Goal: Task Accomplishment & Management: Manage account settings

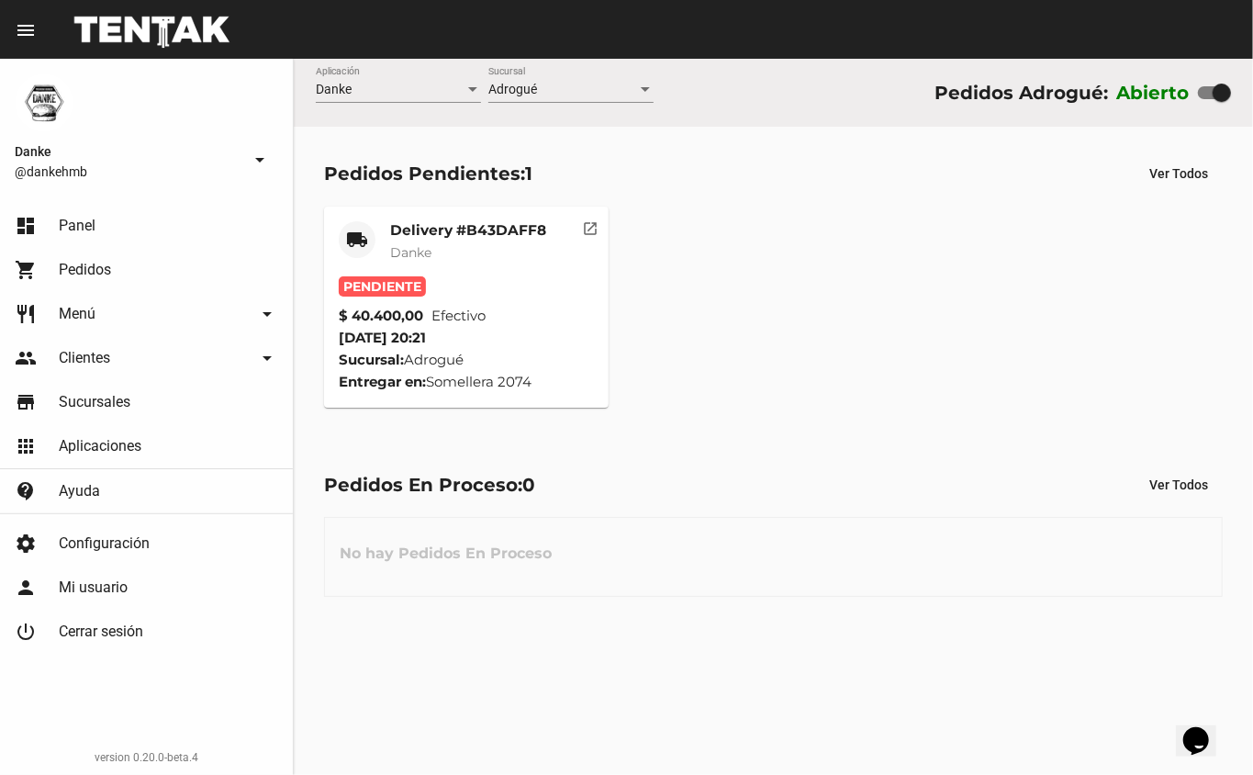
click at [398, 222] on mat-card-title "Delivery #B43DAFF8" at bounding box center [468, 230] width 156 height 18
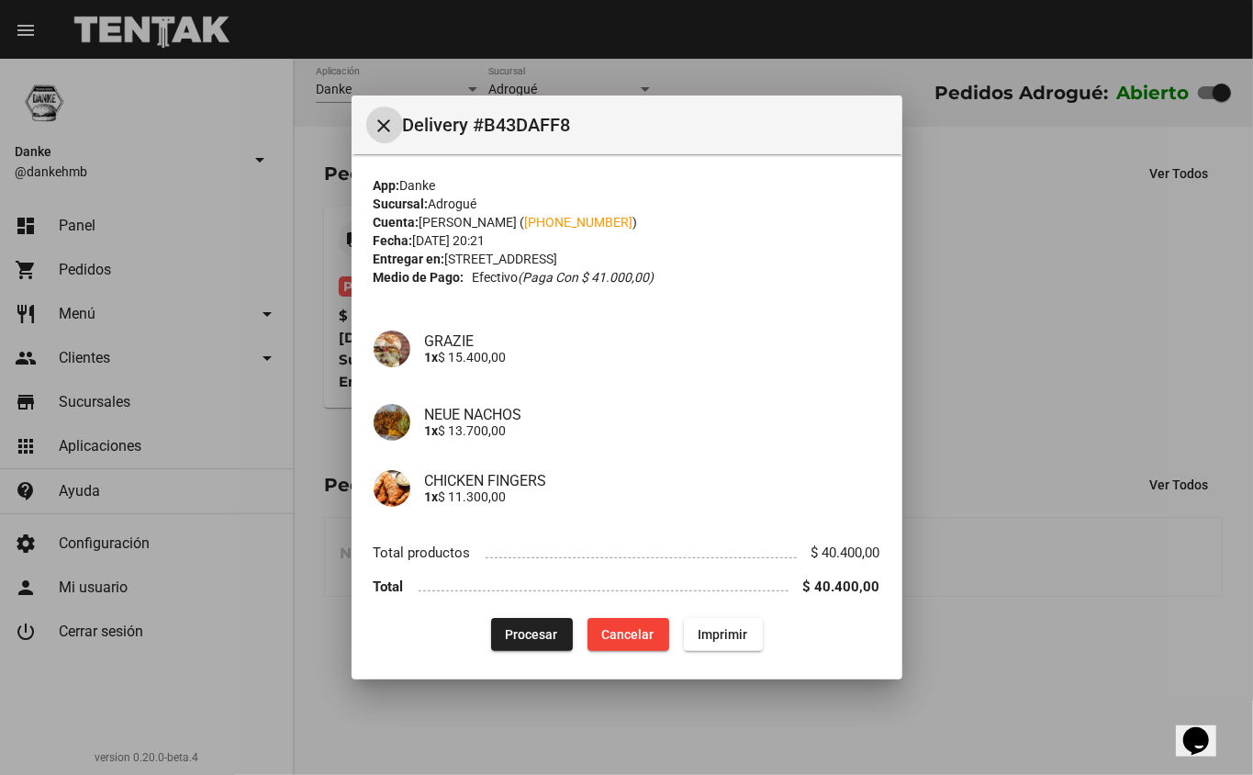
click at [506, 636] on span "Procesar" at bounding box center [532, 634] width 52 height 15
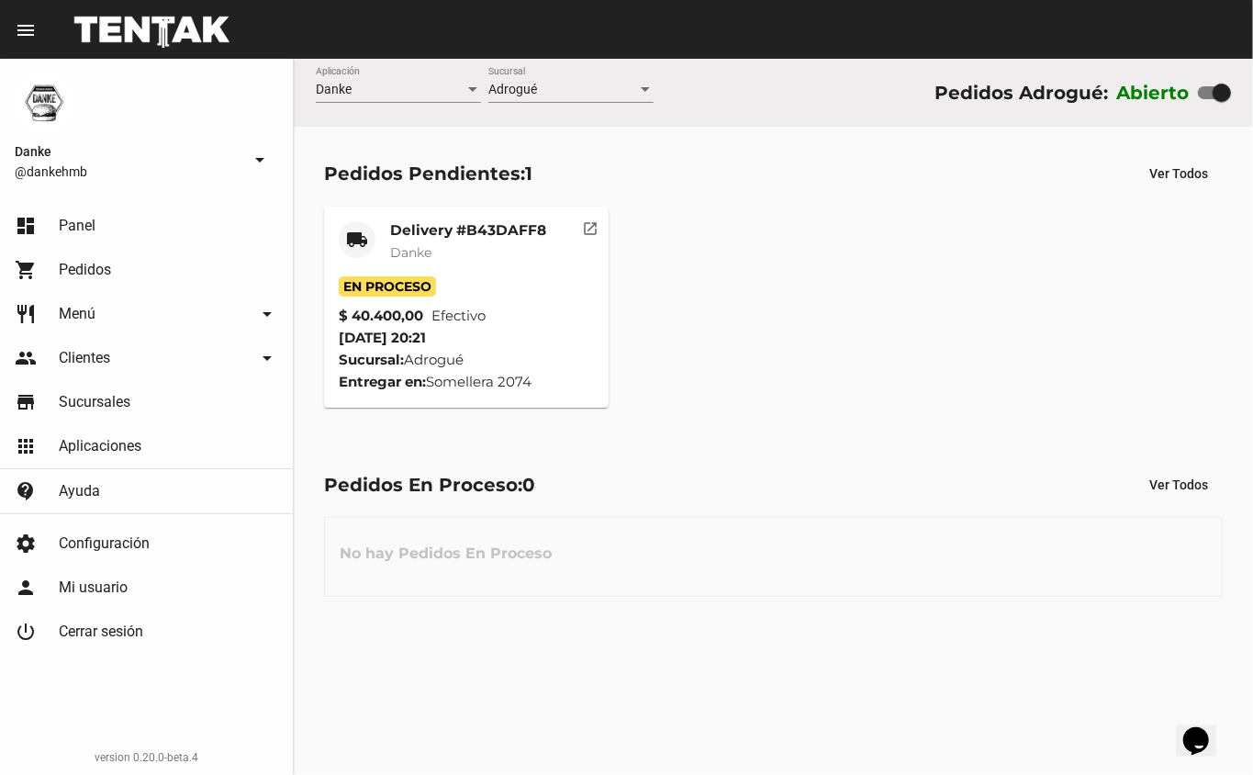
click at [489, 229] on mat-card-title "Delivery #B43DAFF8" at bounding box center [468, 230] width 156 height 18
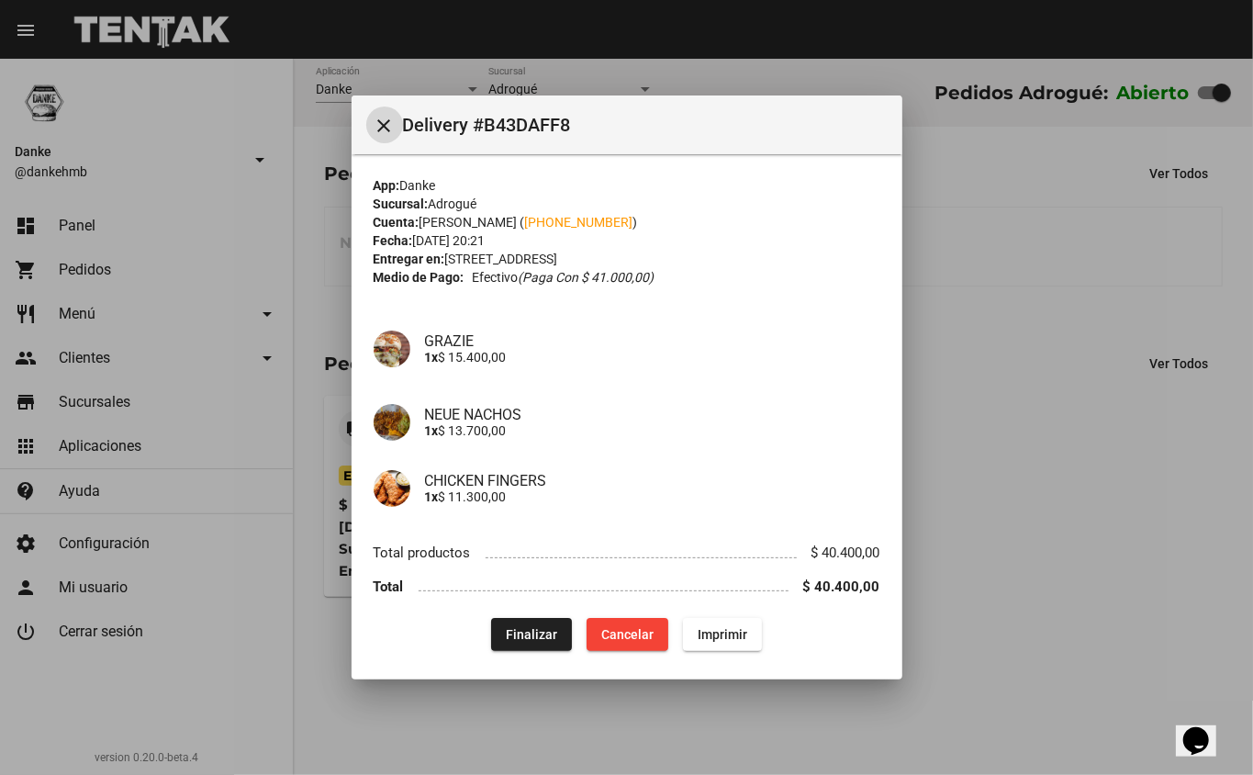
click at [1136, 553] on div at bounding box center [626, 387] width 1253 height 775
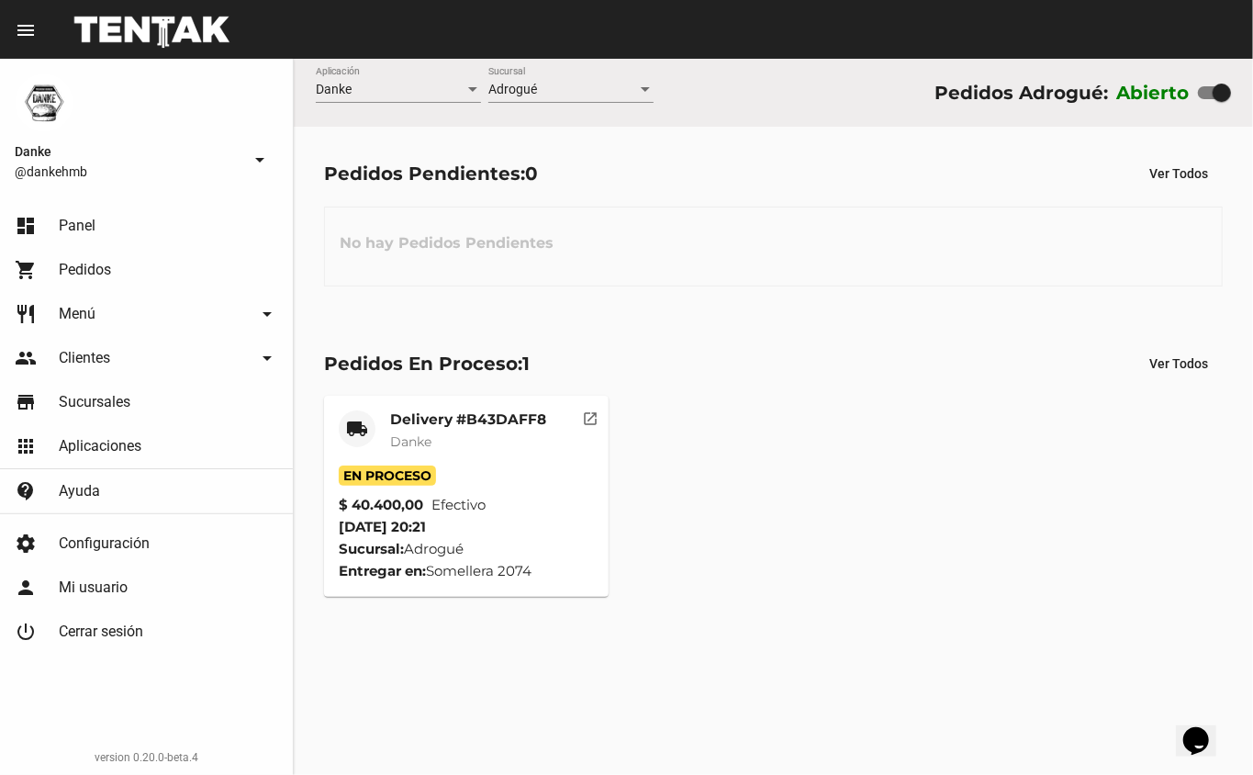
click at [454, 413] on mat-card-title "Delivery #B43DAFF8" at bounding box center [468, 419] width 156 height 18
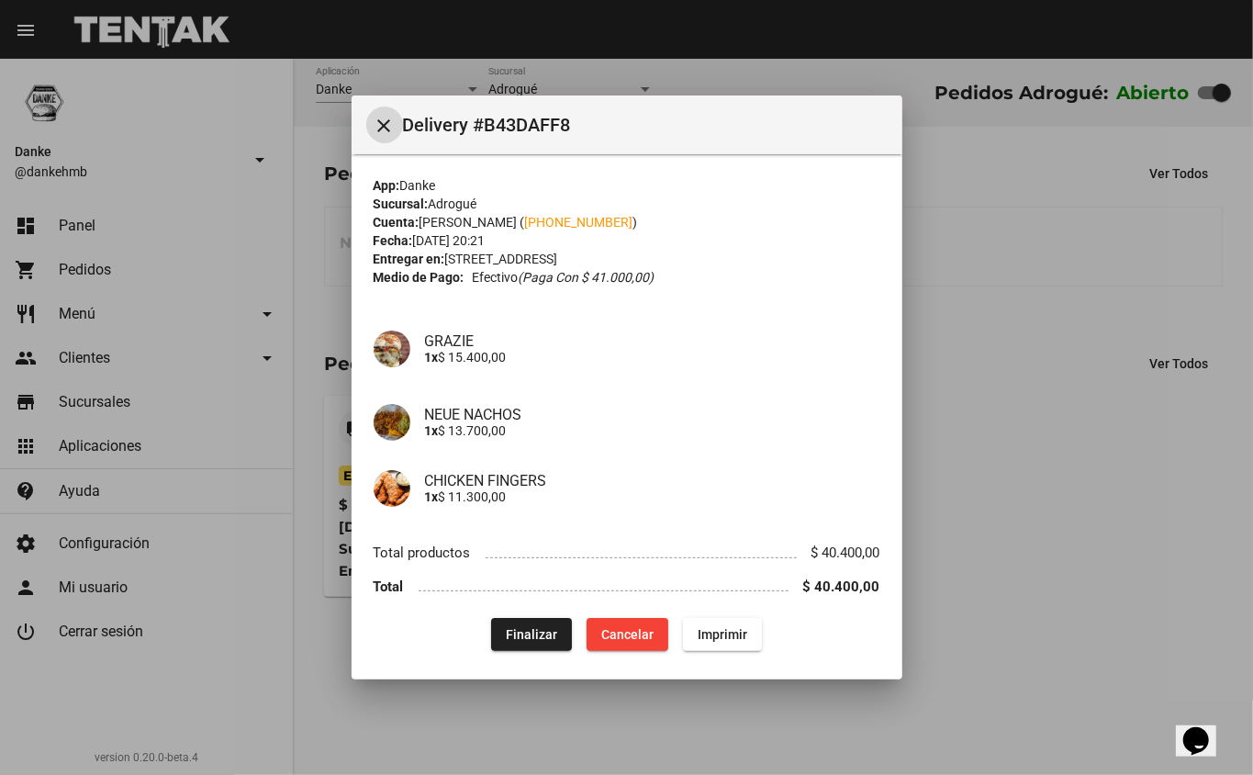
click at [1026, 559] on div at bounding box center [626, 387] width 1253 height 775
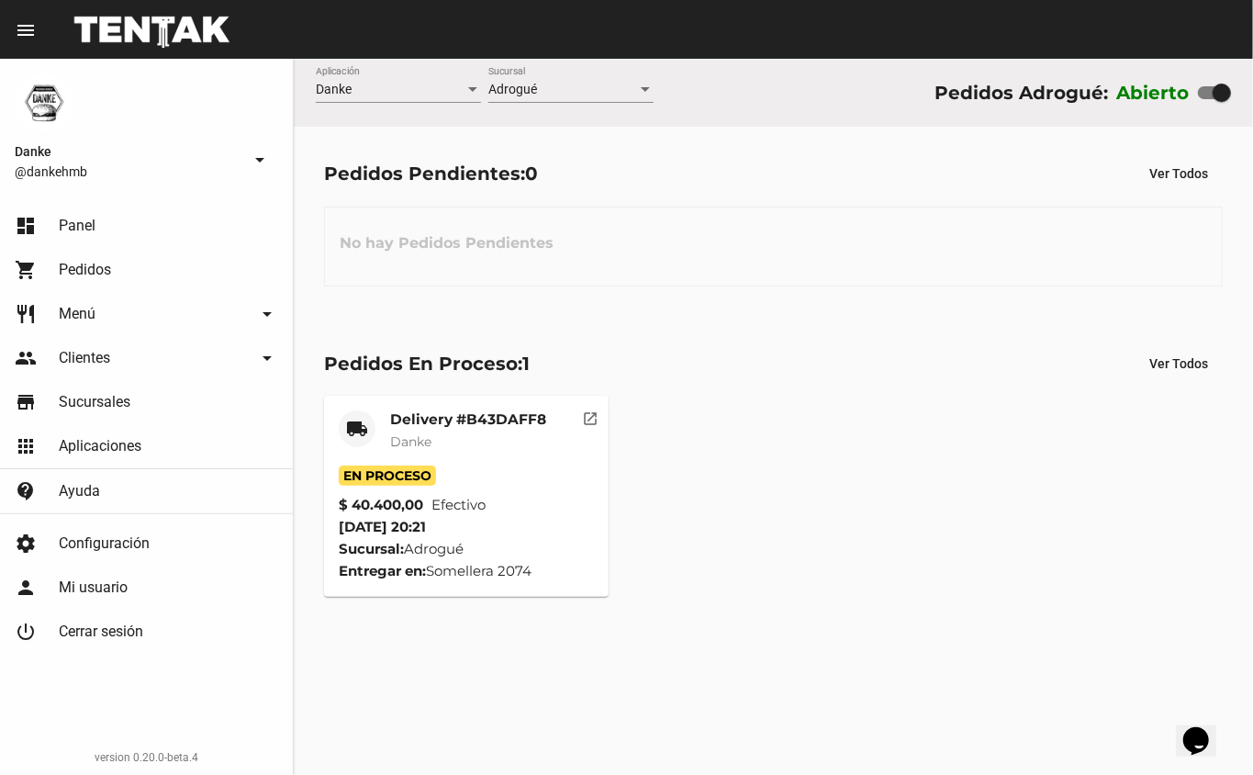
click at [448, 417] on mat-card-title "Delivery #B43DAFF8" at bounding box center [468, 419] width 156 height 18
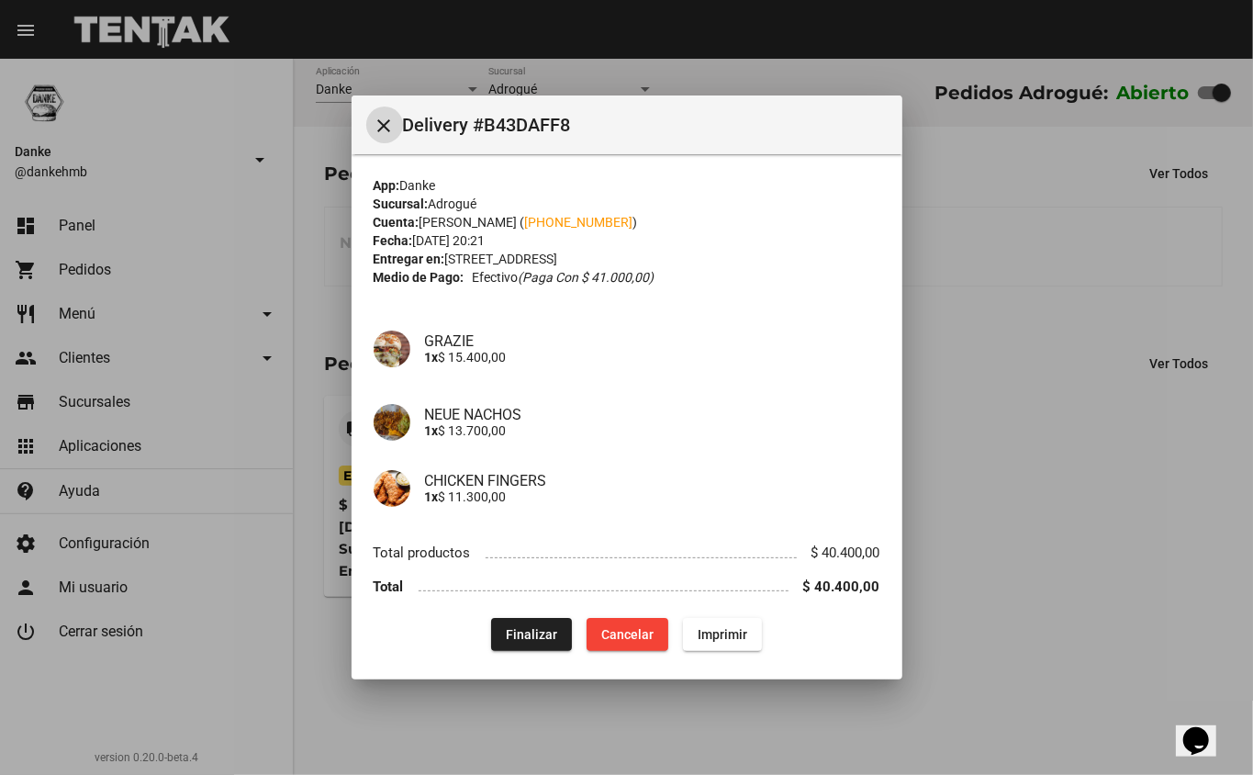
click at [511, 635] on span "Finalizar" at bounding box center [531, 634] width 51 height 15
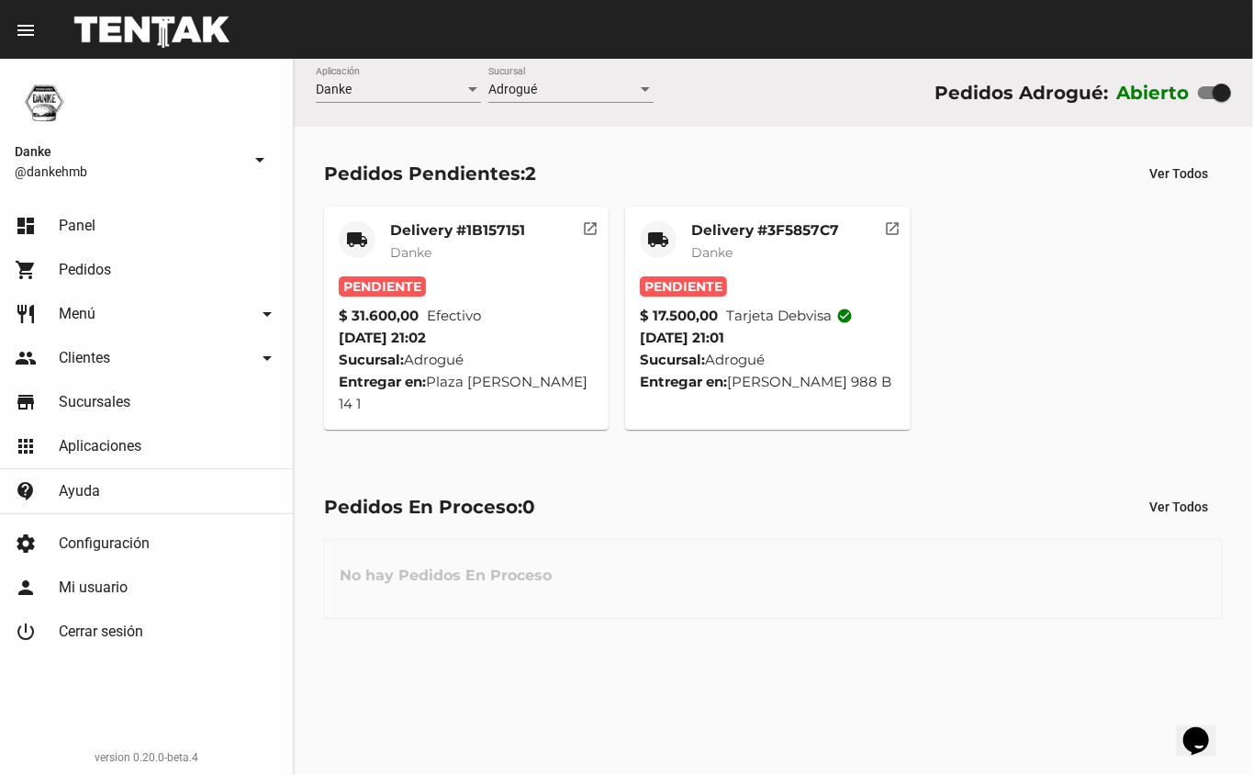
click at [755, 225] on mat-card-title "Delivery #3F5857C7" at bounding box center [765, 230] width 148 height 18
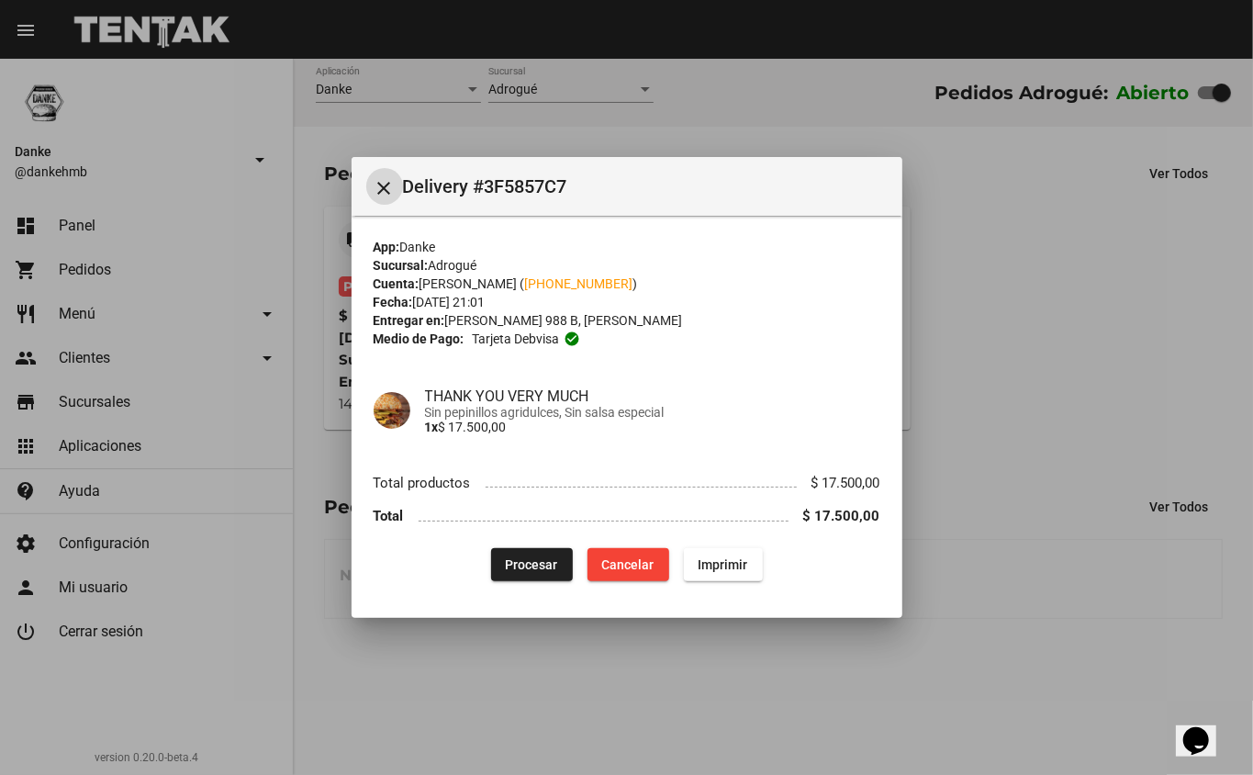
click at [530, 557] on span "Procesar" at bounding box center [532, 564] width 52 height 15
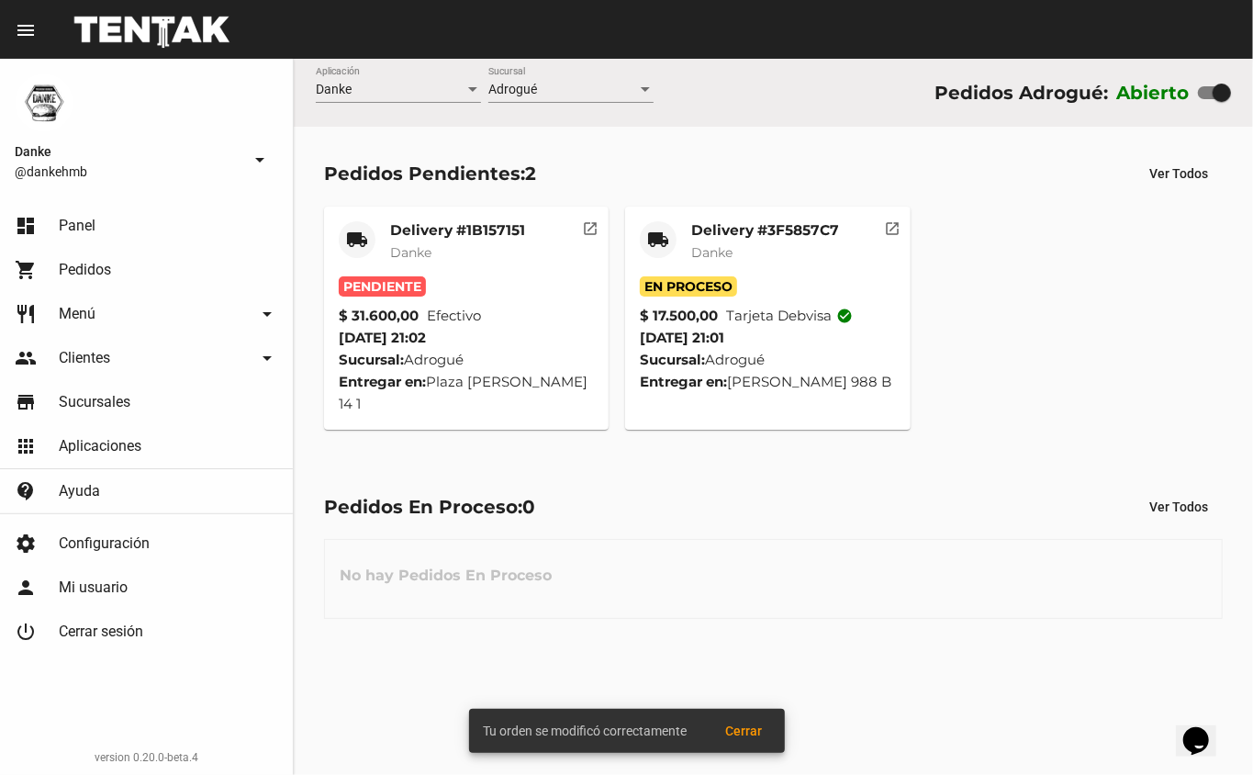
click at [446, 254] on mat-card-subtitle "Danke" at bounding box center [457, 252] width 135 height 18
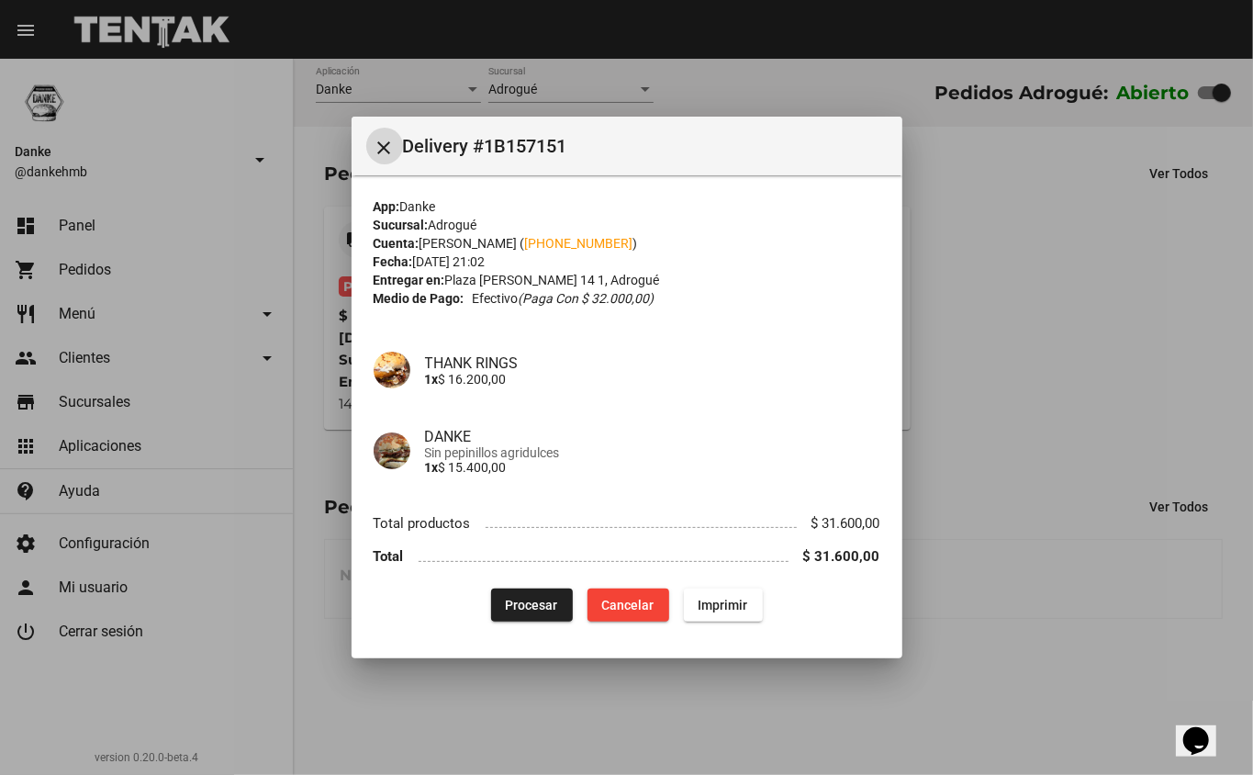
click at [1091, 478] on div at bounding box center [626, 387] width 1253 height 775
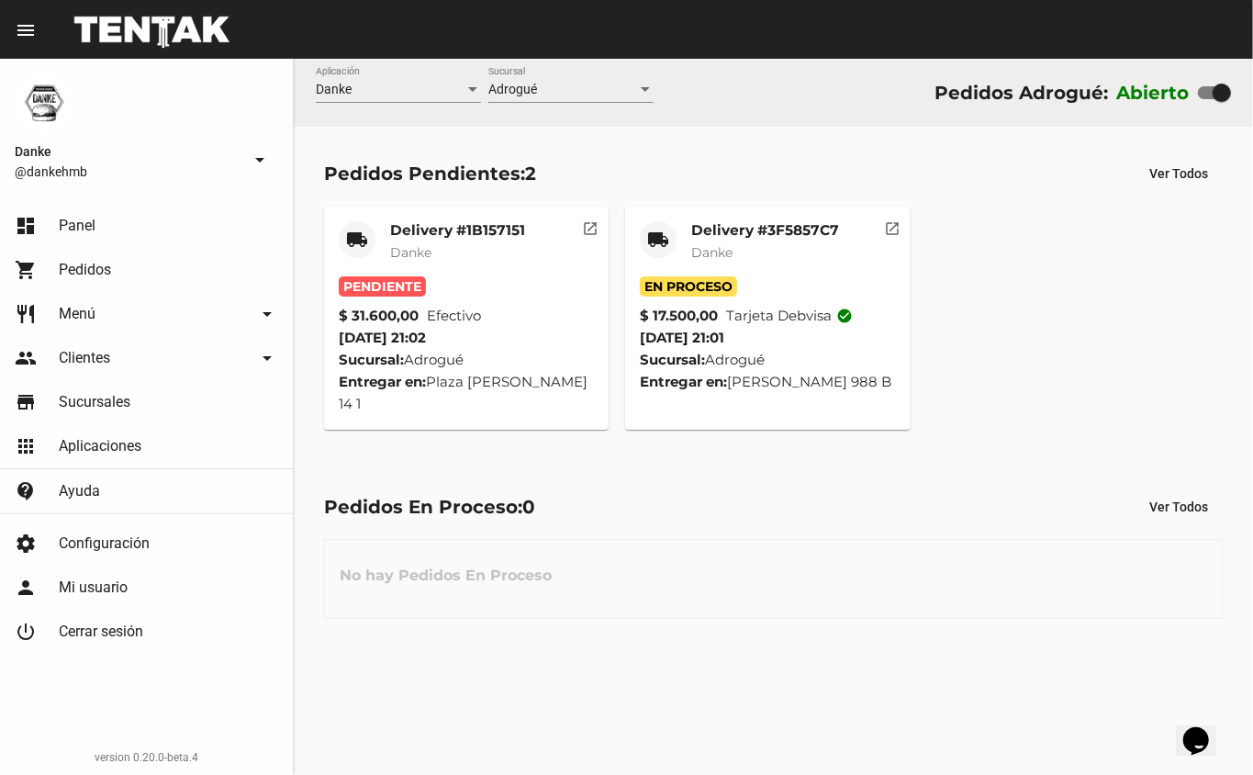
click at [724, 224] on mat-card-title "Delivery #3F5857C7" at bounding box center [765, 230] width 148 height 18
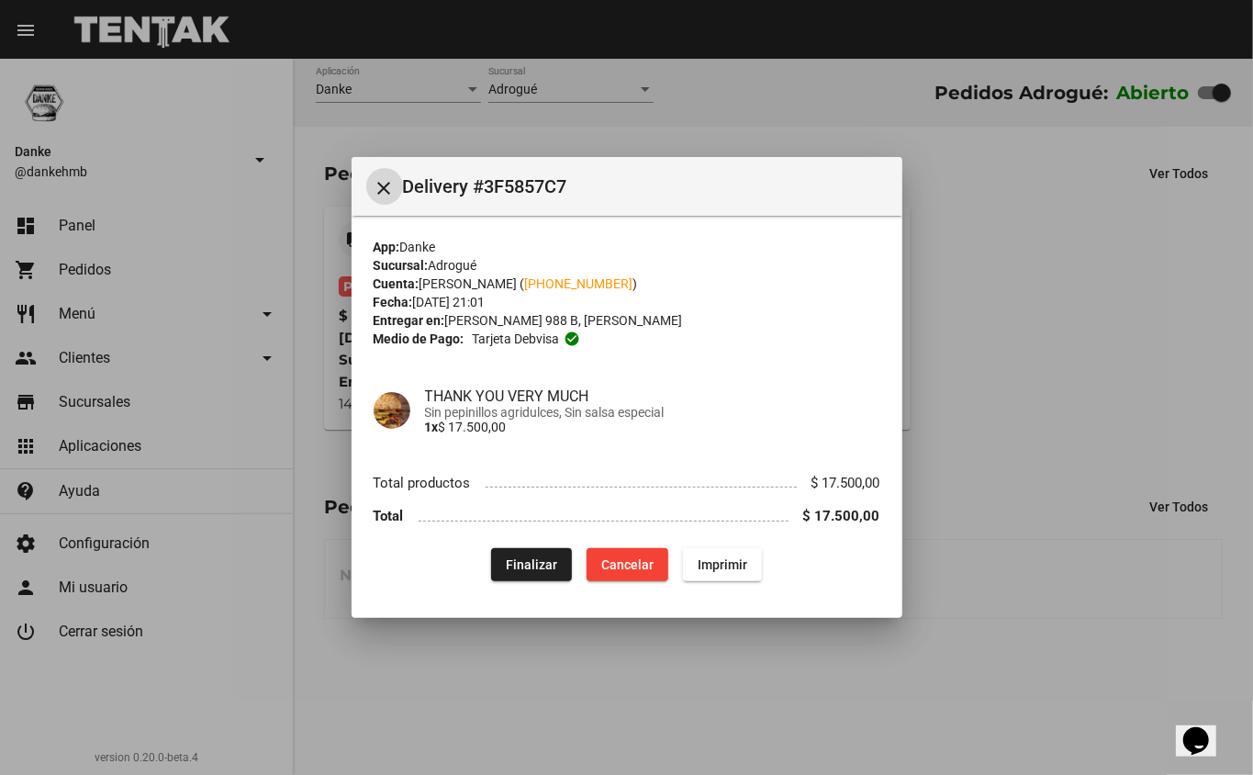
click at [1034, 552] on div at bounding box center [626, 387] width 1253 height 775
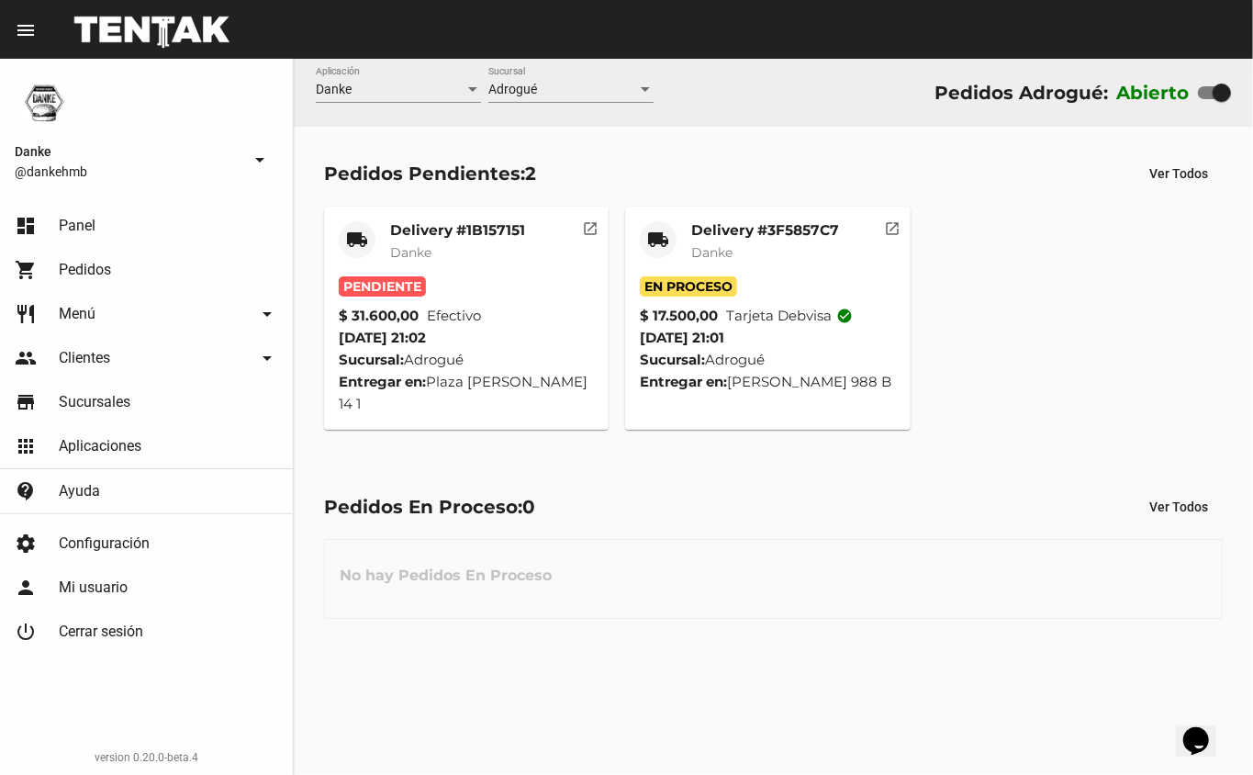
click at [424, 224] on mat-card-title "Delivery #1B157151" at bounding box center [457, 230] width 135 height 18
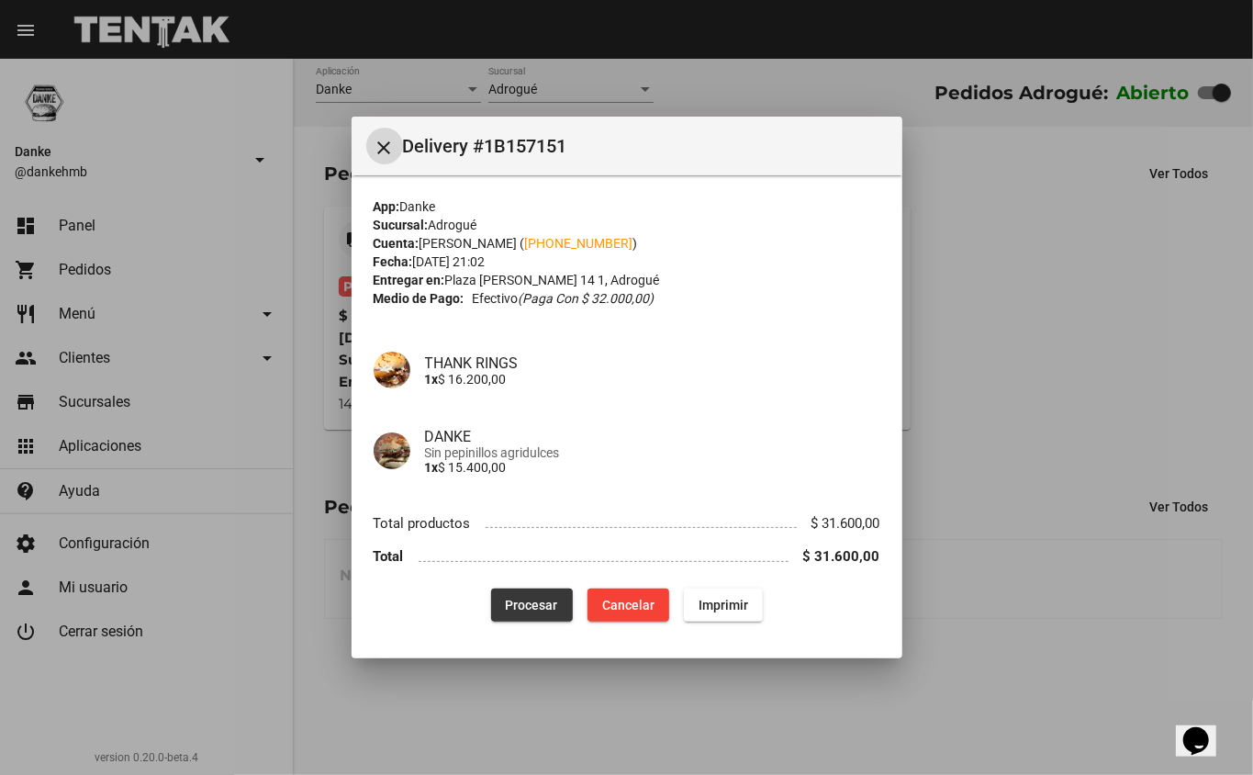
click at [531, 610] on span "Procesar" at bounding box center [532, 605] width 52 height 15
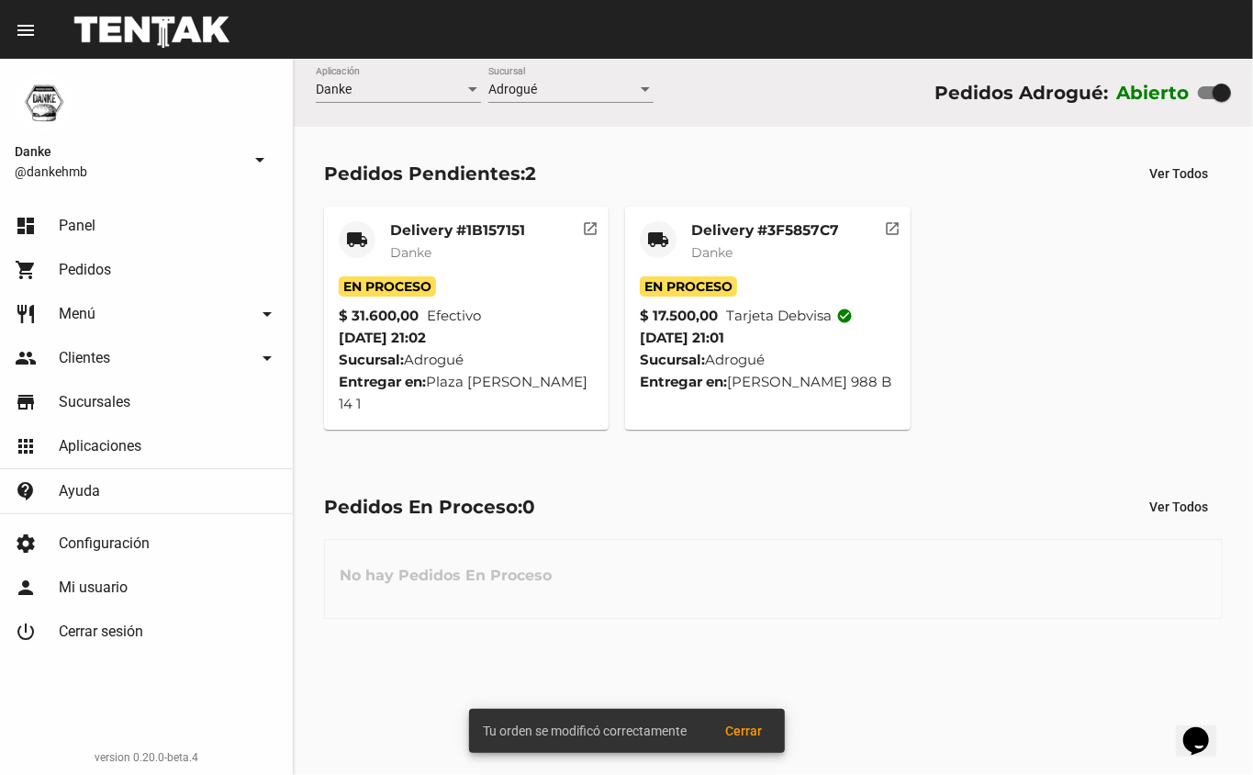
click at [402, 229] on mat-card-title "Delivery #1B157151" at bounding box center [457, 230] width 135 height 18
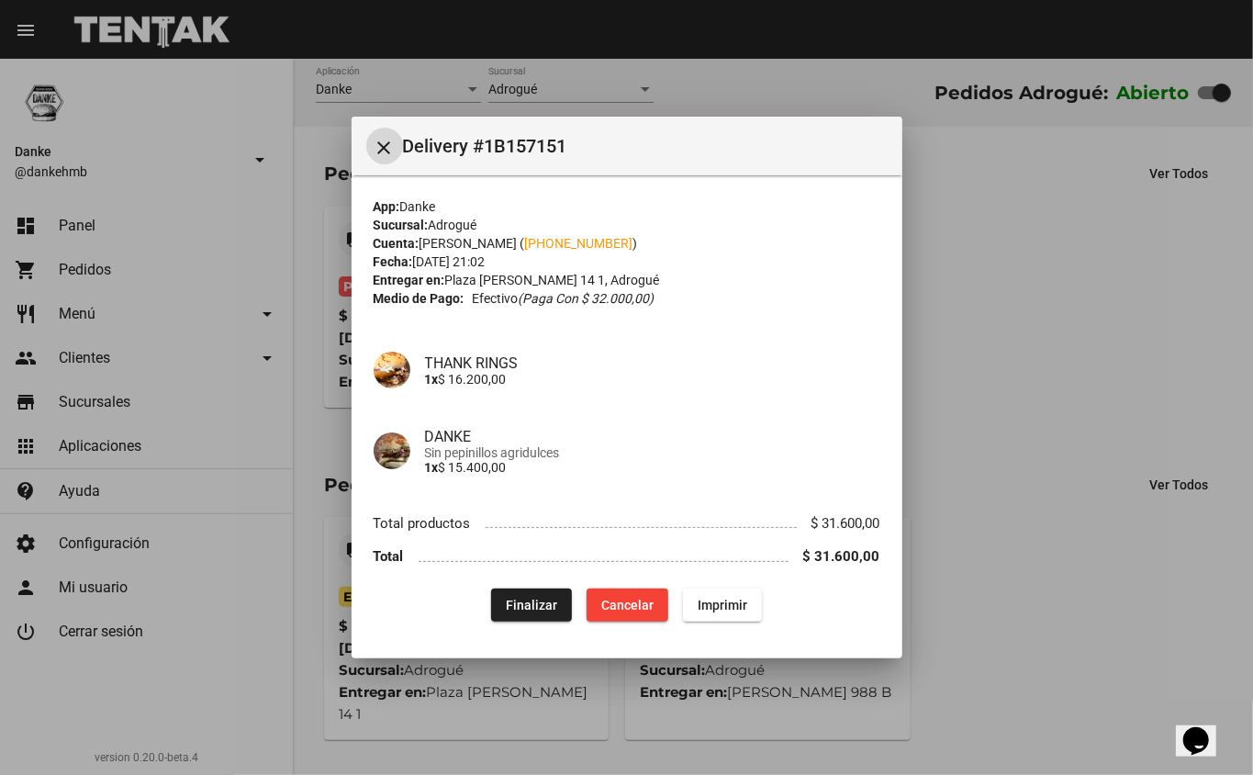
click at [1044, 585] on div at bounding box center [626, 387] width 1253 height 775
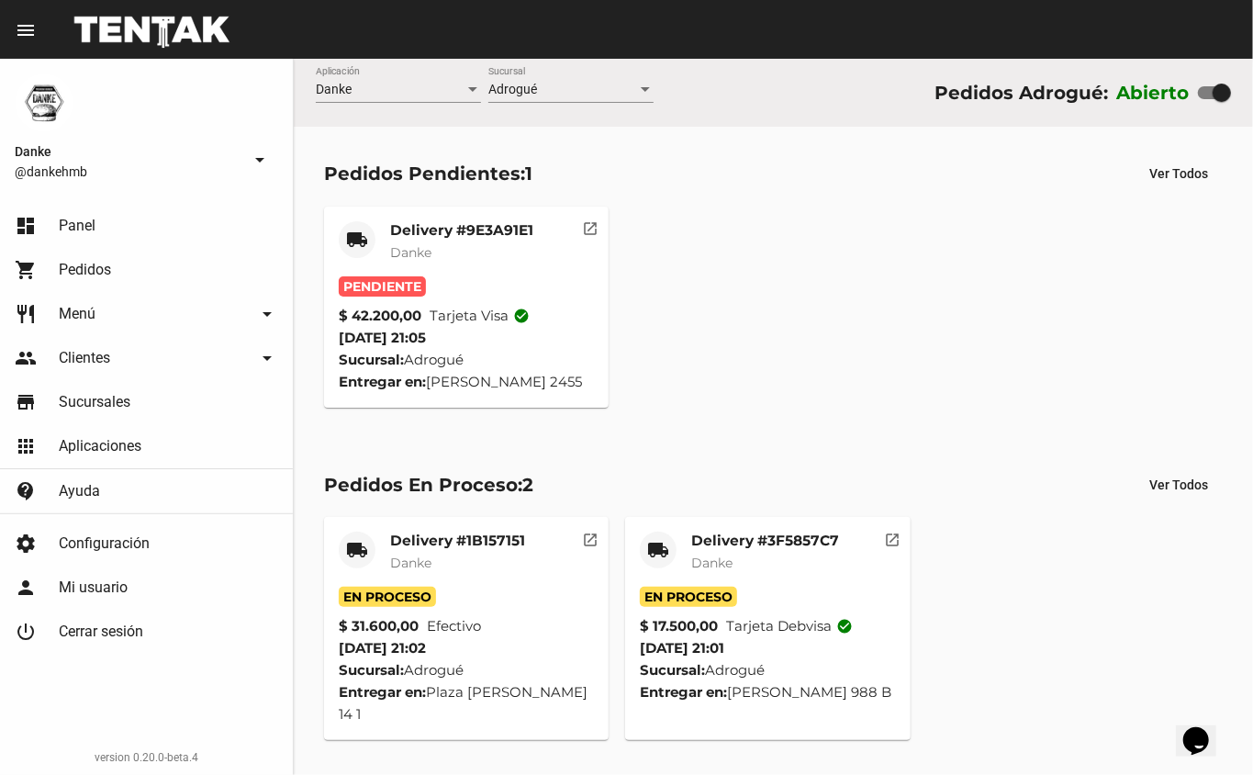
click at [401, 225] on mat-card-title "Delivery #9E3A91E1" at bounding box center [461, 230] width 143 height 18
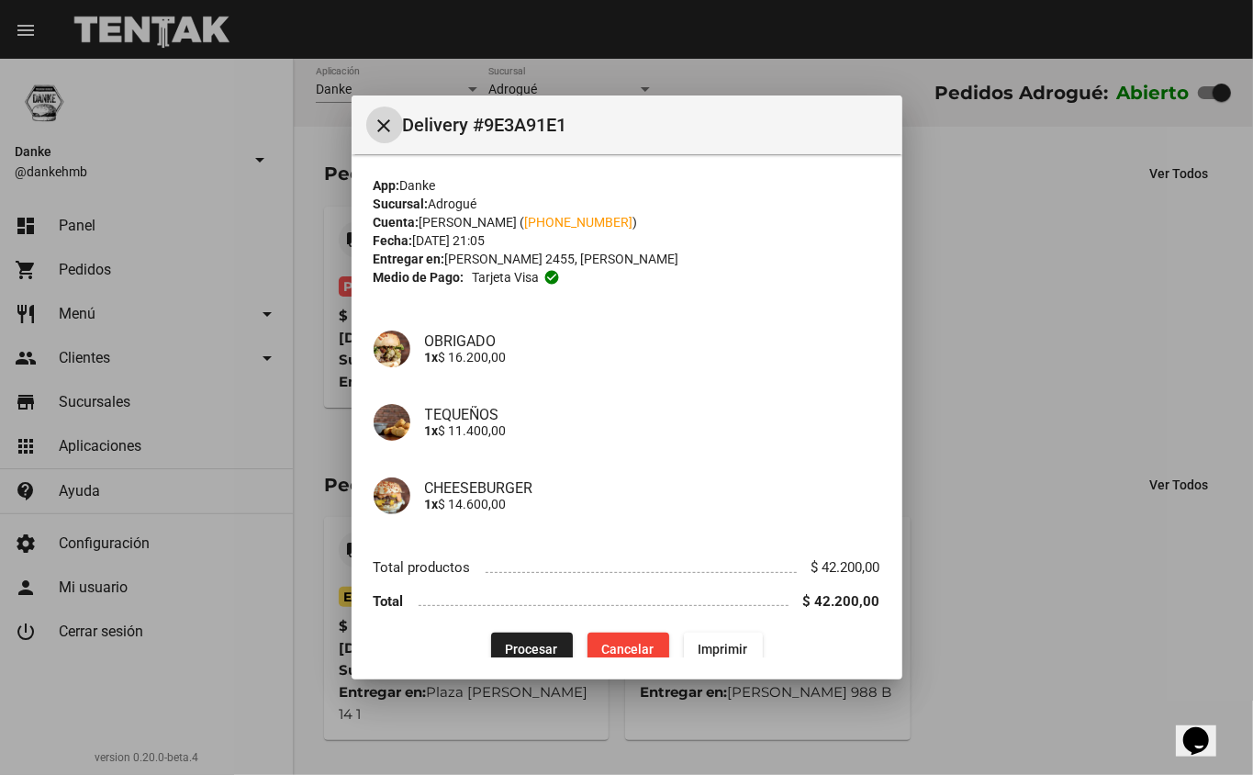
scroll to position [23, 0]
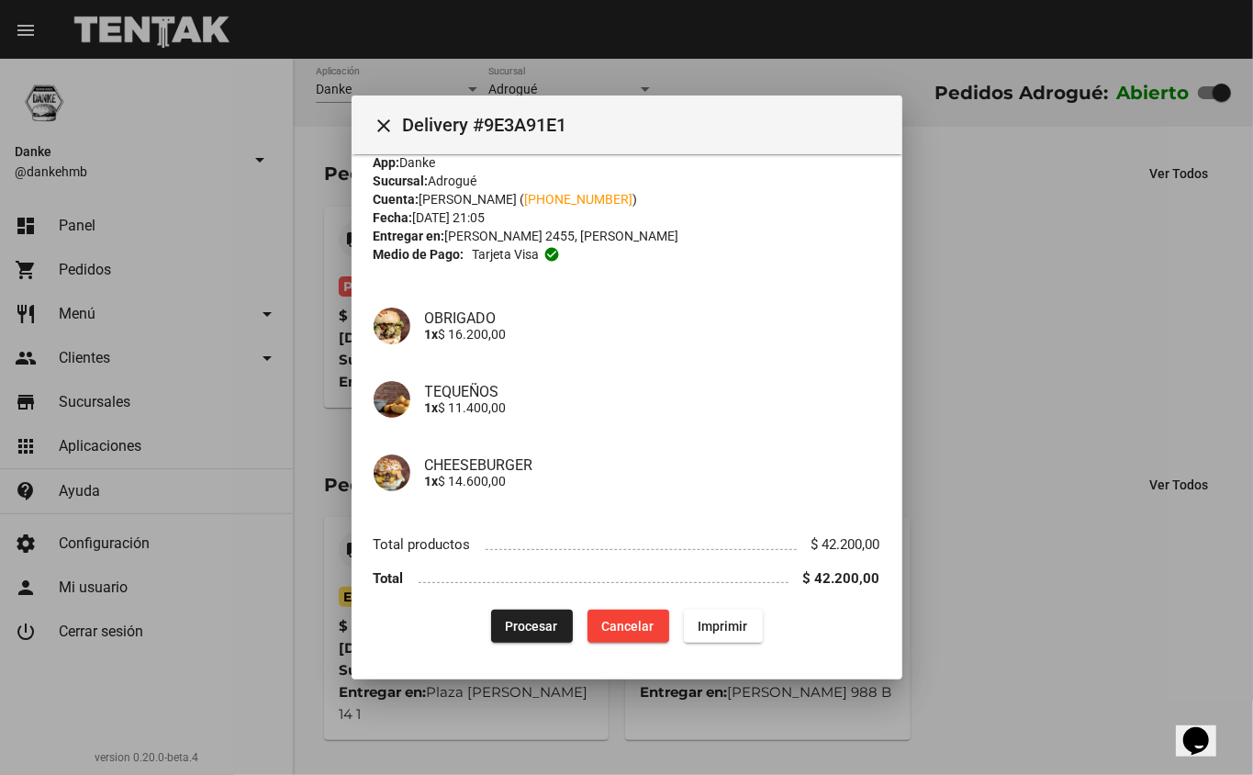
click at [519, 625] on span "Procesar" at bounding box center [532, 626] width 52 height 15
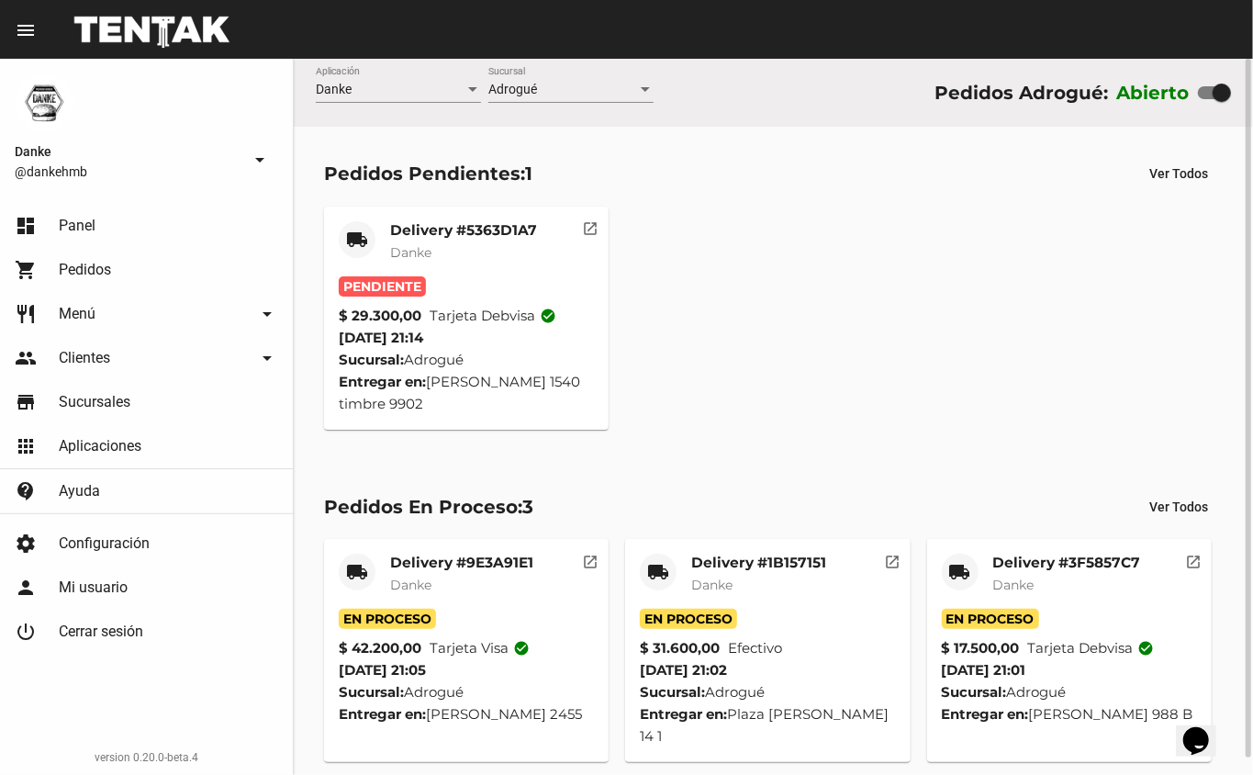
click at [445, 229] on mat-card-title "Delivery #5363D1A7" at bounding box center [463, 230] width 147 height 18
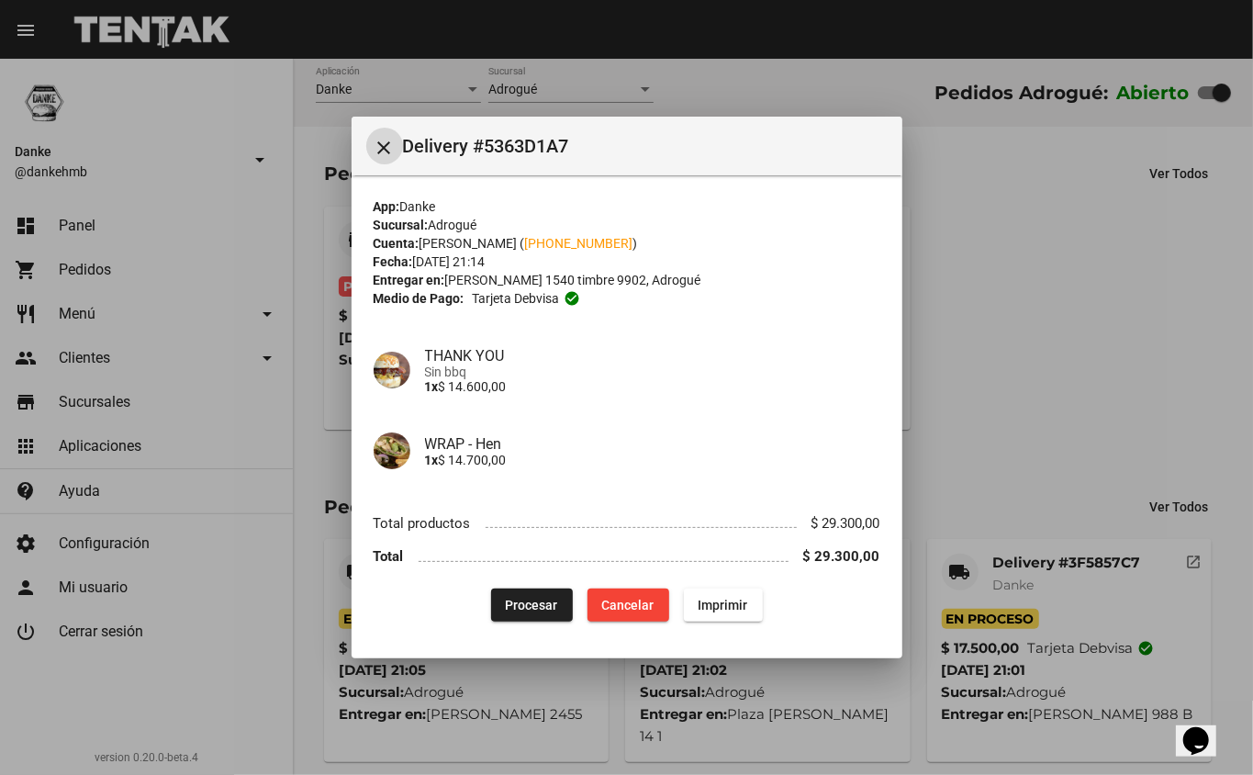
click at [523, 589] on button "Procesar" at bounding box center [532, 605] width 82 height 33
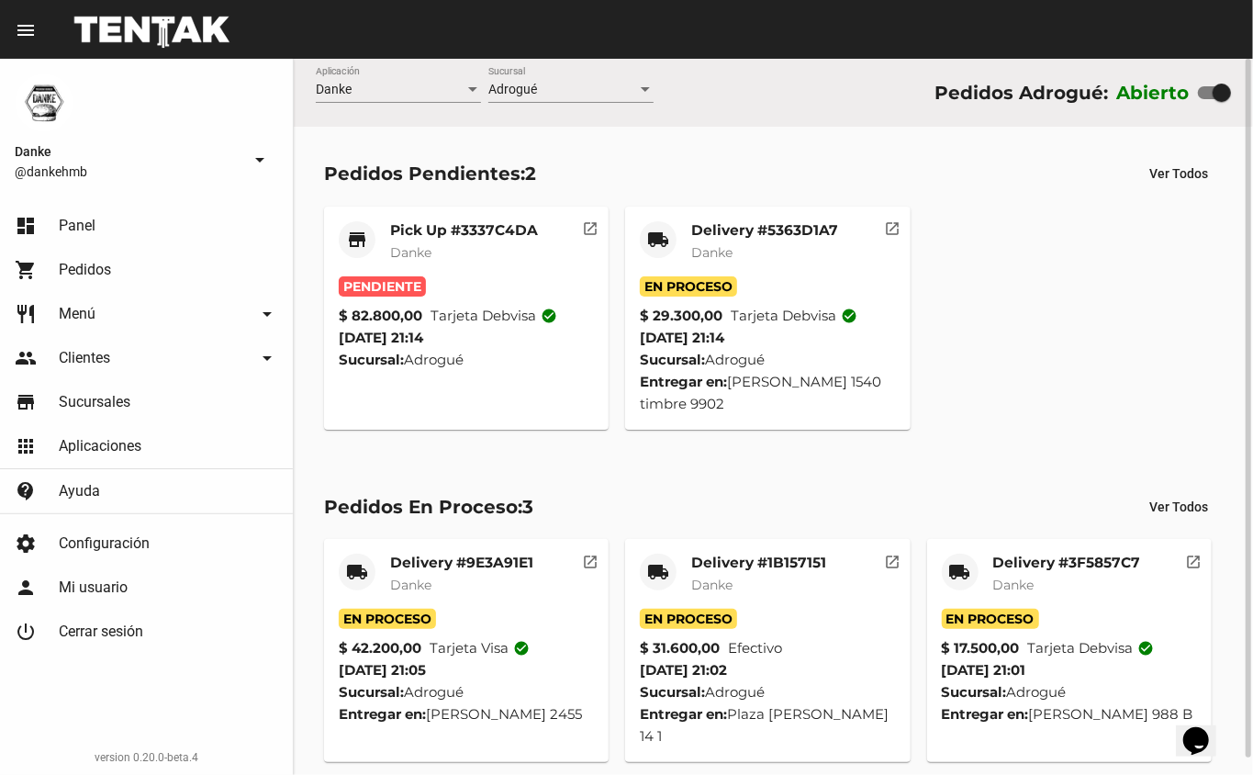
click at [420, 225] on mat-card-title "Pick Up #3337C4DA" at bounding box center [464, 230] width 148 height 18
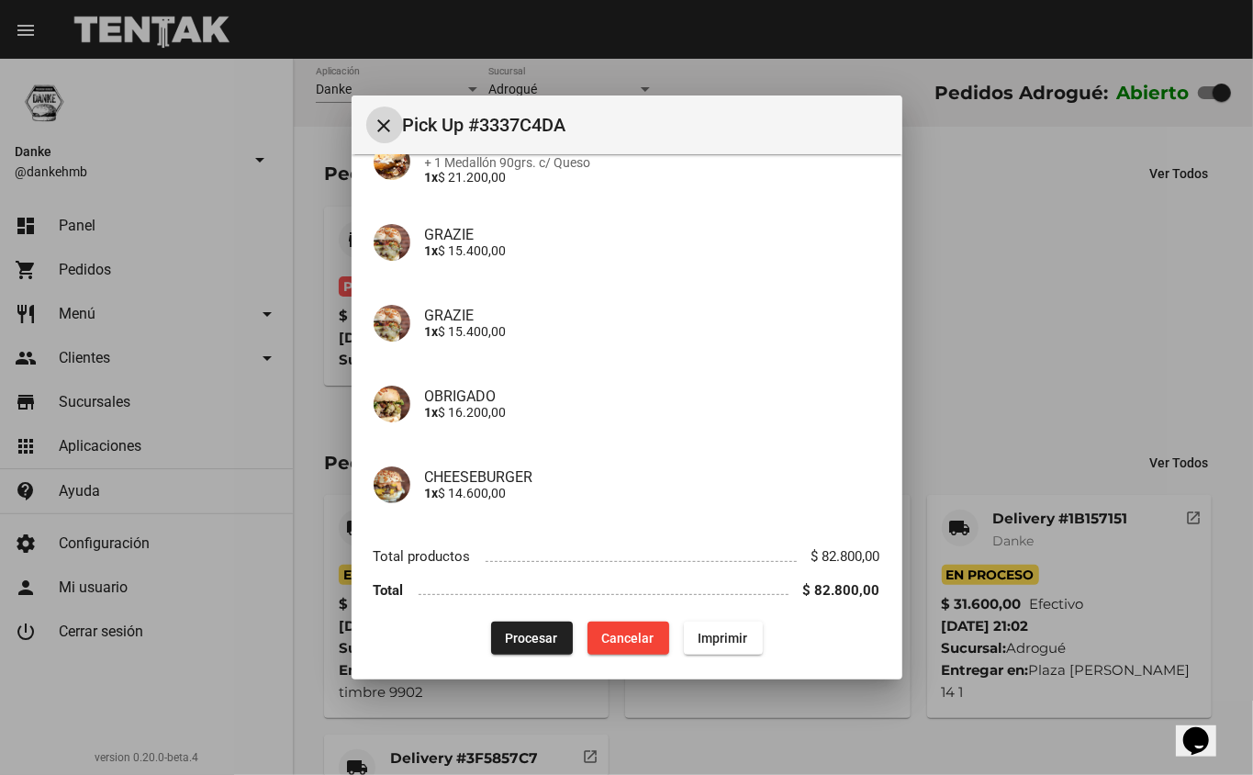
scroll to position [181, 0]
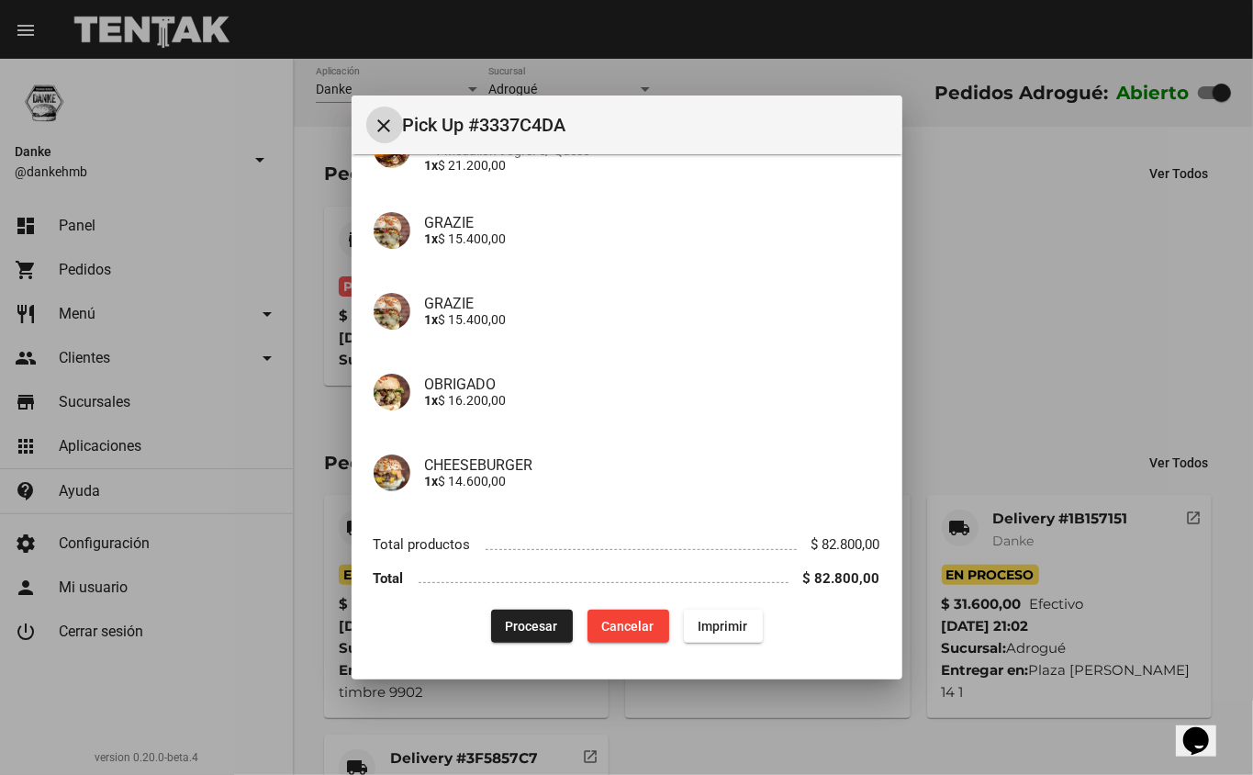
click at [521, 625] on span "Procesar" at bounding box center [532, 626] width 52 height 15
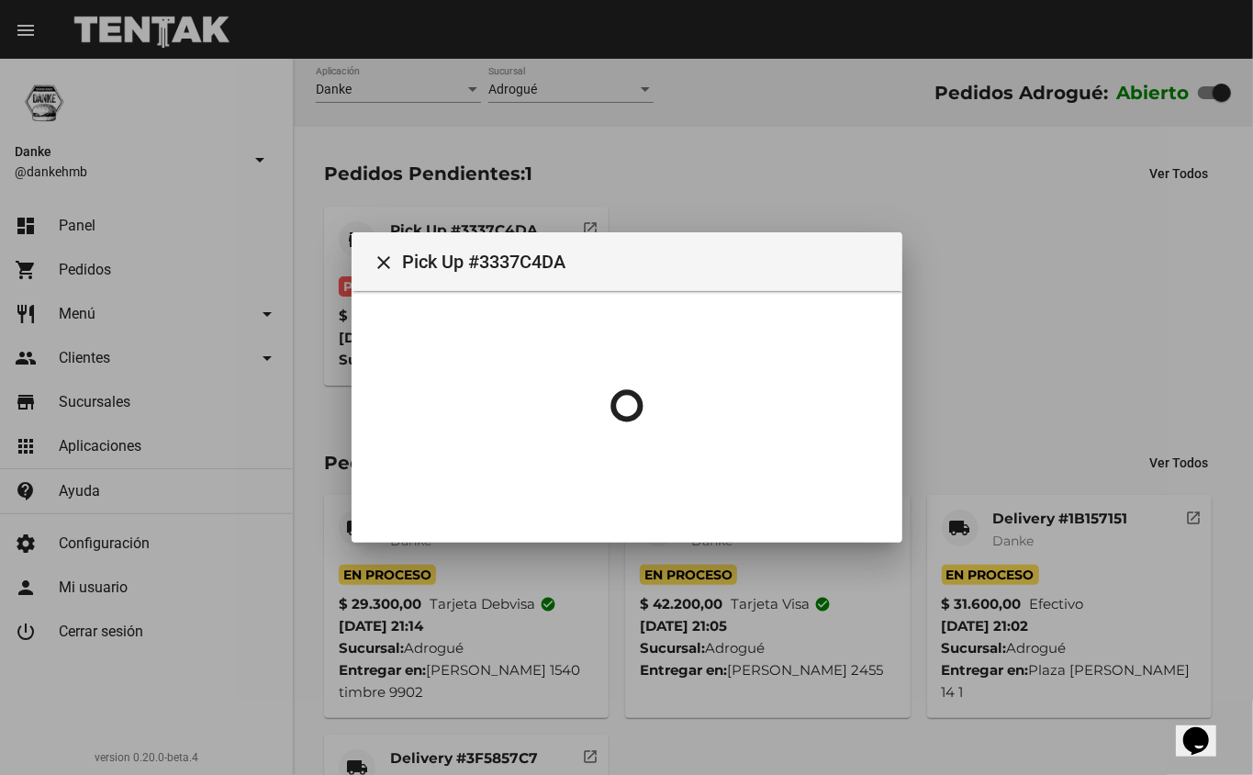
scroll to position [0, 0]
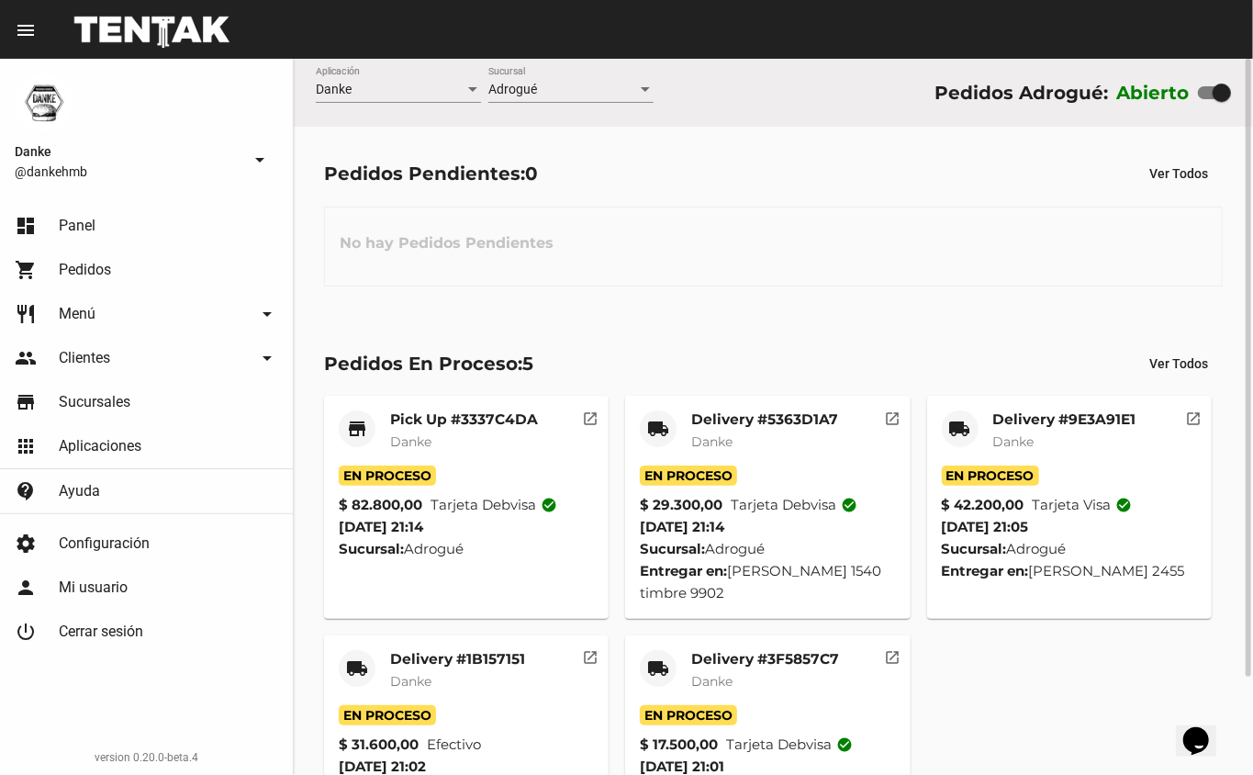
click at [702, 665] on mat-card-title "Delivery #3F5857C7" at bounding box center [765, 659] width 148 height 18
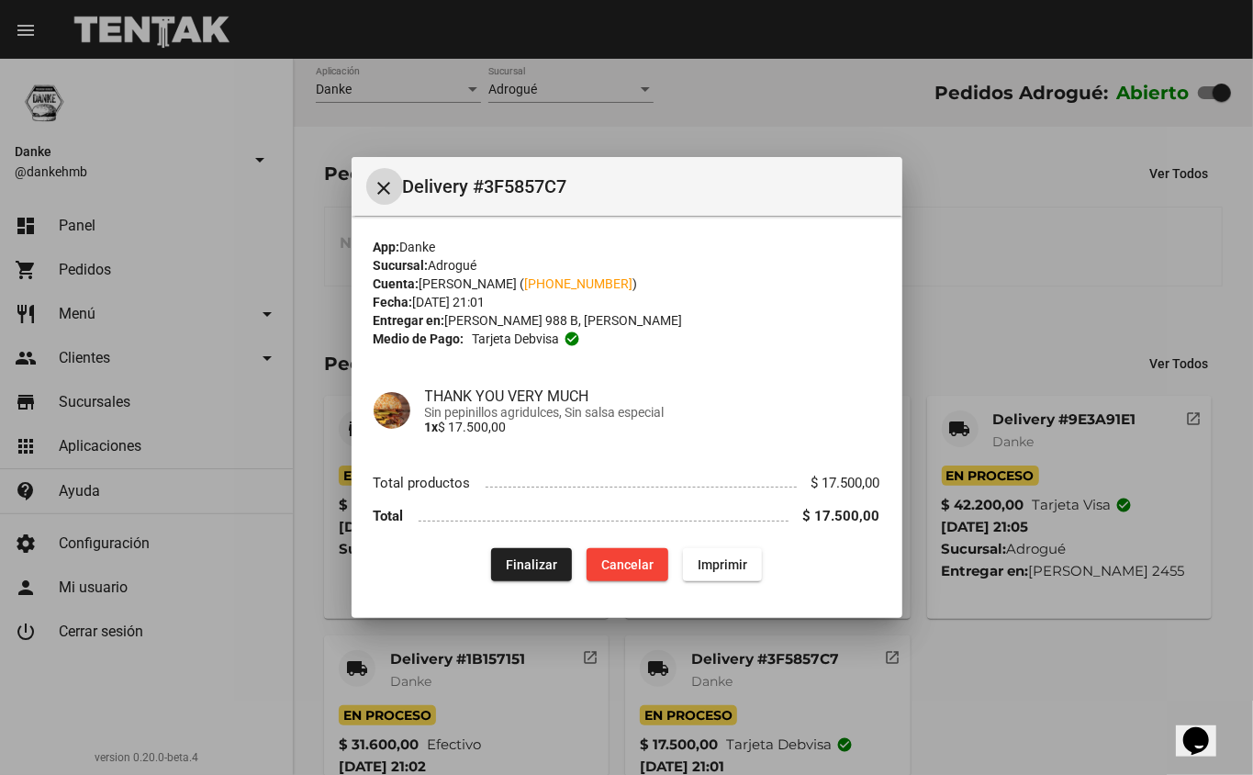
click at [391, 173] on button "close" at bounding box center [384, 186] width 37 height 37
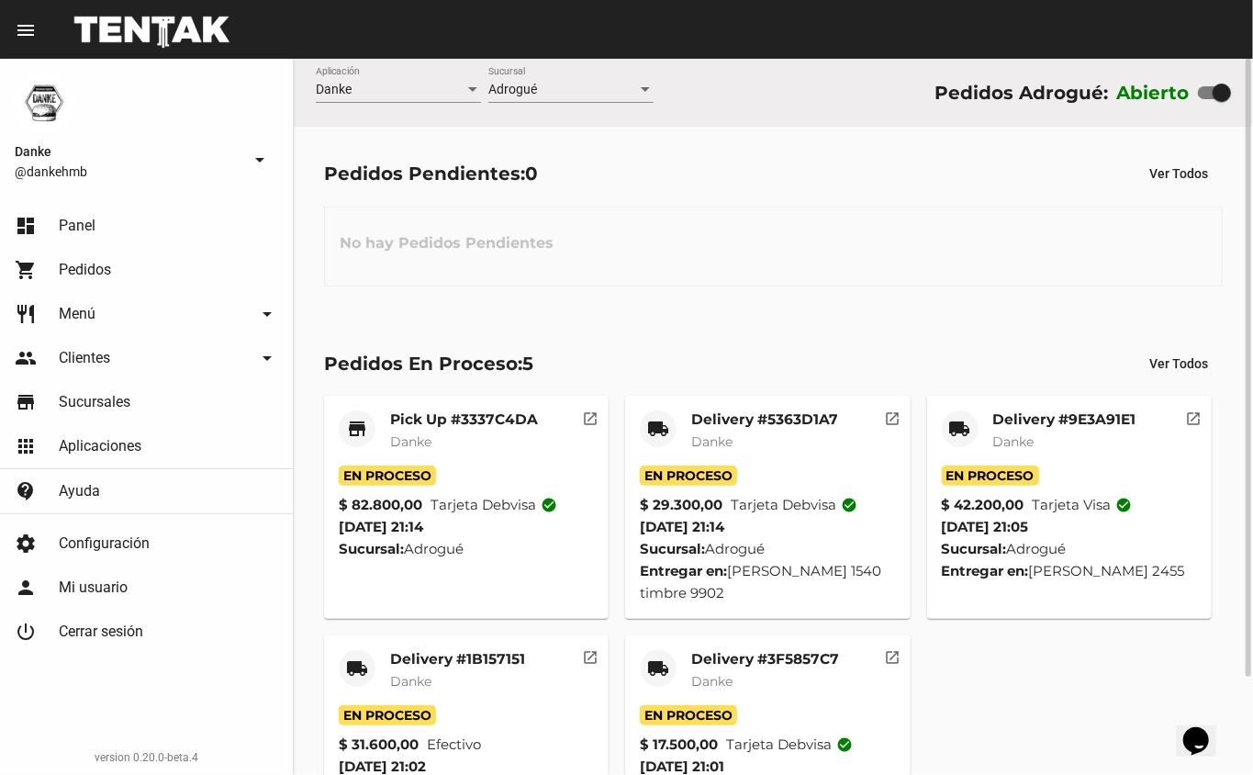
click at [443, 659] on mat-card-title "Delivery #1B157151" at bounding box center [457, 659] width 135 height 18
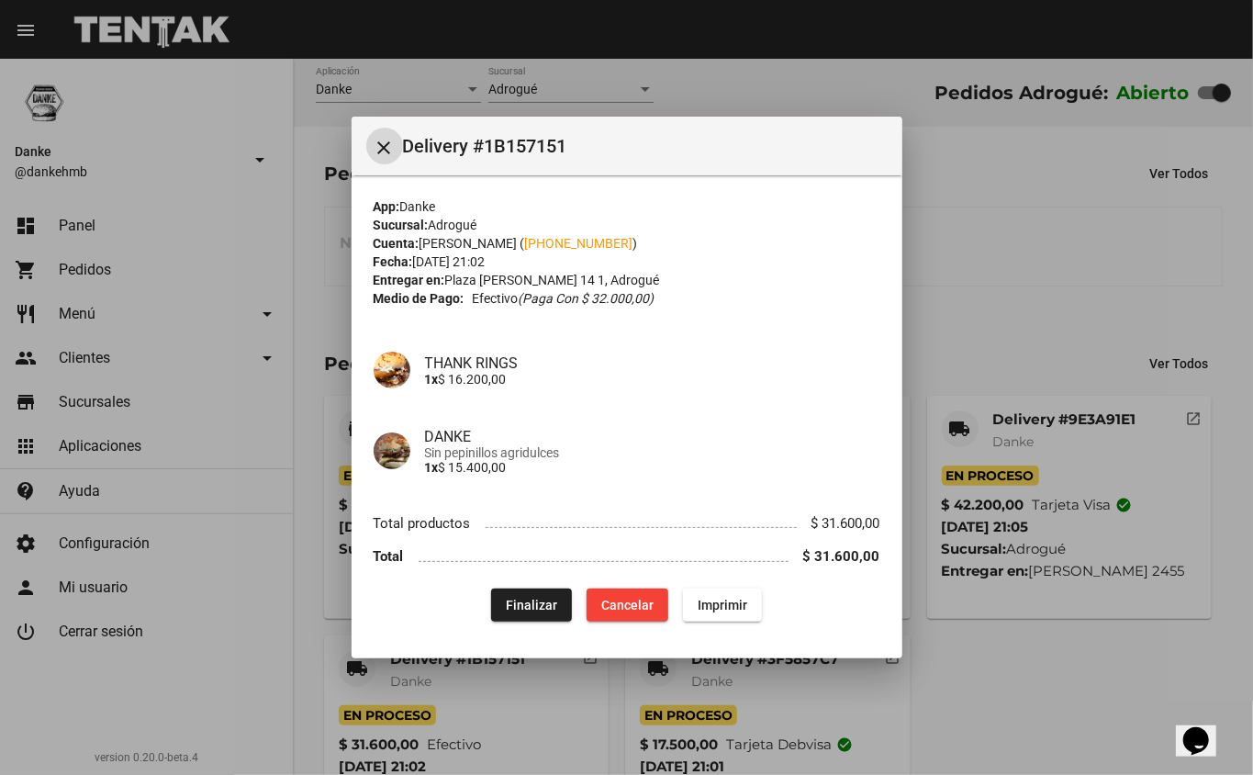
click at [383, 143] on mat-icon "close" at bounding box center [385, 148] width 22 height 22
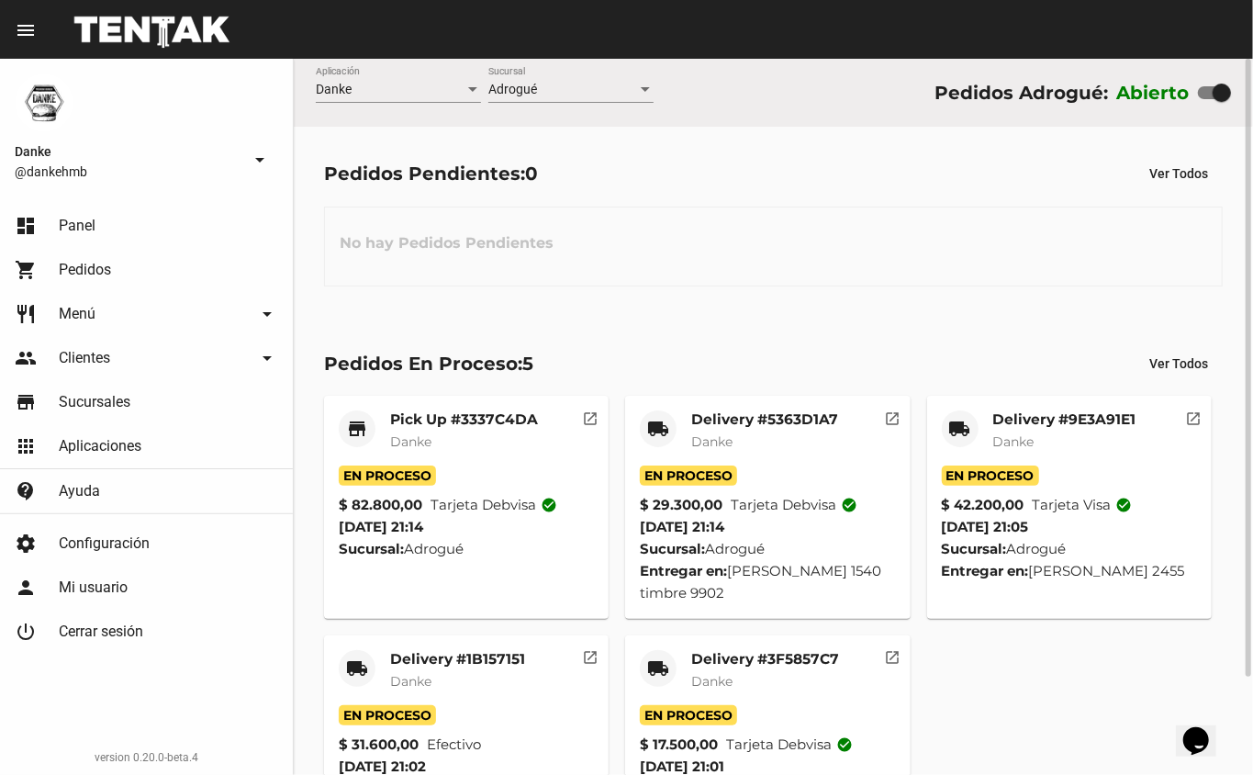
click at [1022, 413] on mat-card-title "Delivery #9E3A91E1" at bounding box center [1064, 419] width 143 height 18
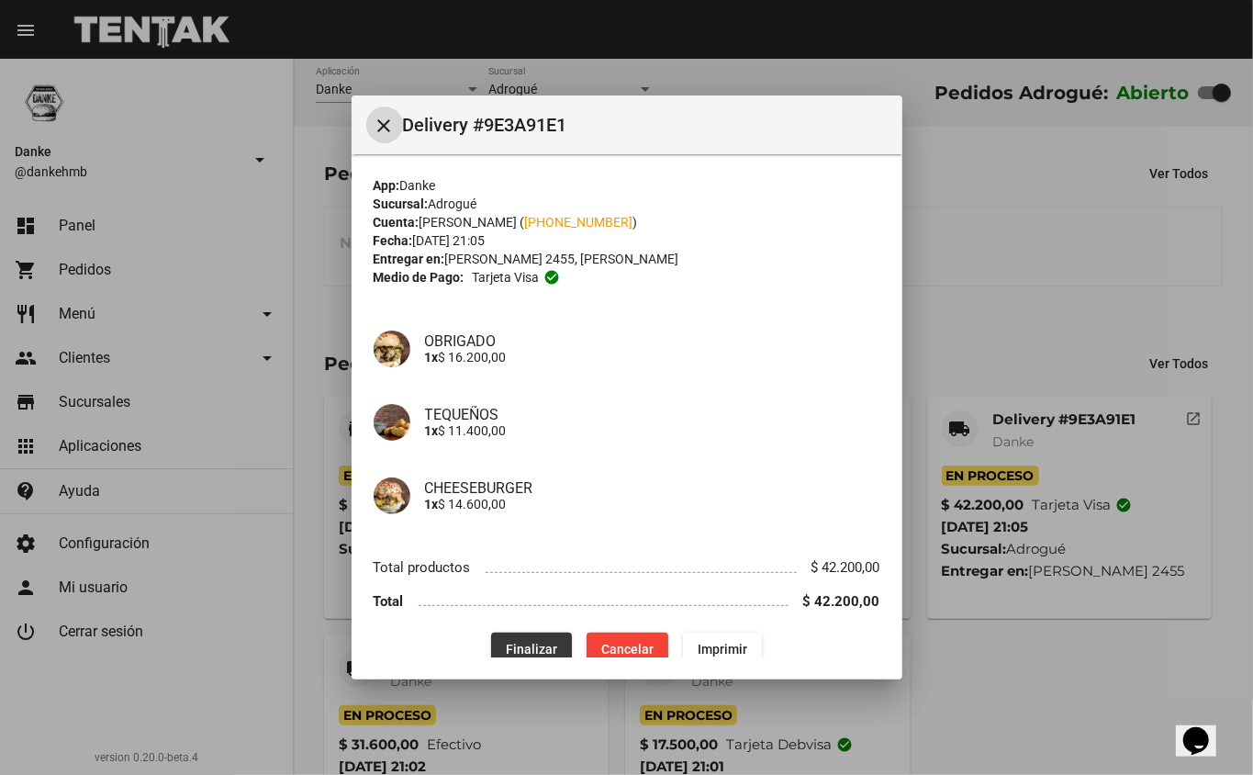
click at [519, 647] on span "Finalizar" at bounding box center [531, 649] width 51 height 15
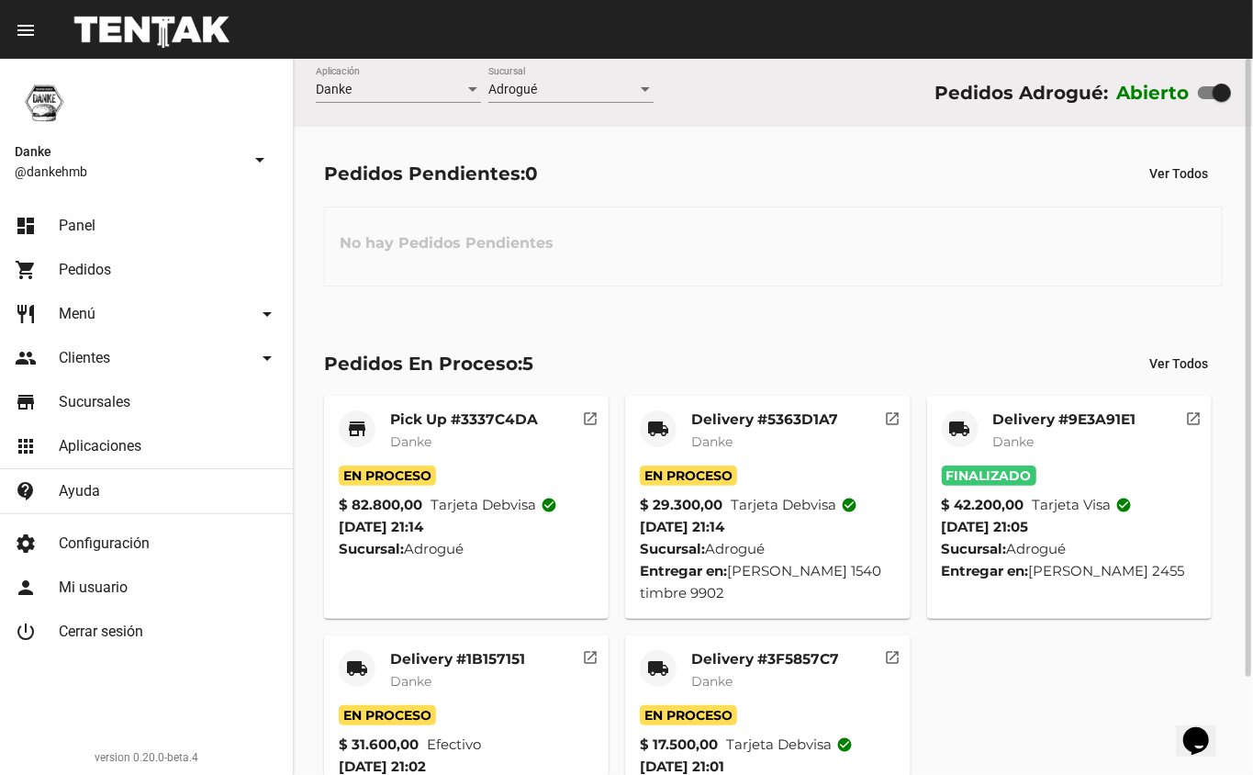
click at [417, 658] on mat-card-title "Delivery #1B157151" at bounding box center [457, 659] width 135 height 18
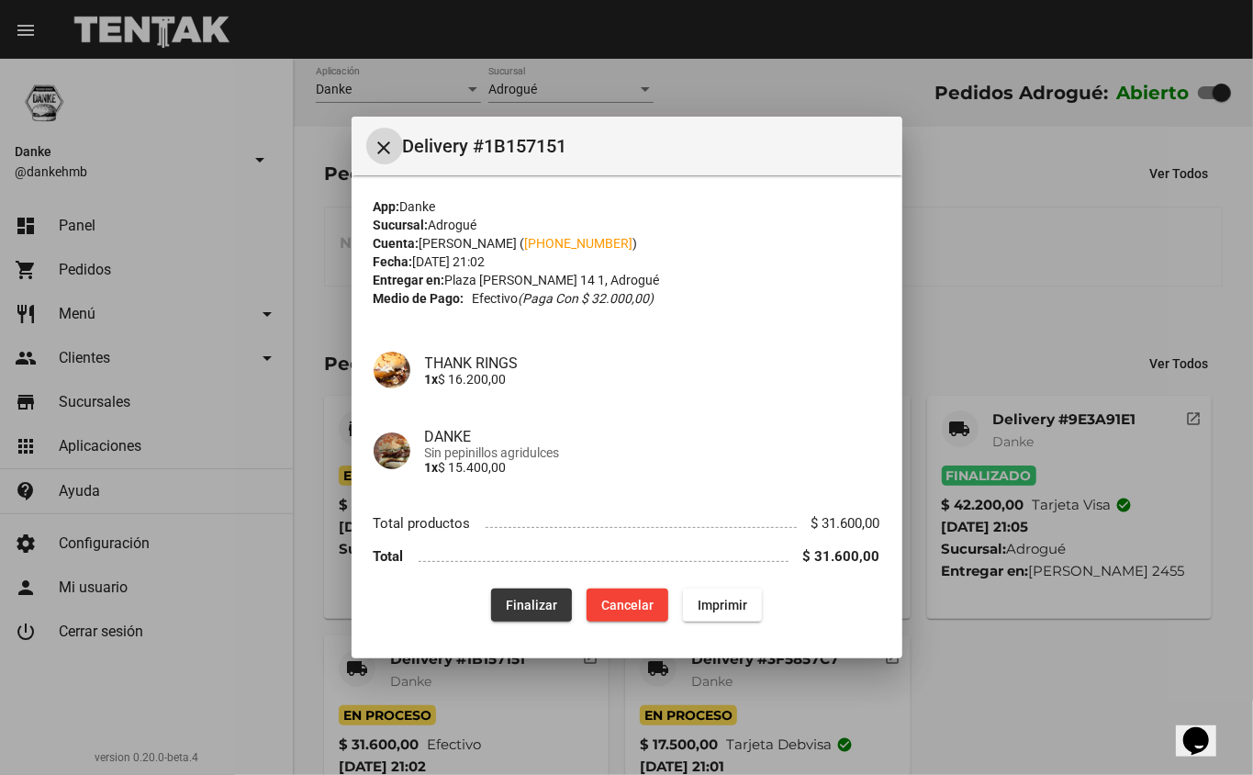
click at [521, 606] on span "Finalizar" at bounding box center [531, 605] width 51 height 15
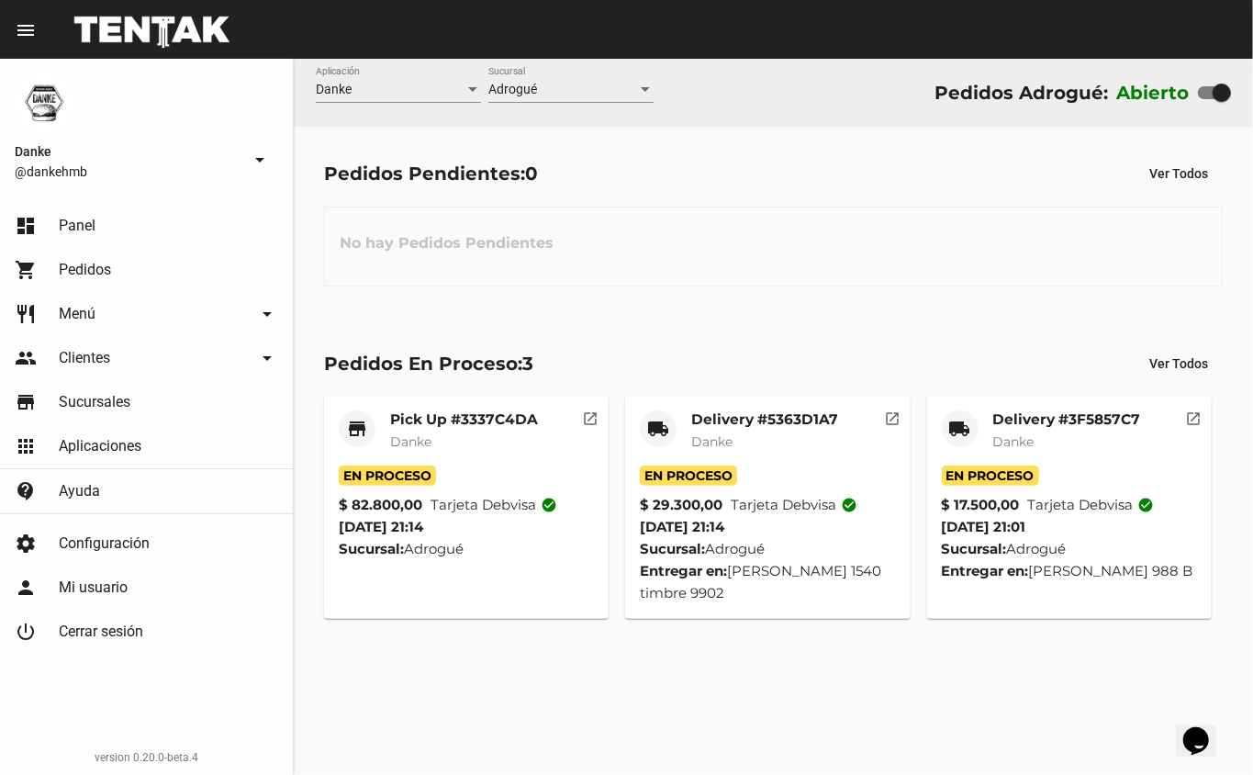
click at [973, 427] on div "local_shipping" at bounding box center [960, 428] width 37 height 37
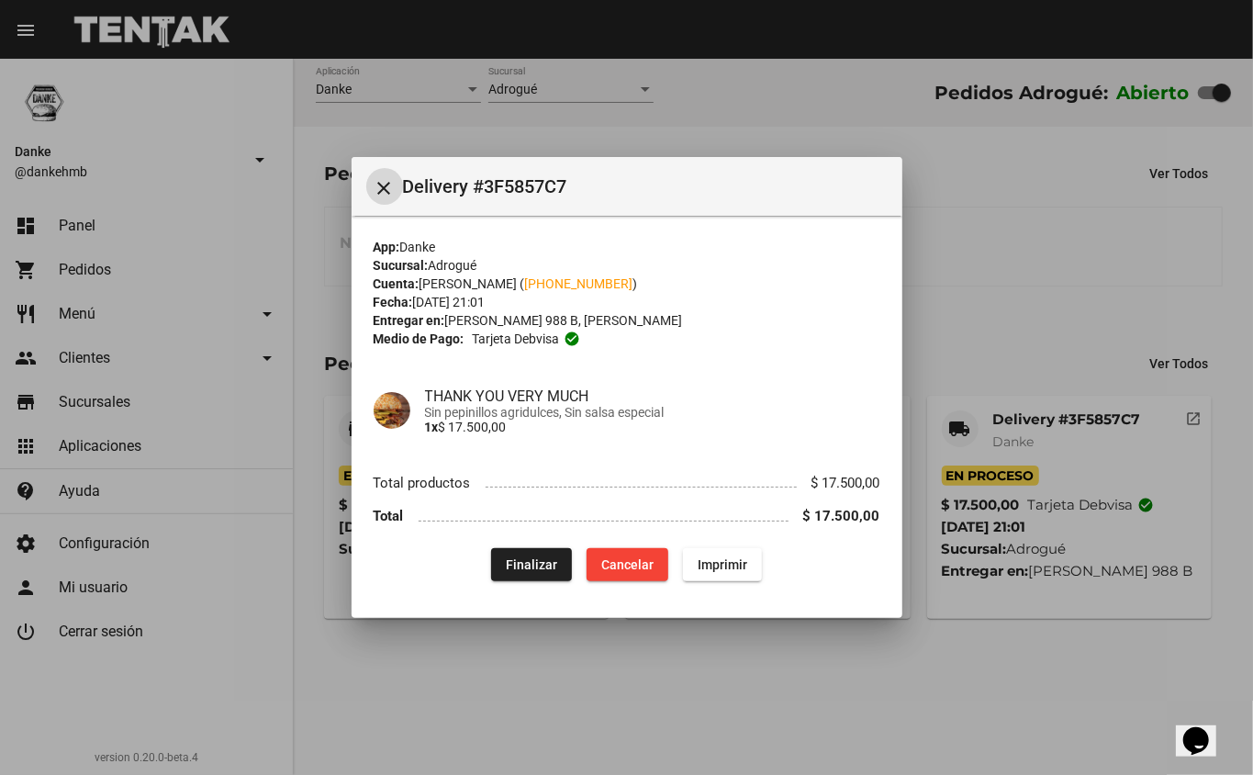
click at [944, 672] on div at bounding box center [626, 387] width 1253 height 775
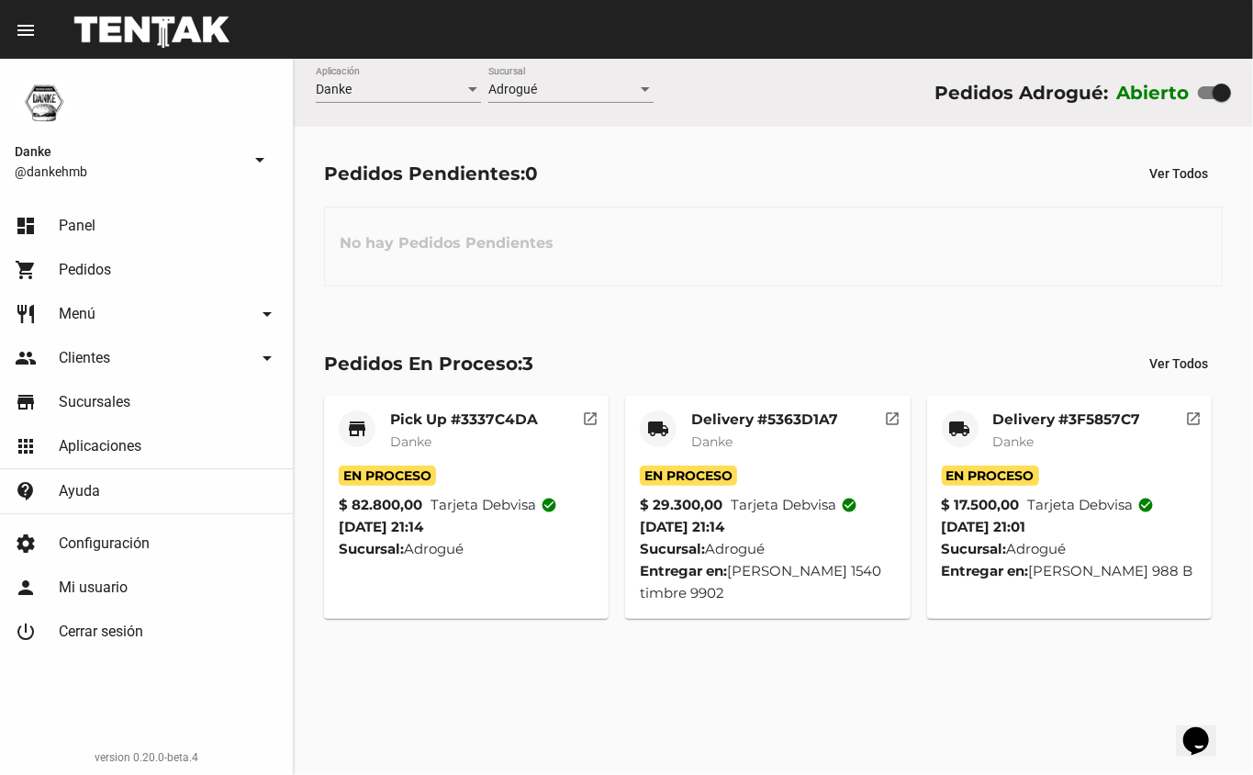
click at [744, 426] on mat-card-title "Delivery #5363D1A7" at bounding box center [764, 419] width 147 height 18
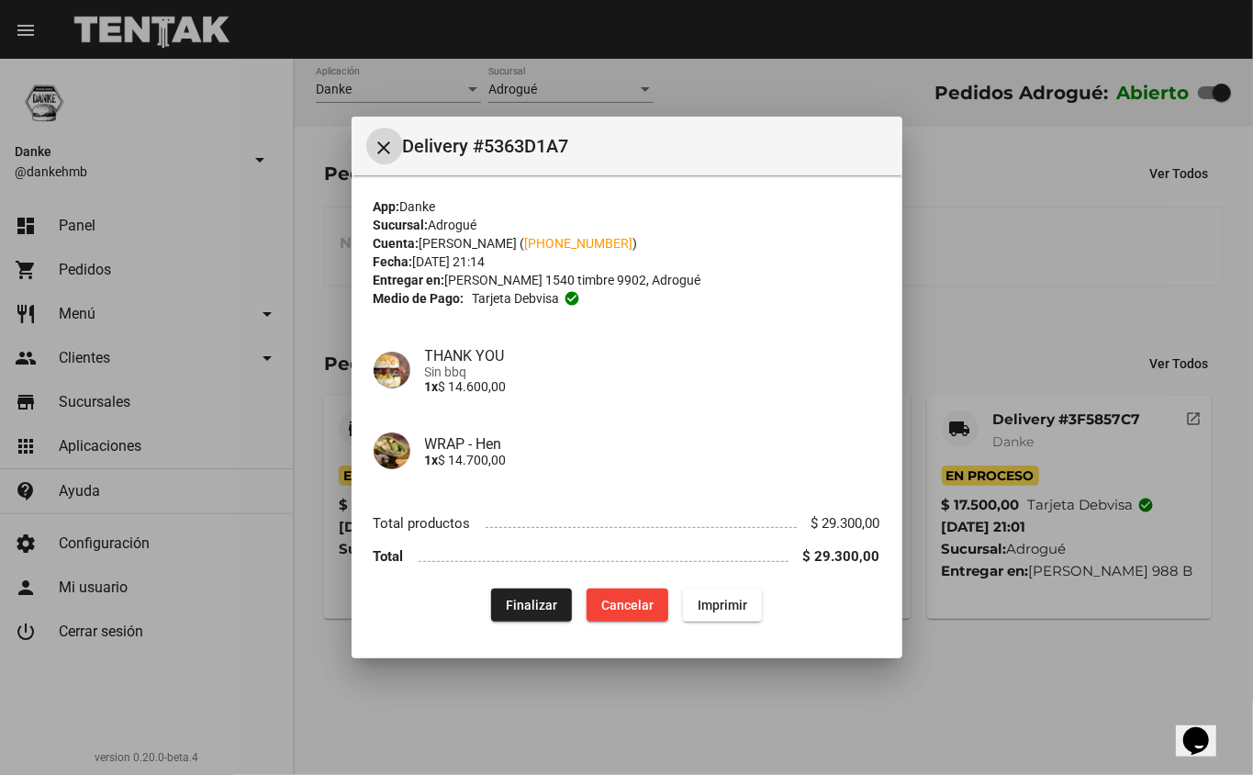
click at [1045, 645] on div at bounding box center [626, 387] width 1253 height 775
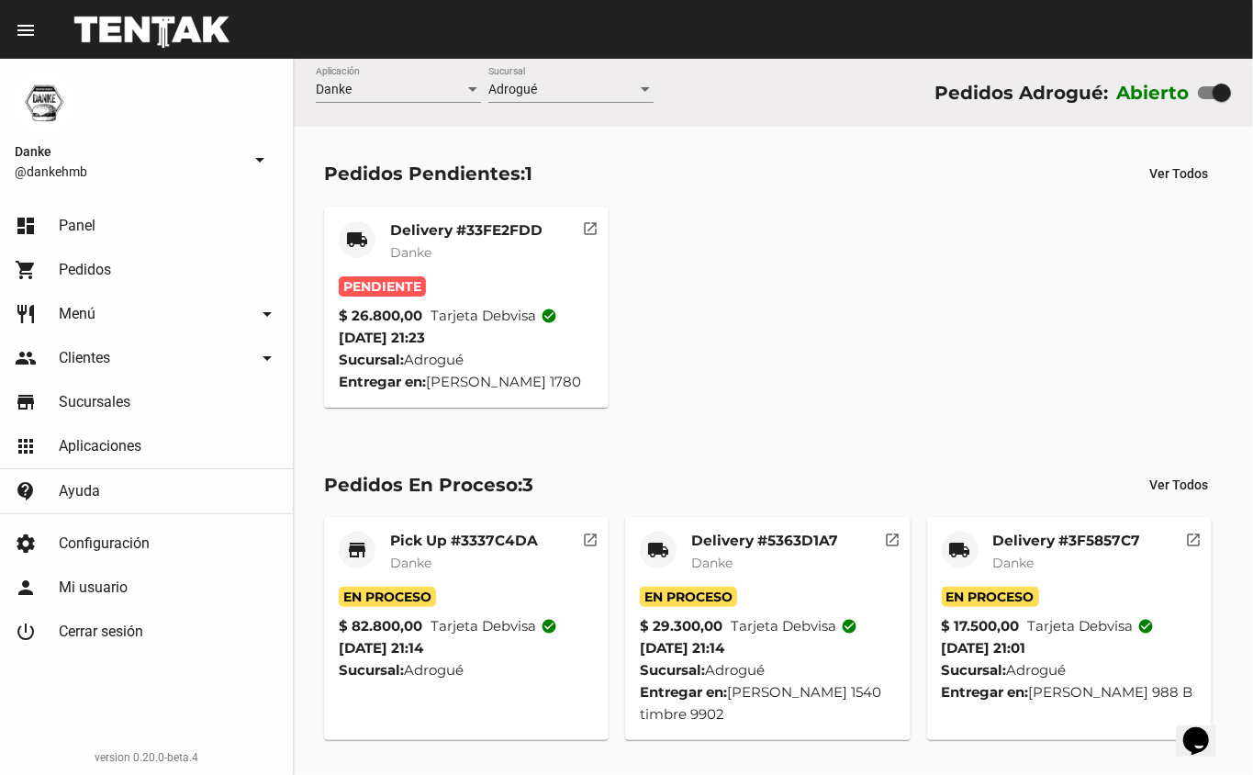
click at [411, 221] on mat-card-title "Delivery #33FE2FDD" at bounding box center [466, 230] width 152 height 18
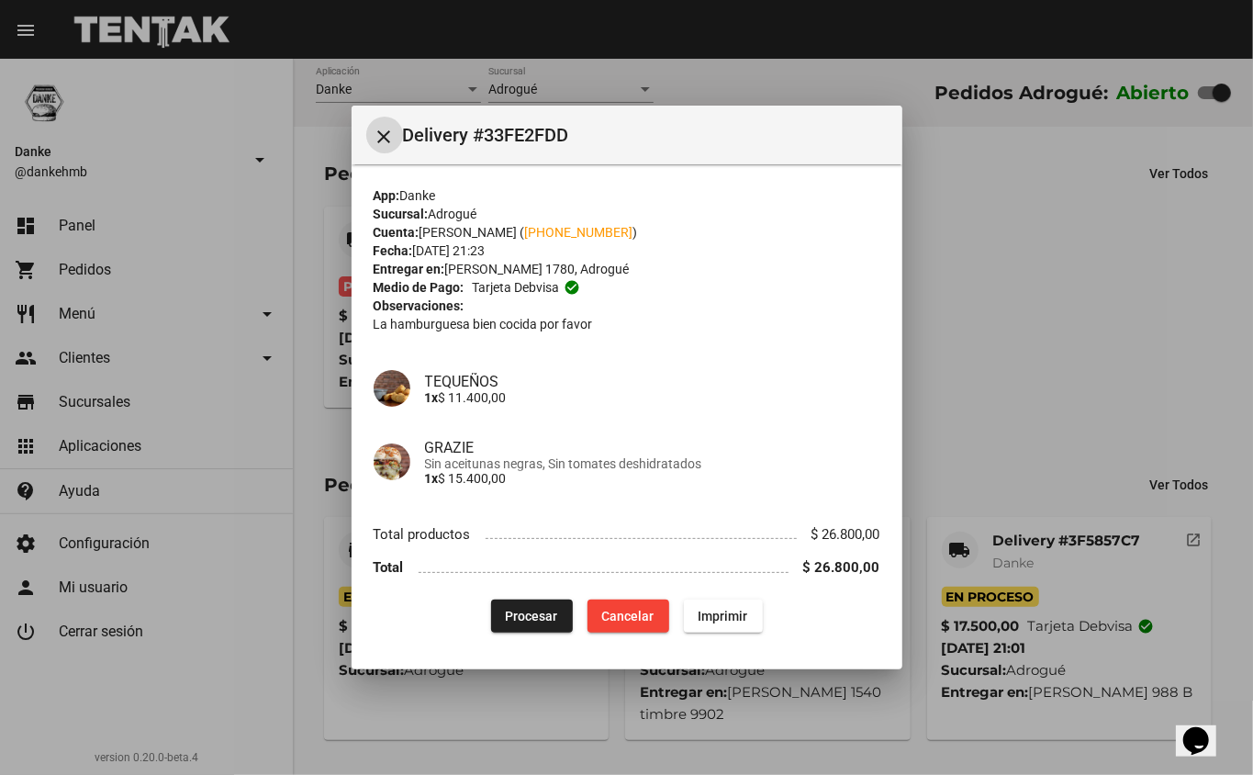
click at [526, 609] on span "Procesar" at bounding box center [532, 616] width 52 height 15
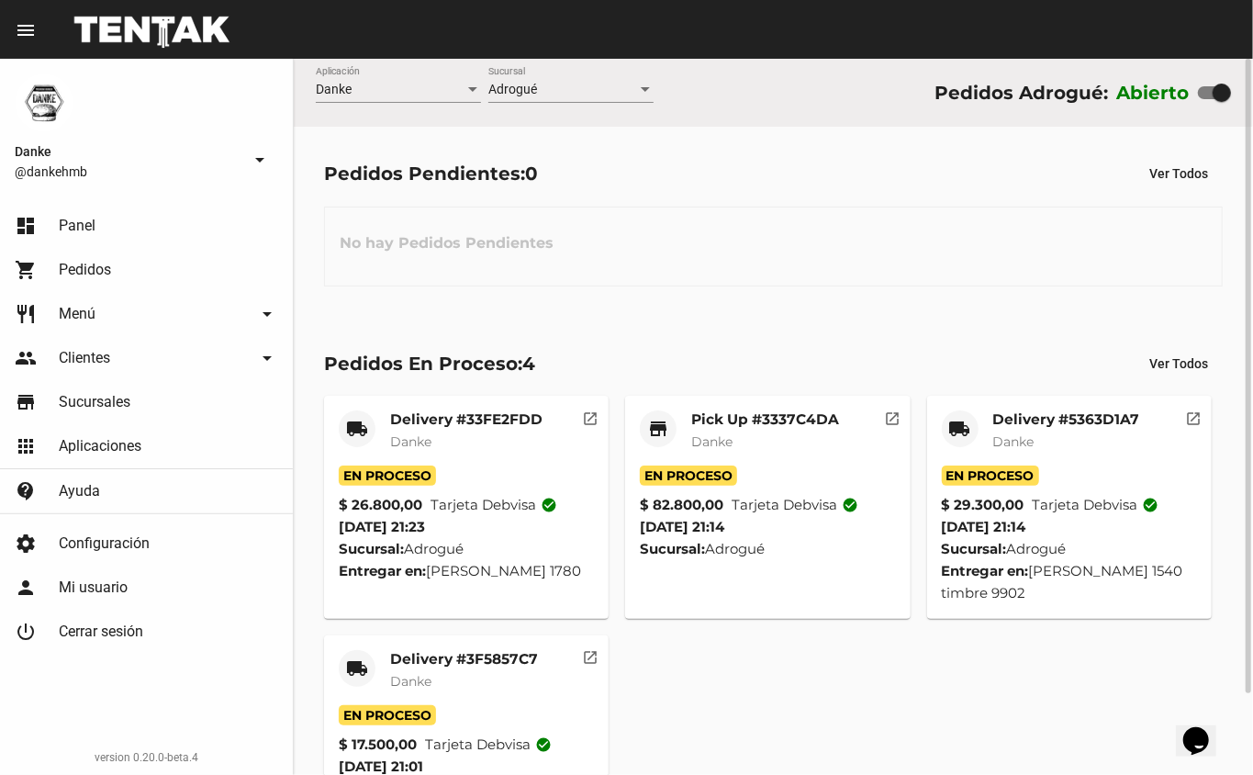
click at [449, 658] on mat-card-title "Delivery #3F5857C7" at bounding box center [464, 659] width 148 height 18
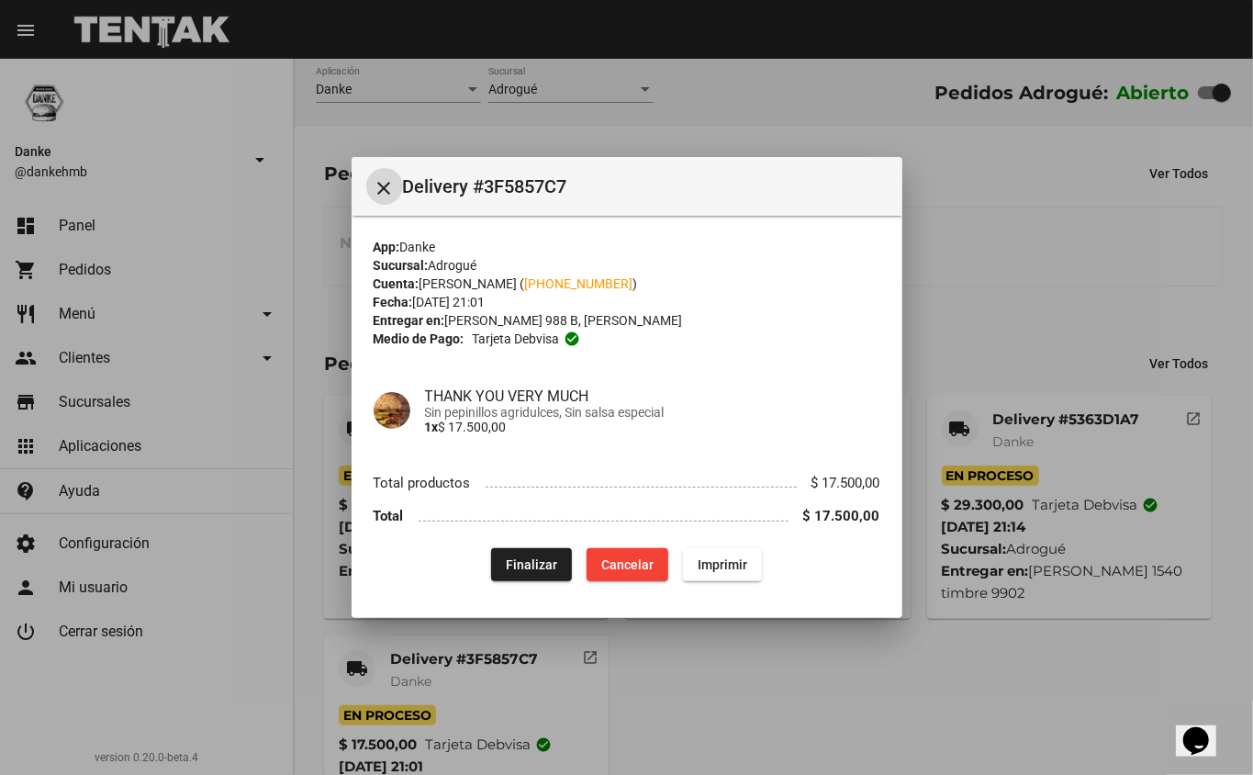
click at [384, 193] on mat-icon "close" at bounding box center [385, 188] width 22 height 22
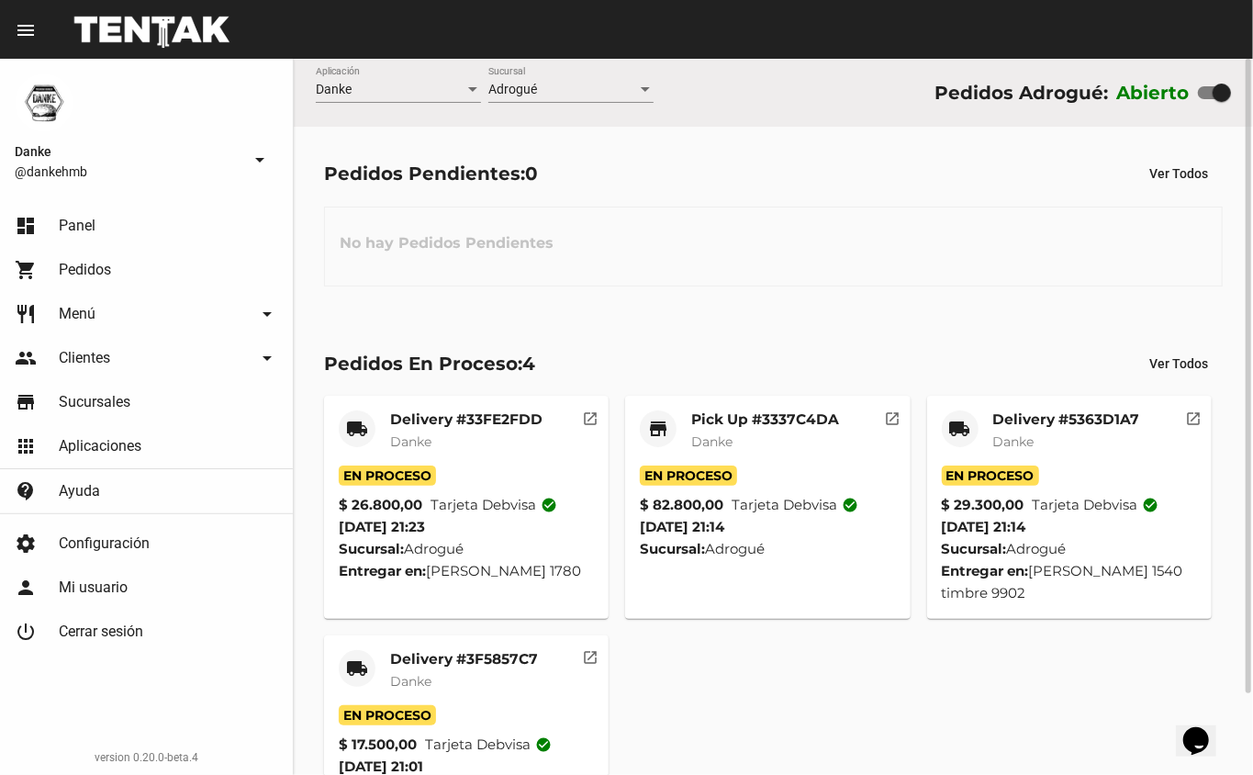
click at [1003, 452] on div "Delivery #5363D1A7 Danke" at bounding box center [1066, 437] width 147 height 55
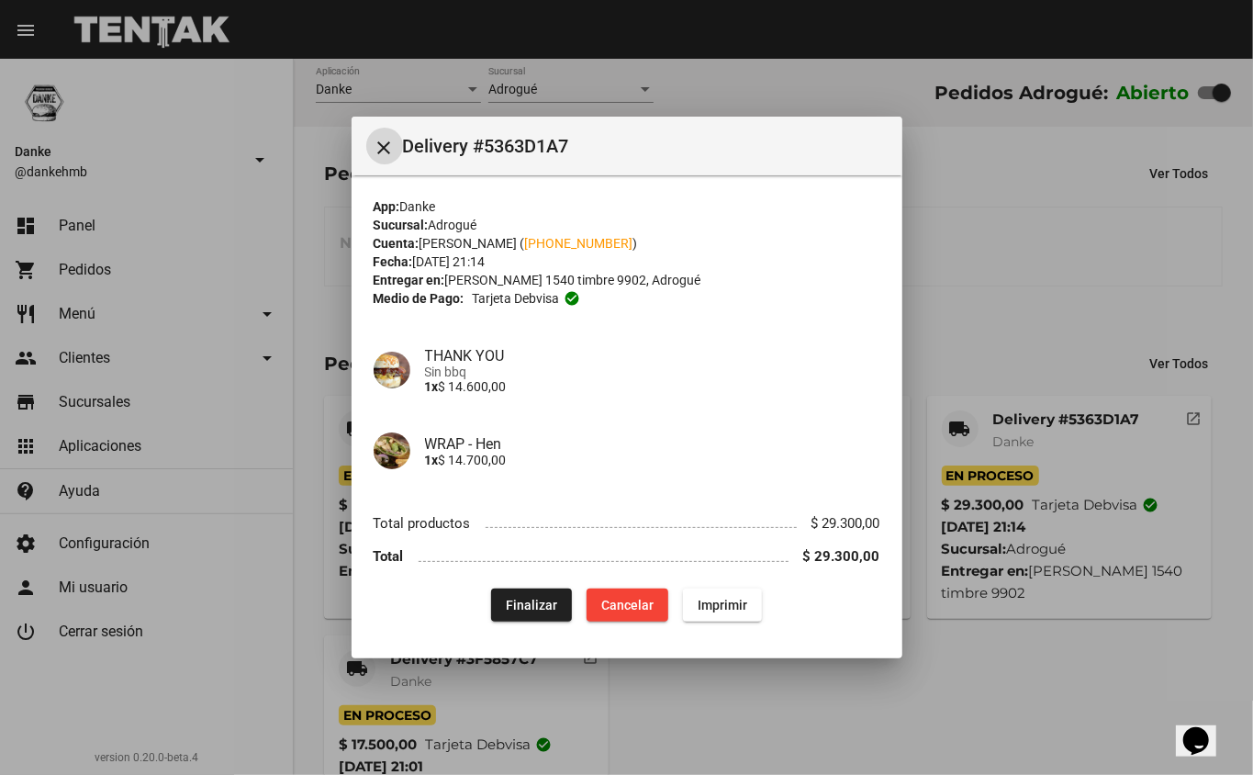
click at [509, 606] on span "Finalizar" at bounding box center [531, 605] width 51 height 15
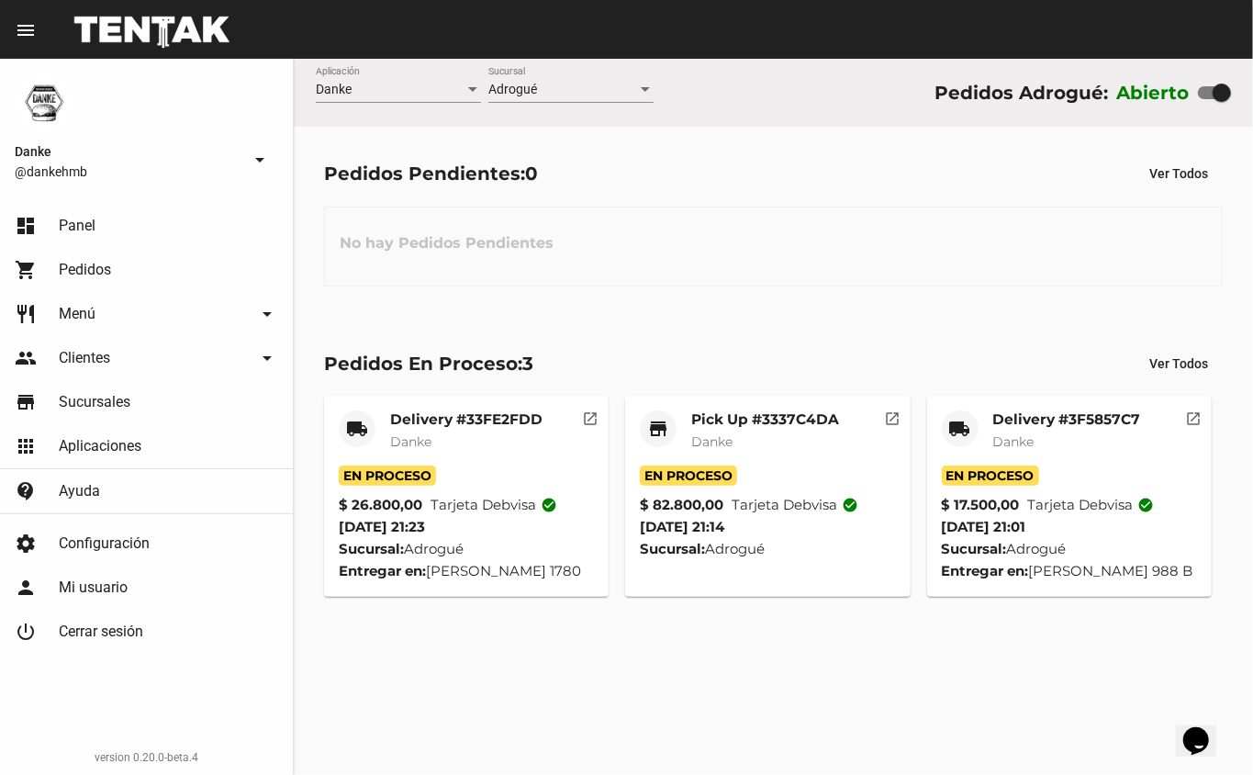
click at [1025, 439] on span "Danke" at bounding box center [1013, 441] width 41 height 17
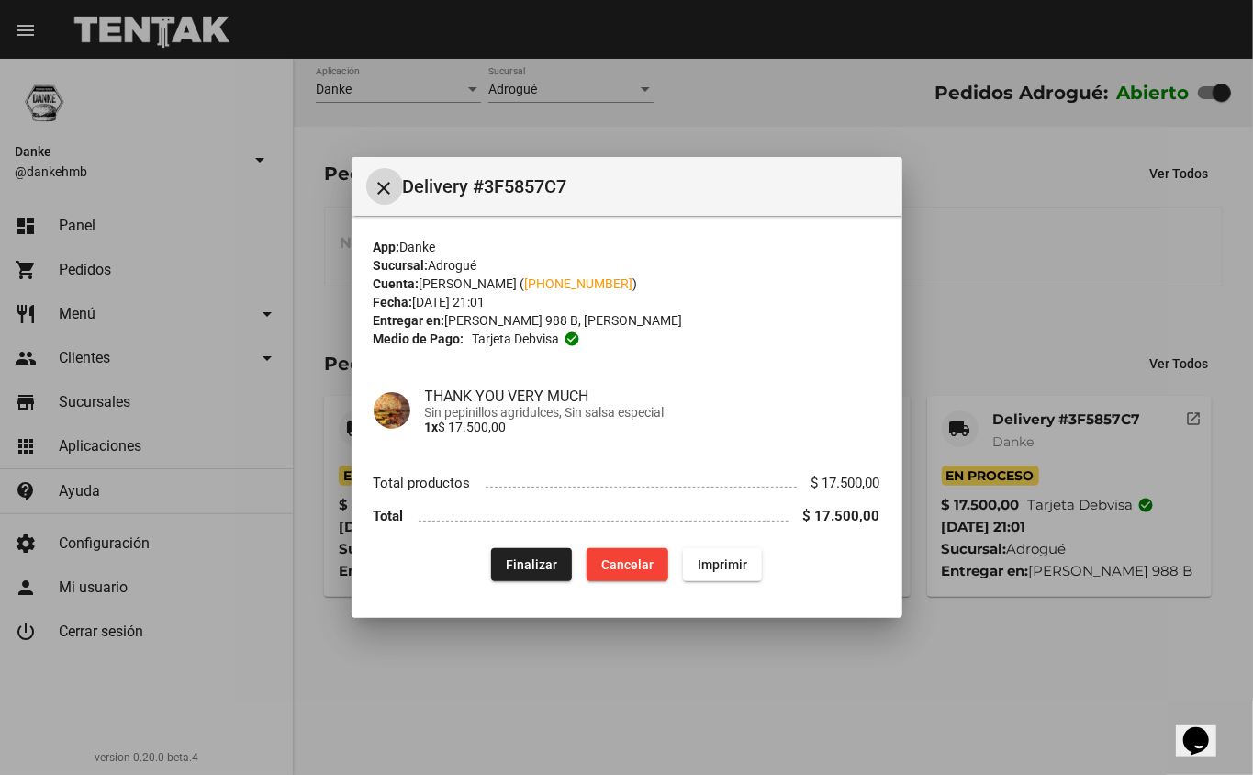
click at [384, 185] on mat-icon "close" at bounding box center [385, 188] width 22 height 22
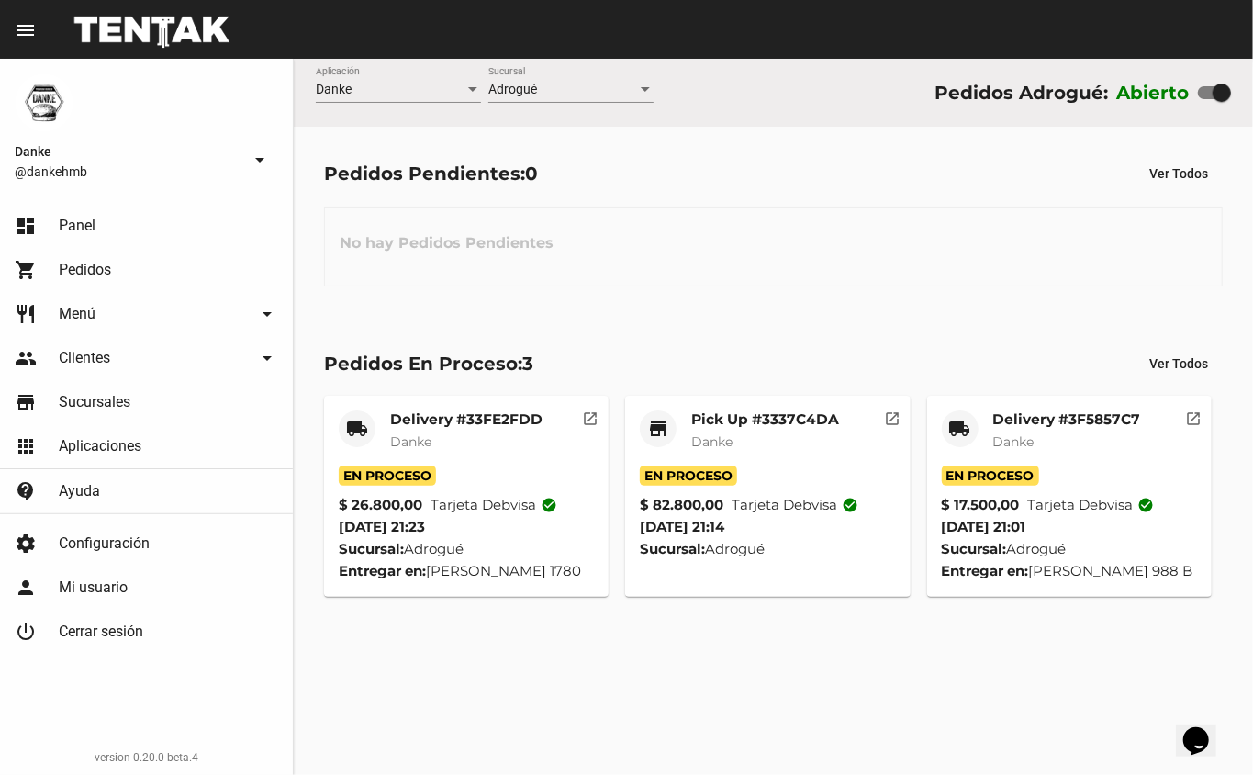
click at [703, 420] on mat-card-title "Pick Up #3337C4DA" at bounding box center [765, 419] width 148 height 18
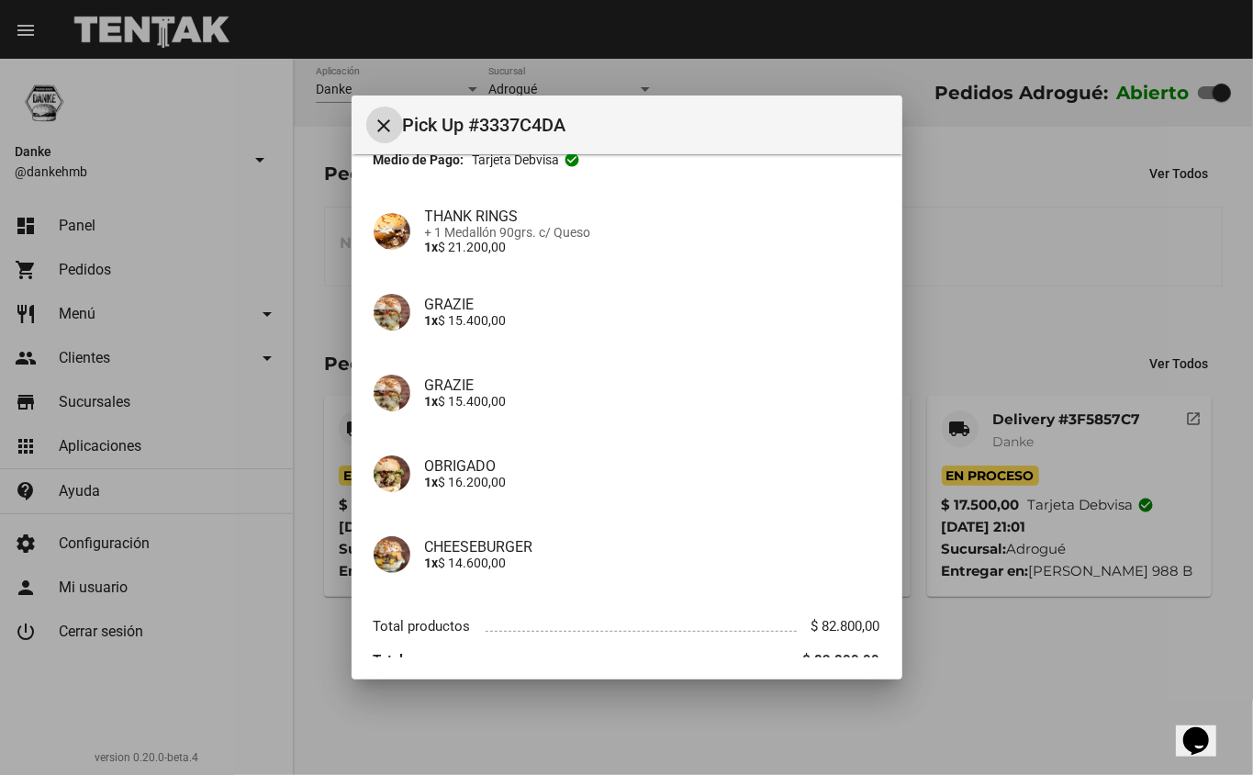
scroll to position [181, 0]
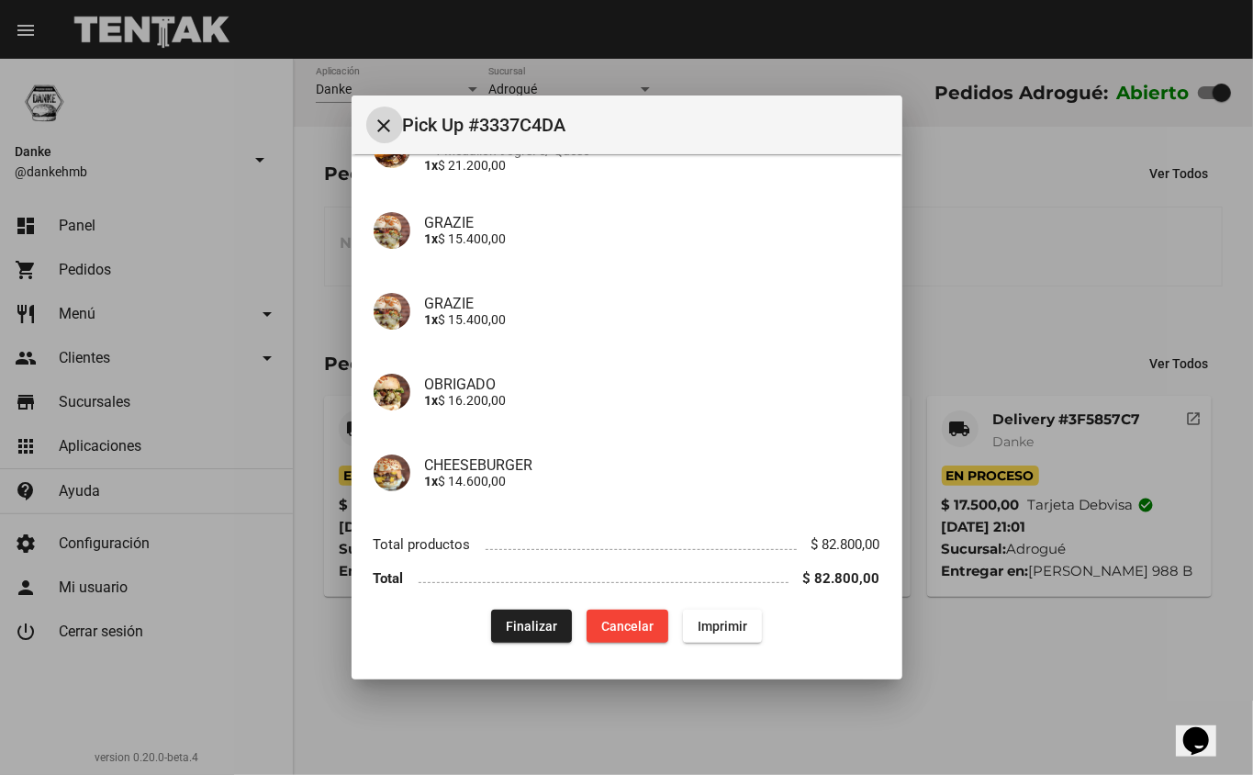
click at [519, 619] on span "Finalizar" at bounding box center [531, 626] width 51 height 15
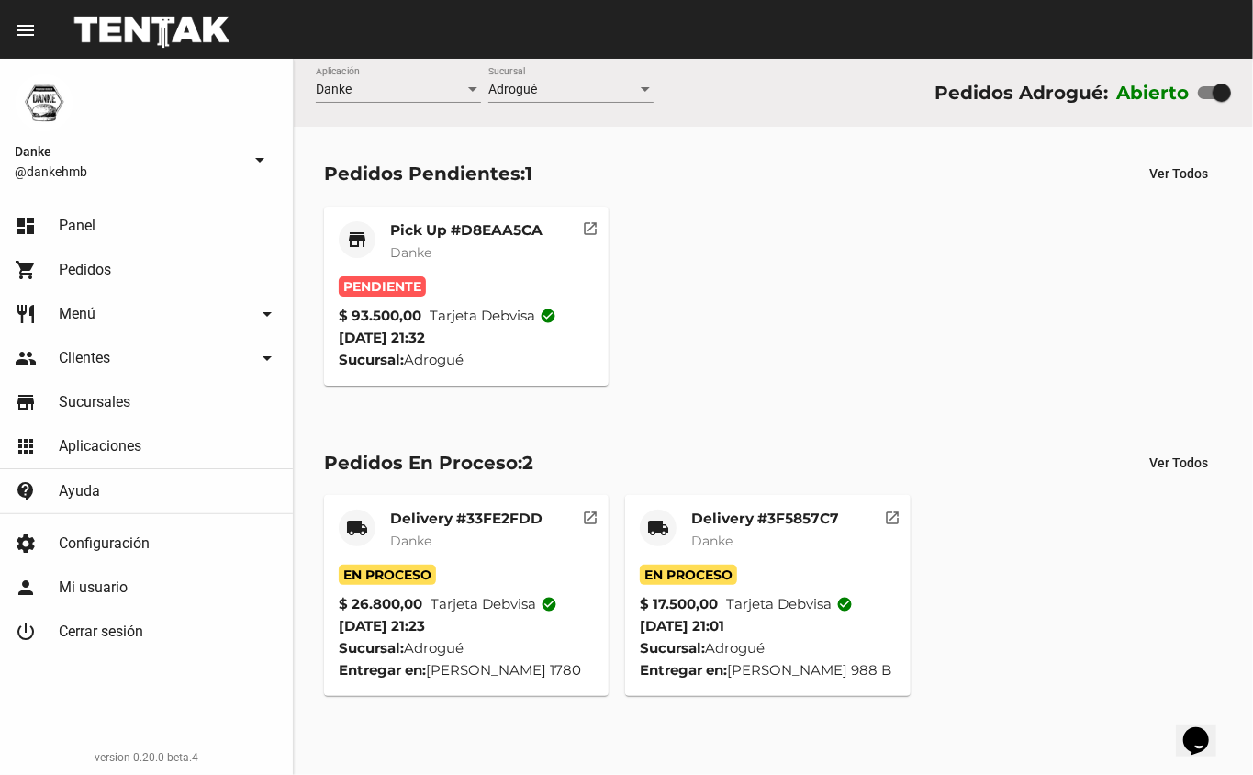
click at [432, 229] on mat-card-title "Pick Up #D8EAA5CA" at bounding box center [466, 230] width 152 height 18
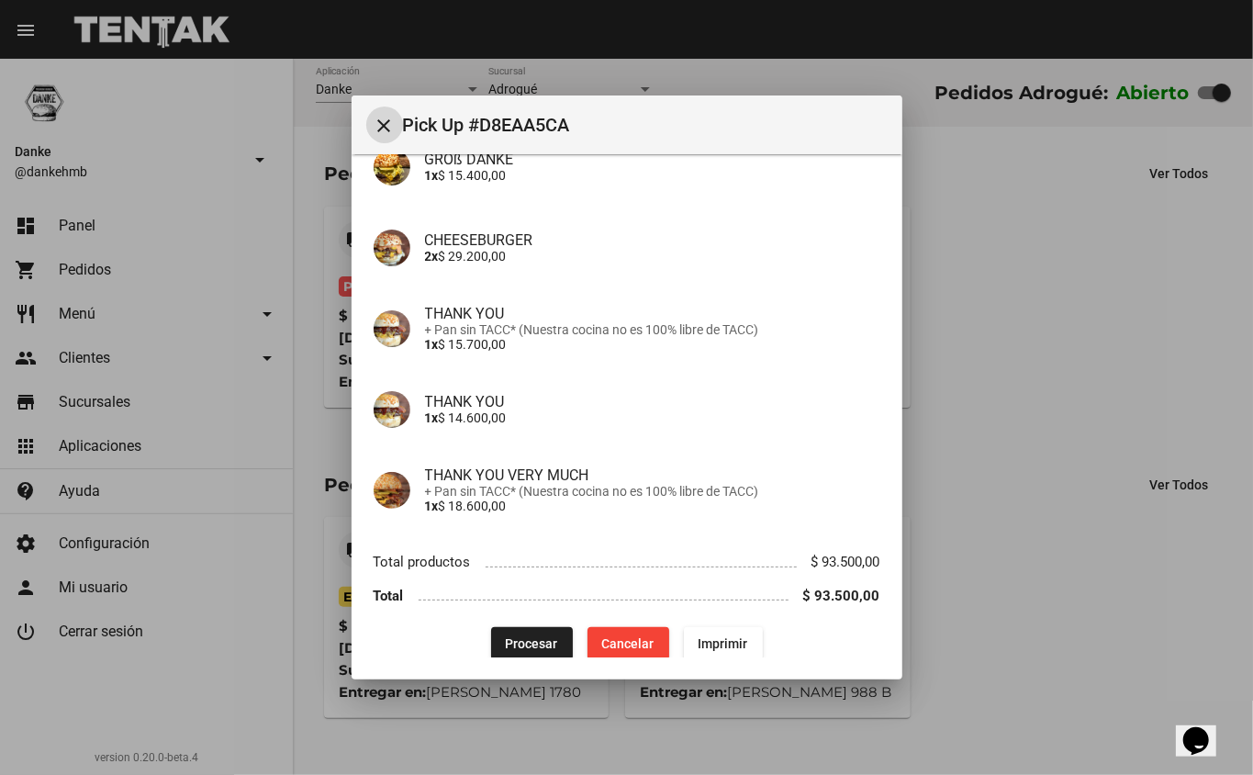
scroll to position [181, 0]
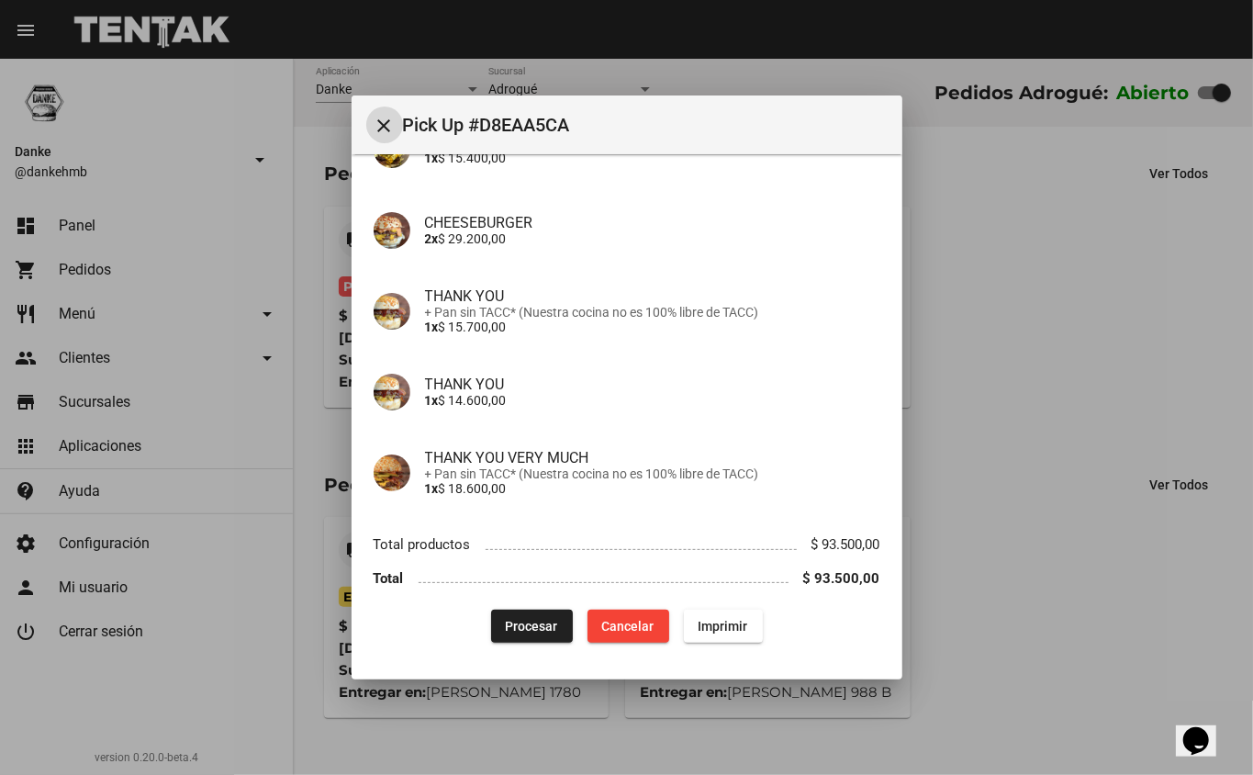
click at [522, 622] on span "Procesar" at bounding box center [532, 626] width 52 height 15
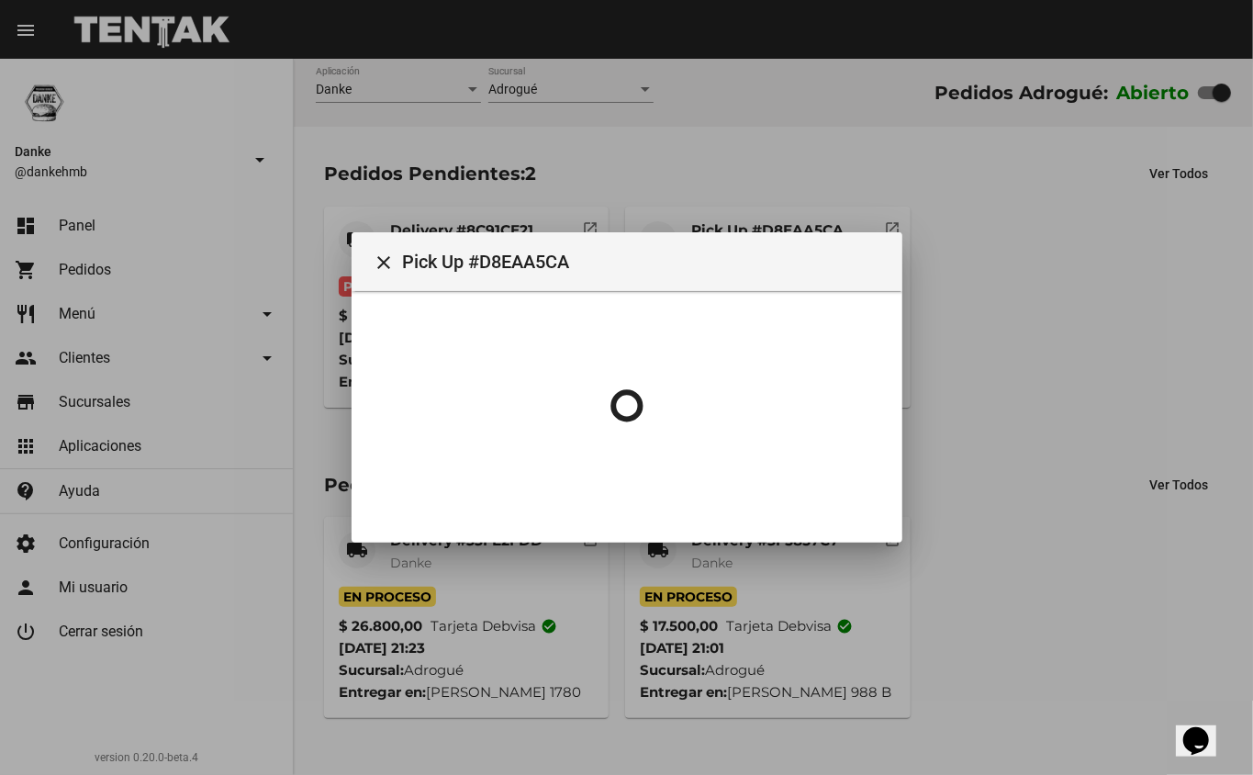
scroll to position [0, 0]
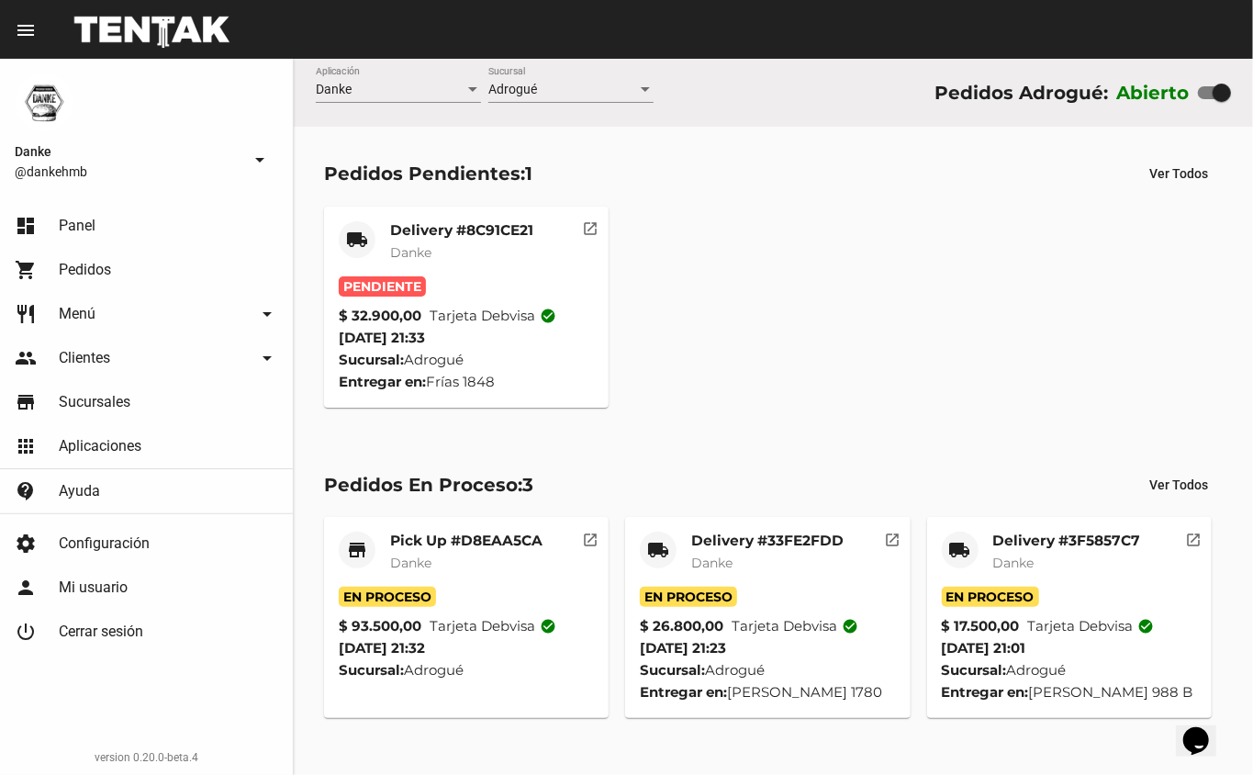
click at [412, 225] on mat-card-title "Delivery #8C91CE21" at bounding box center [461, 230] width 143 height 18
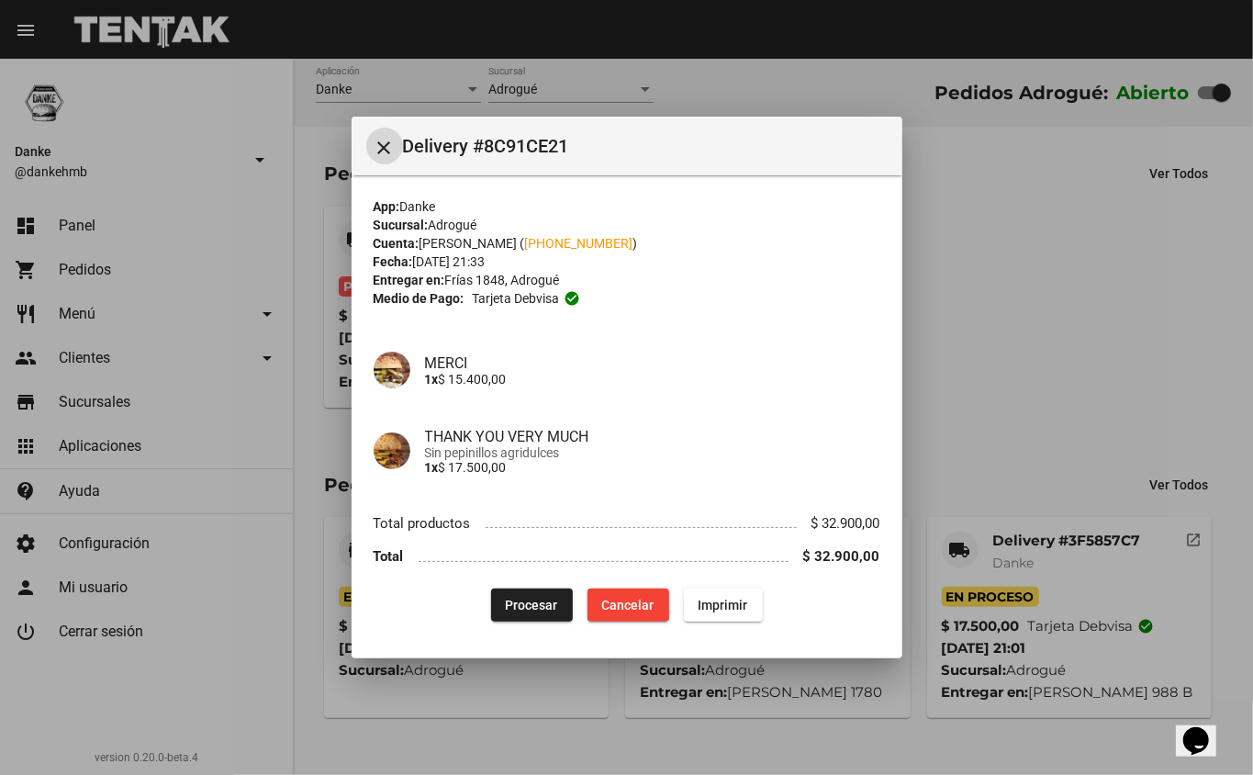
click at [526, 603] on span "Procesar" at bounding box center [532, 605] width 52 height 15
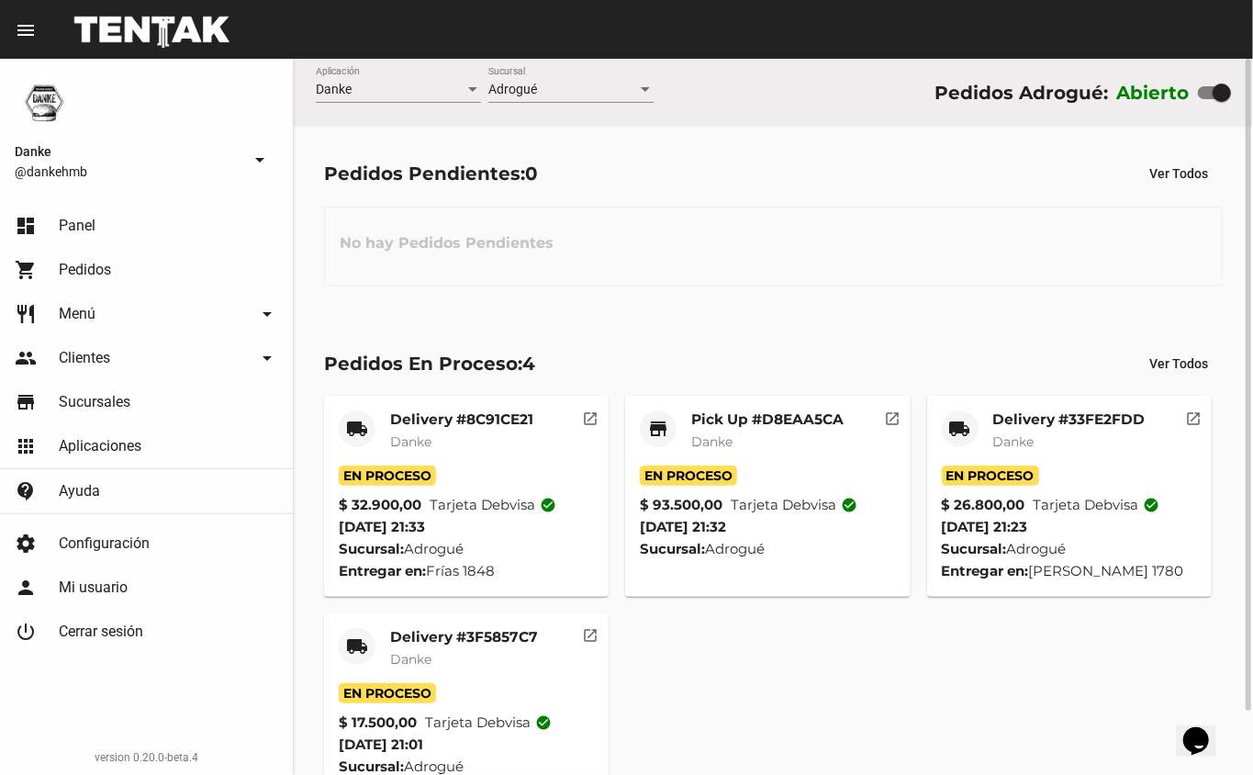
click at [754, 419] on mat-card-title "Pick Up #D8EAA5CA" at bounding box center [767, 419] width 152 height 18
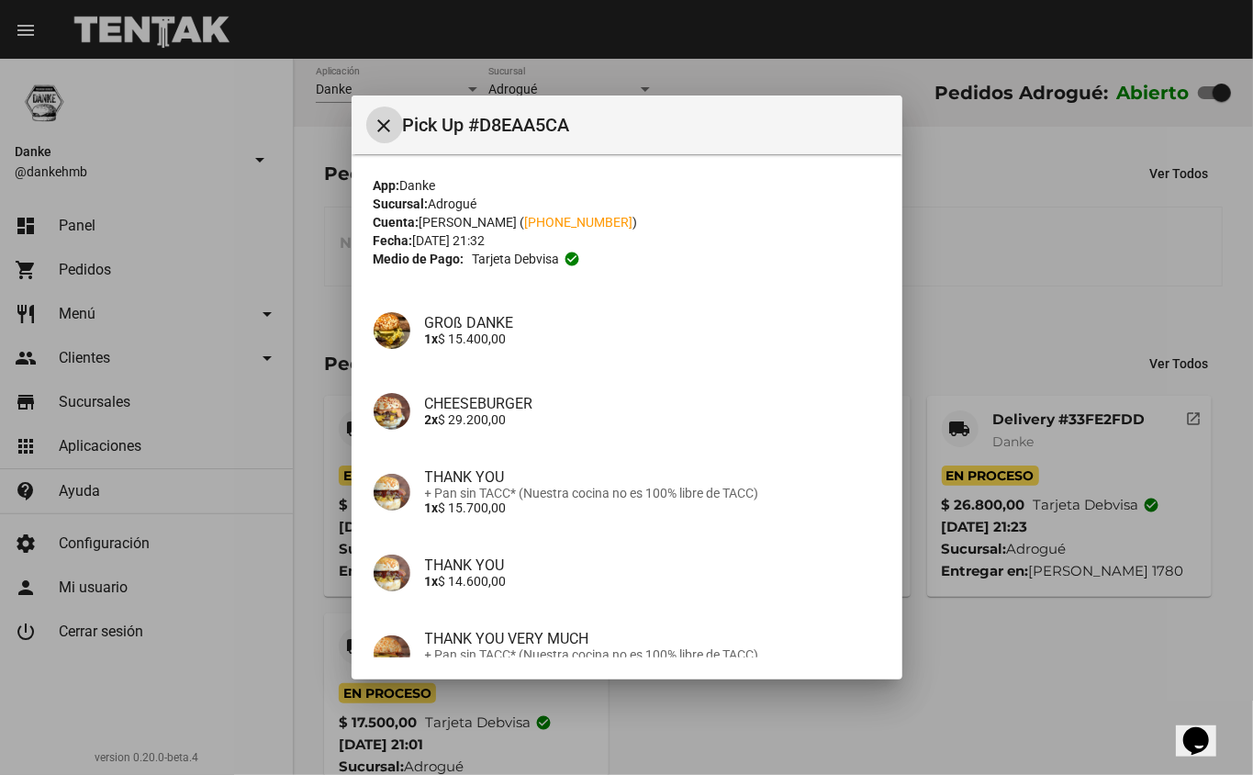
click at [1126, 591] on div at bounding box center [626, 387] width 1253 height 775
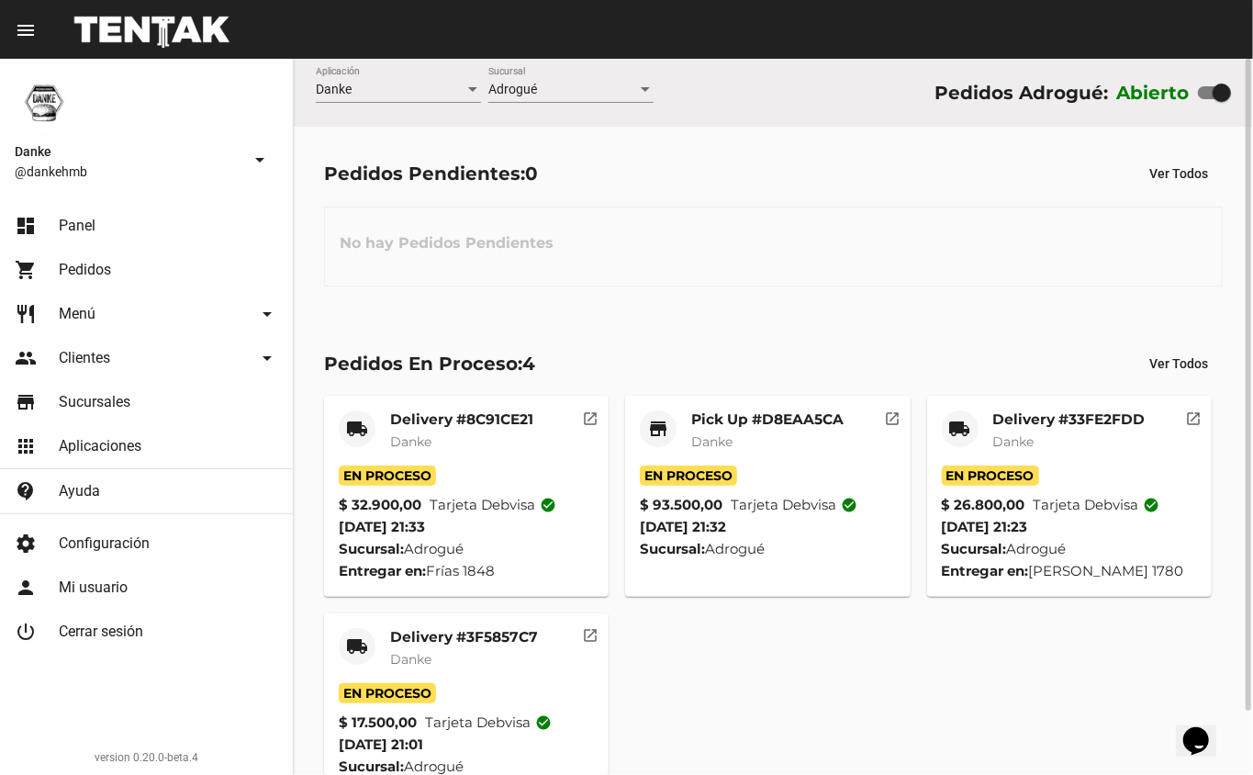
click at [442, 640] on mat-card-title "Delivery #3F5857C7" at bounding box center [464, 637] width 148 height 18
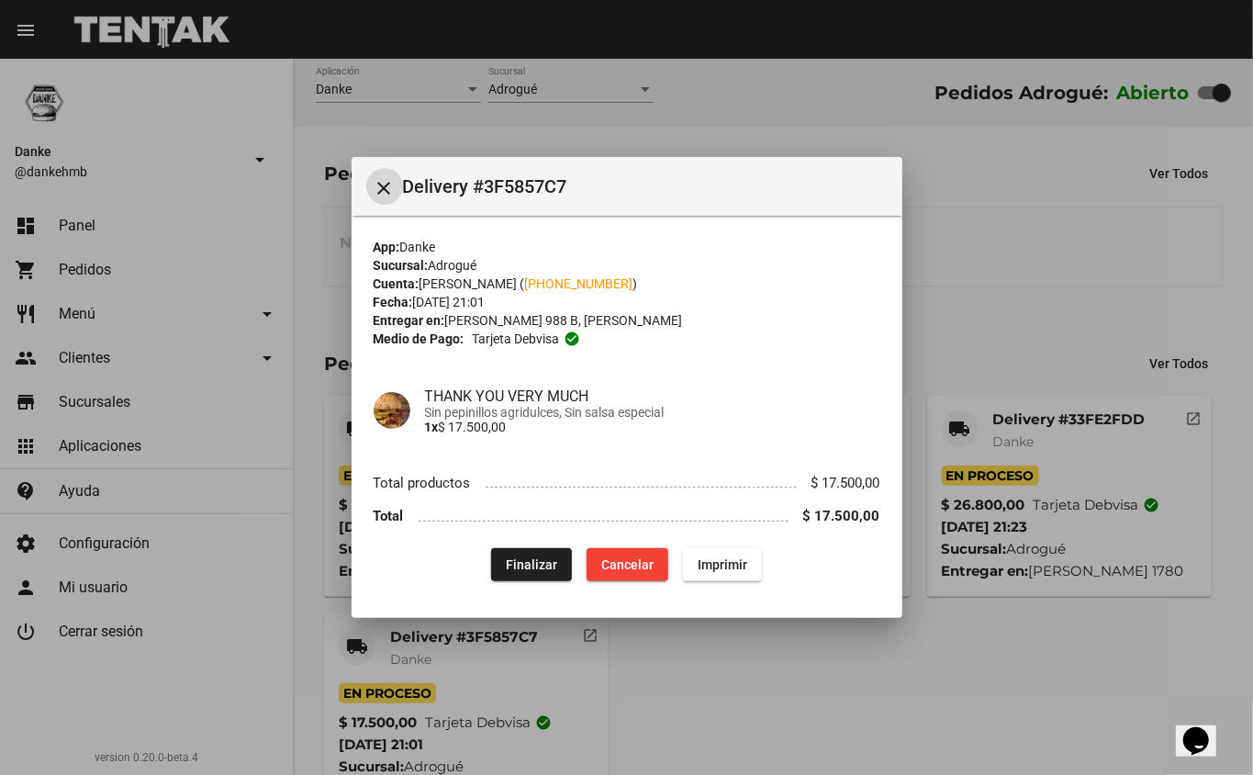
click at [527, 564] on span "Finalizar" at bounding box center [531, 564] width 51 height 15
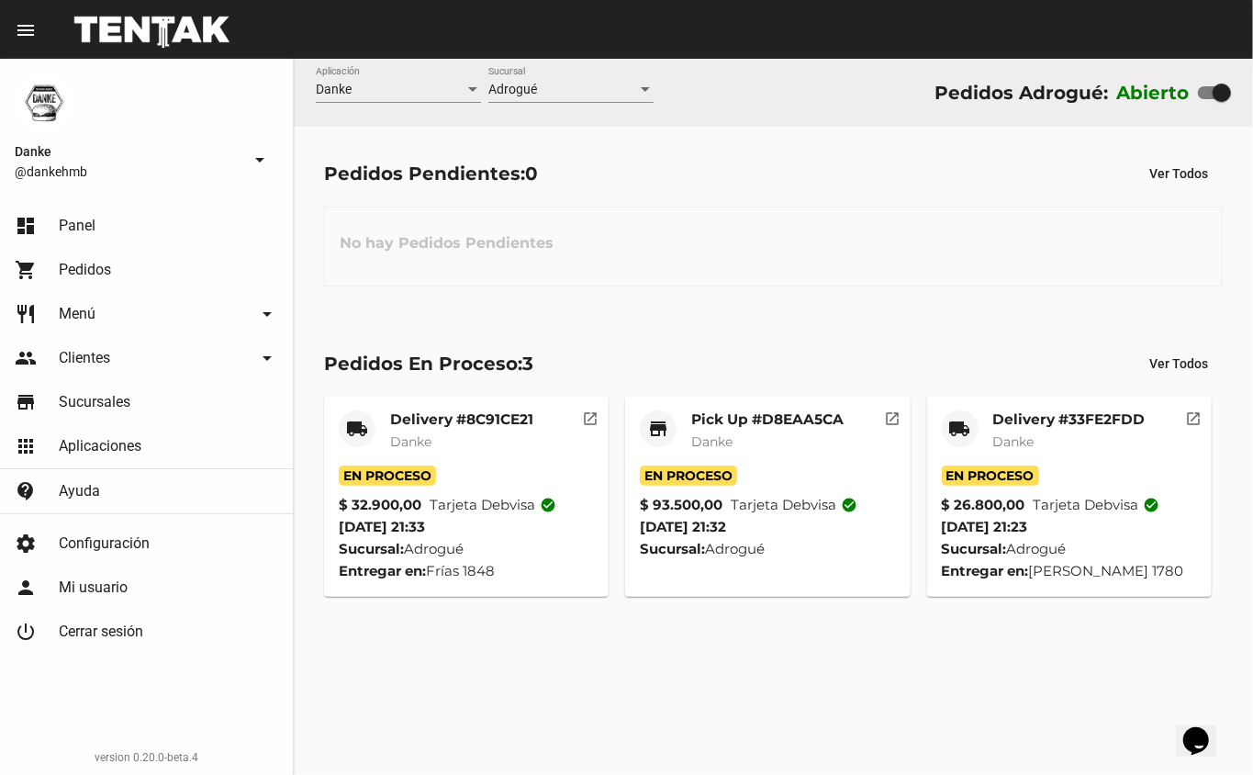
click at [712, 424] on mat-card-title "Pick Up #D8EAA5CA" at bounding box center [767, 419] width 152 height 18
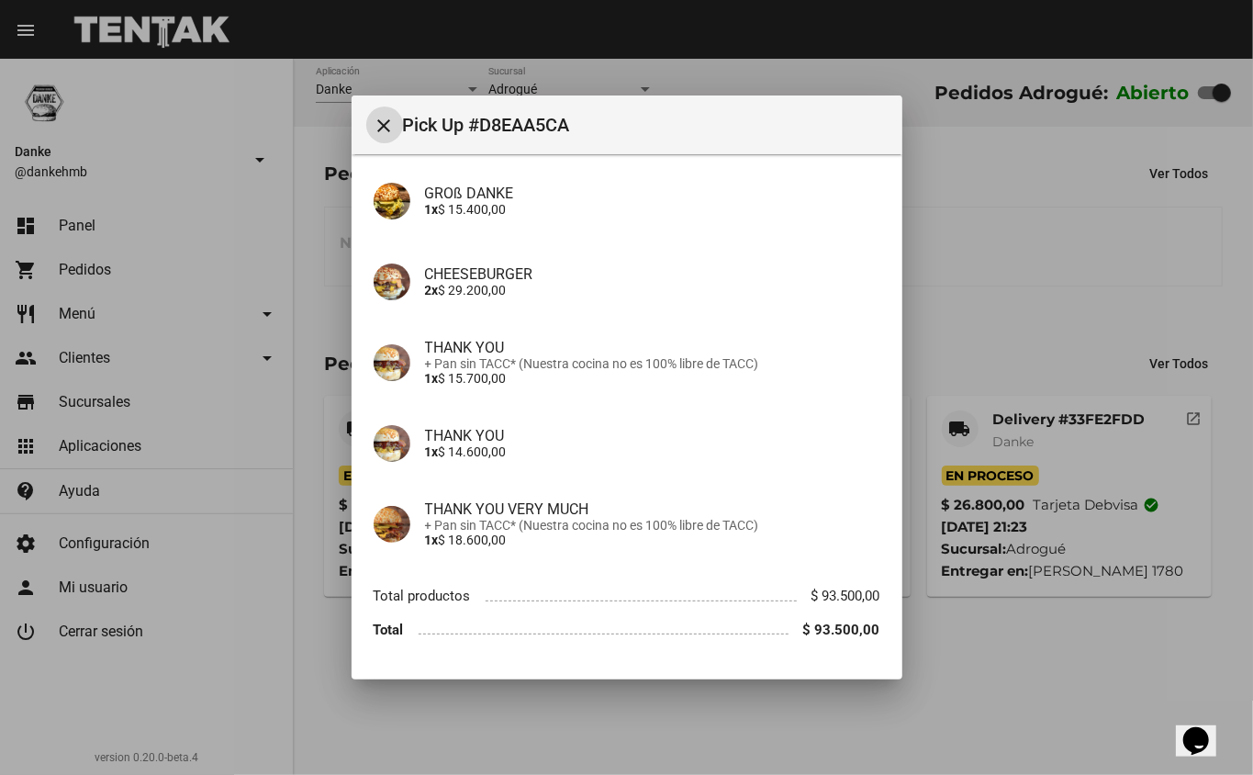
scroll to position [181, 0]
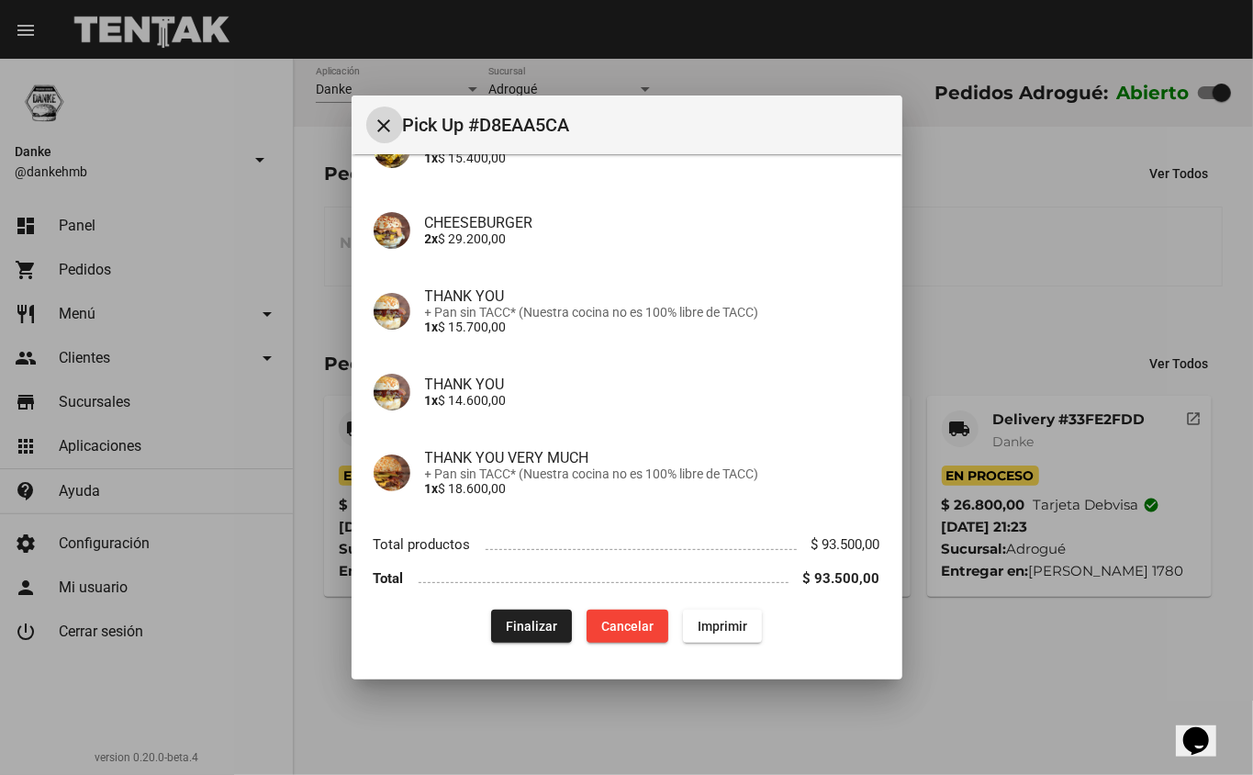
click at [1051, 334] on div at bounding box center [626, 387] width 1253 height 775
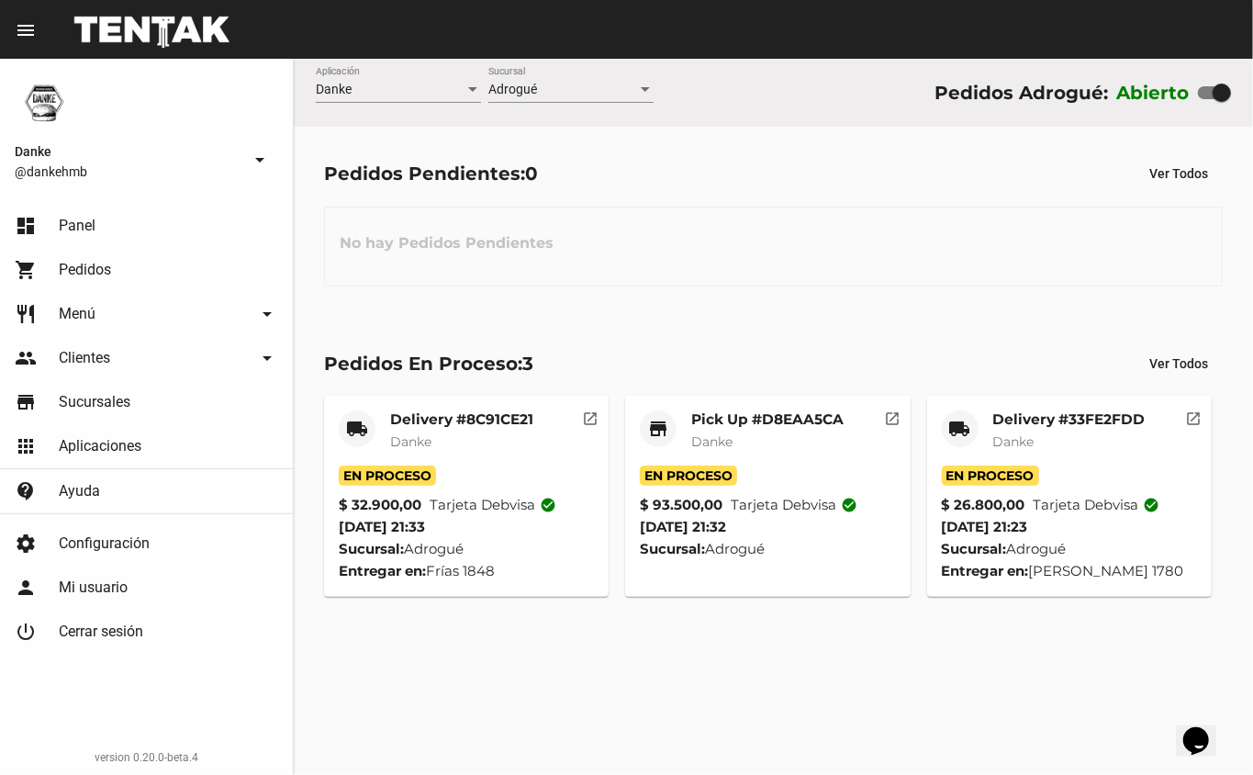
click at [1023, 416] on mat-card-title "Delivery #33FE2FDD" at bounding box center [1069, 419] width 152 height 18
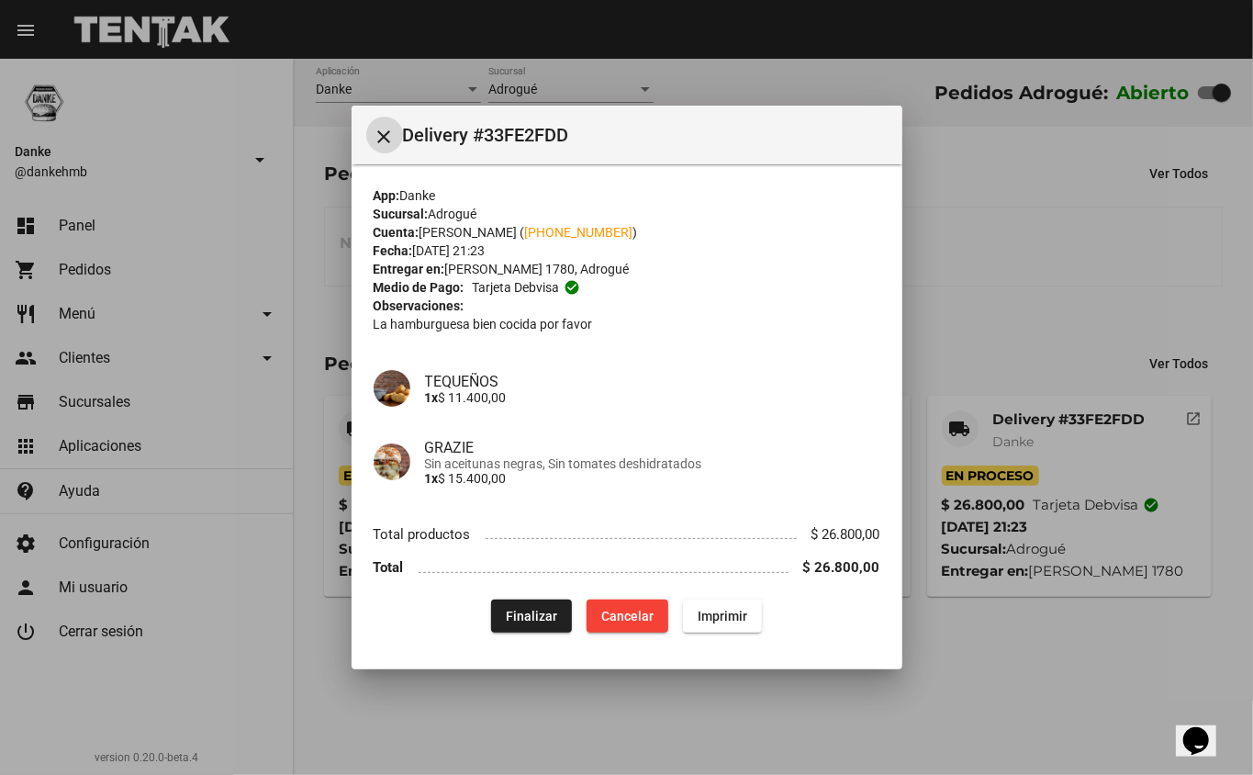
click at [382, 141] on mat-icon "close" at bounding box center [385, 137] width 22 height 22
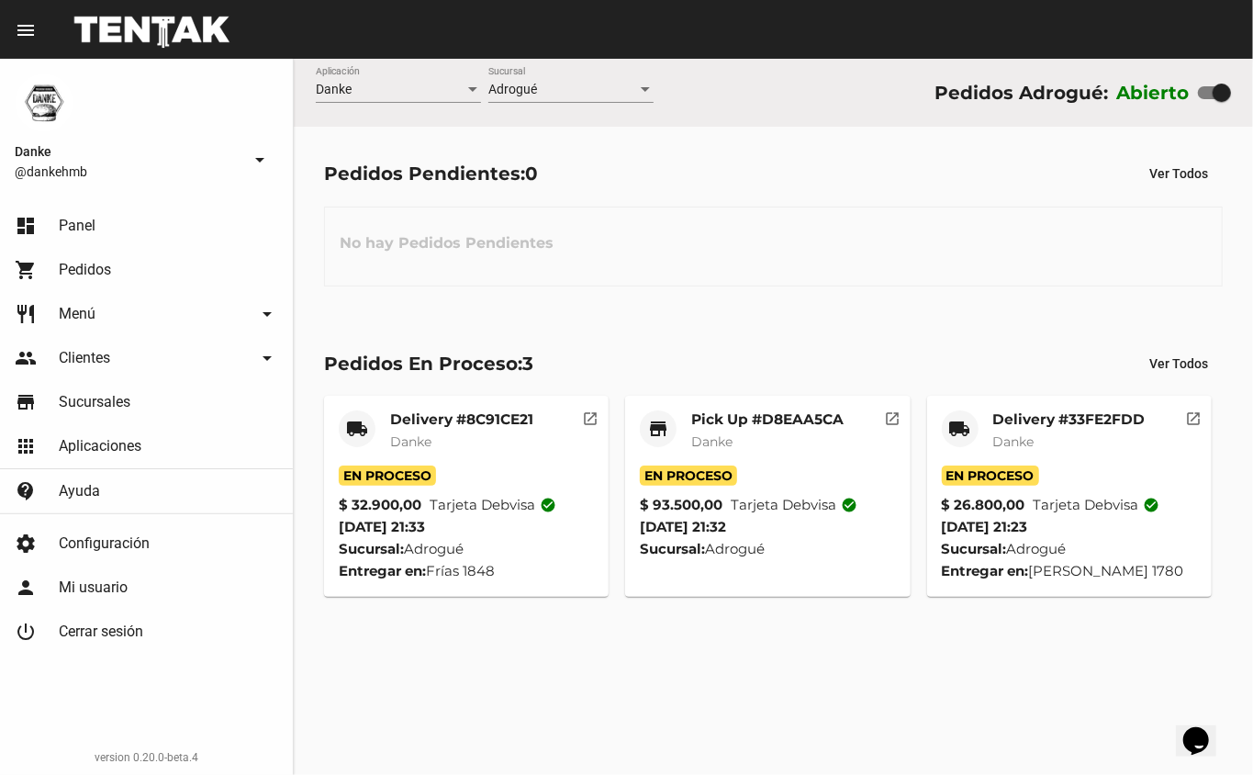
click at [703, 416] on mat-card-title "Pick Up #D8EAA5CA" at bounding box center [767, 419] width 152 height 18
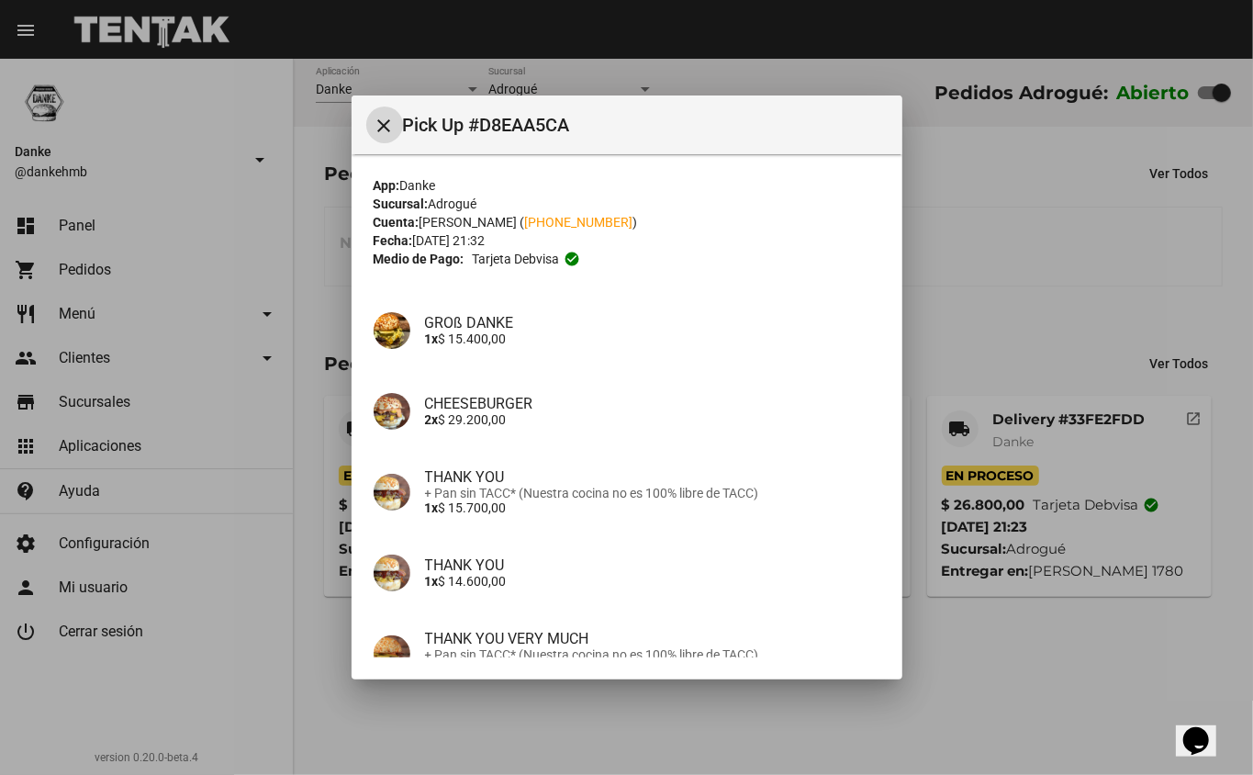
click at [395, 112] on button "close" at bounding box center [384, 124] width 37 height 37
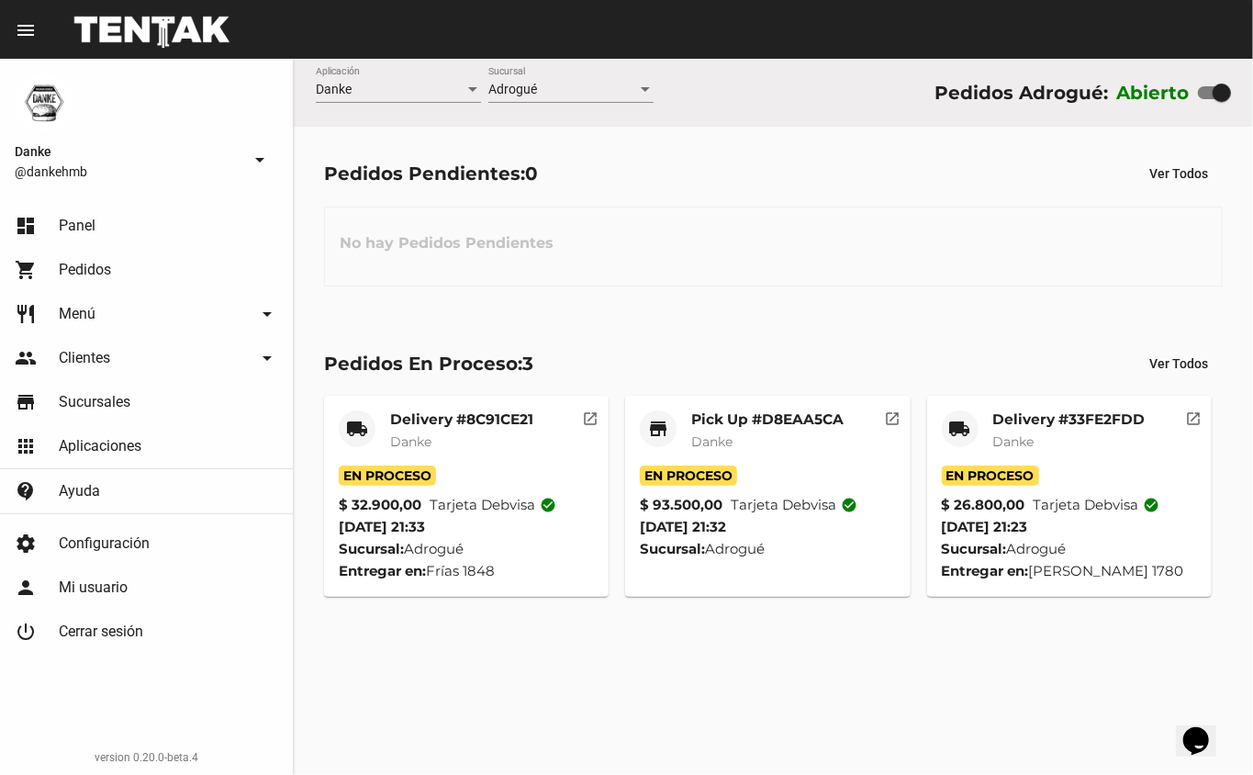
click at [1003, 420] on mat-card-title "Delivery #33FE2FDD" at bounding box center [1069, 419] width 152 height 18
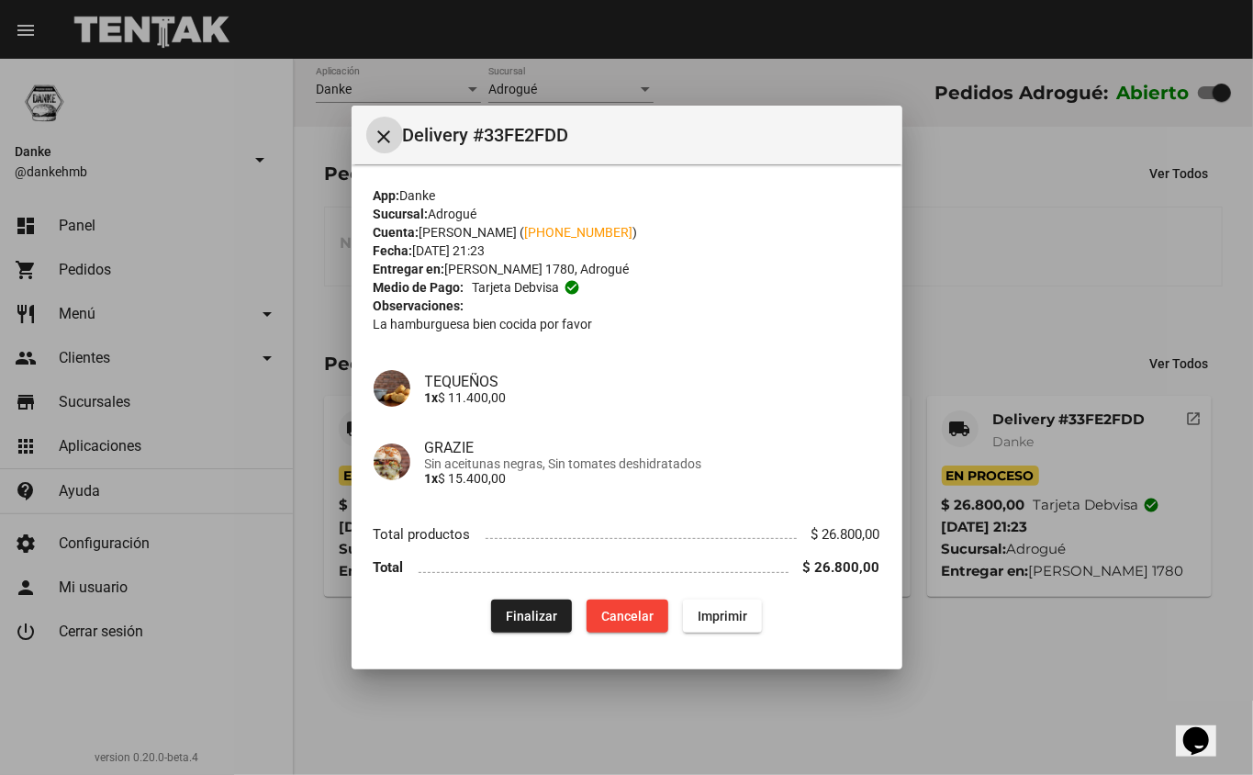
click at [519, 609] on span "Finalizar" at bounding box center [531, 616] width 51 height 15
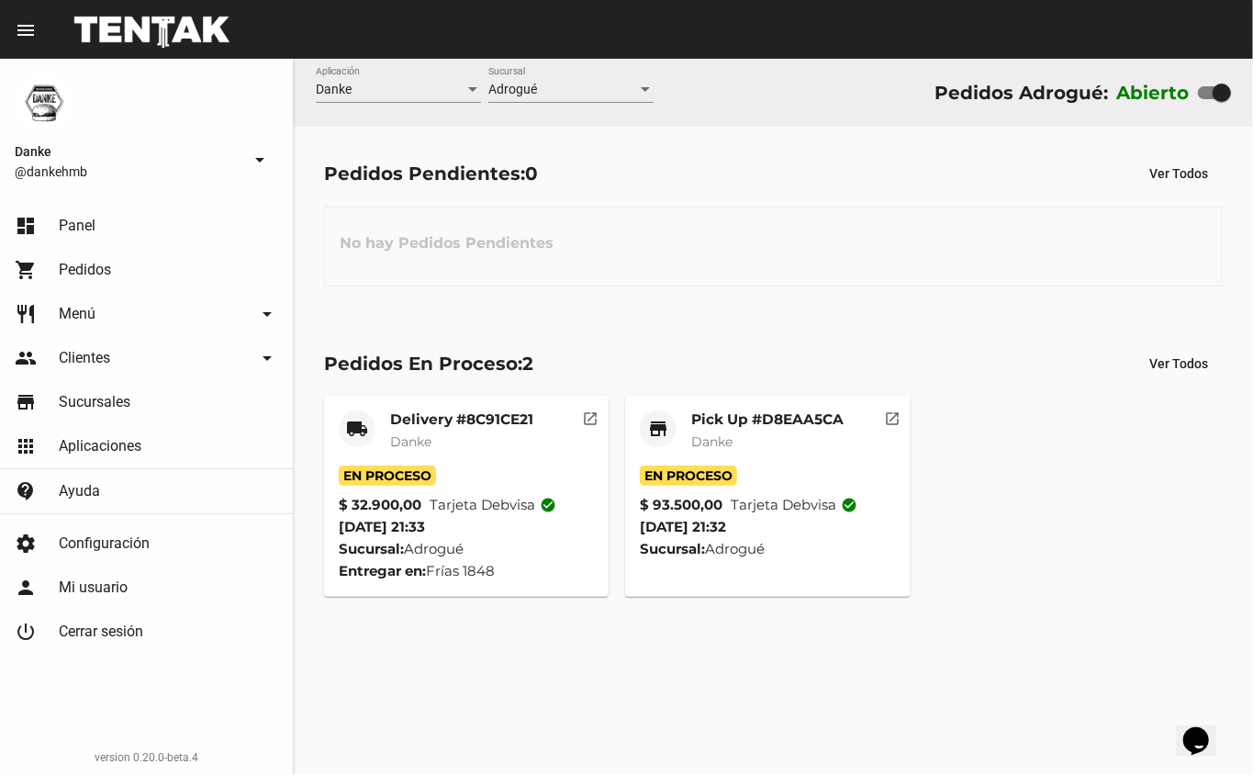
click at [679, 424] on mat-card-header "store Pick Up #D8EAA5CA Danke" at bounding box center [768, 437] width 256 height 55
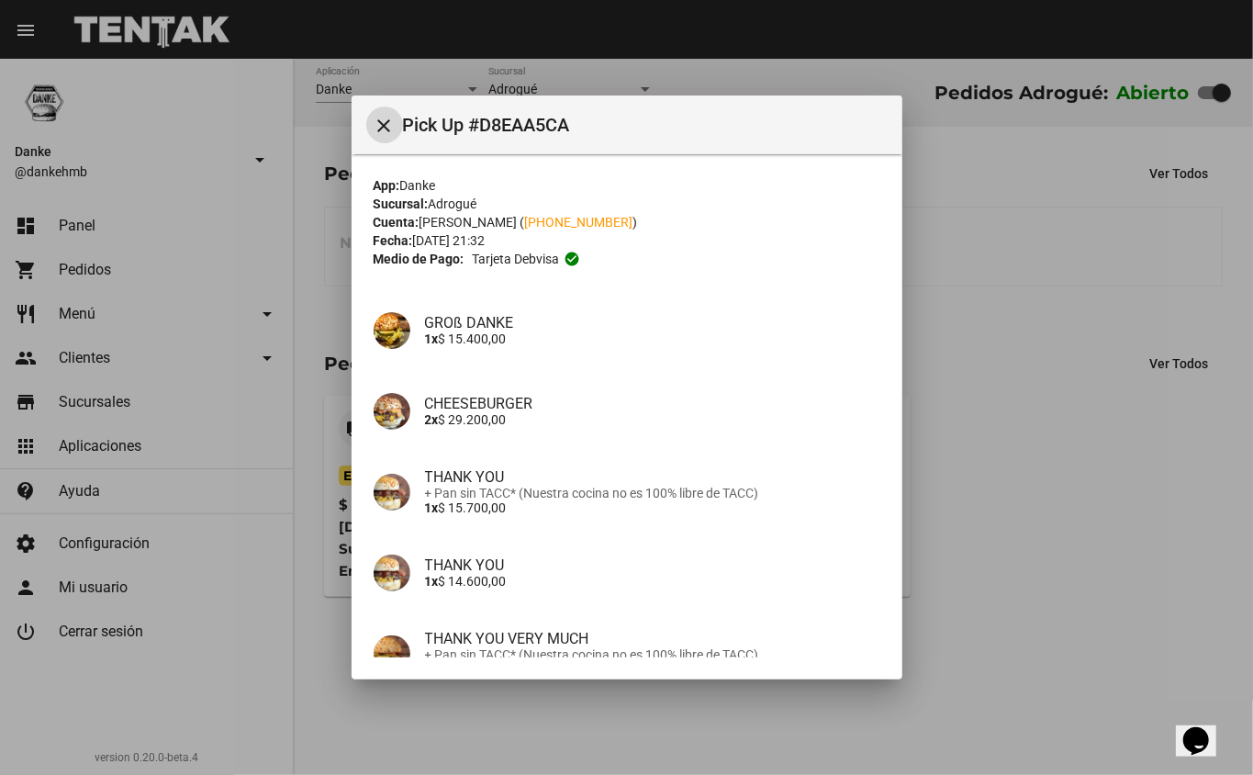
click at [1103, 509] on div at bounding box center [626, 387] width 1253 height 775
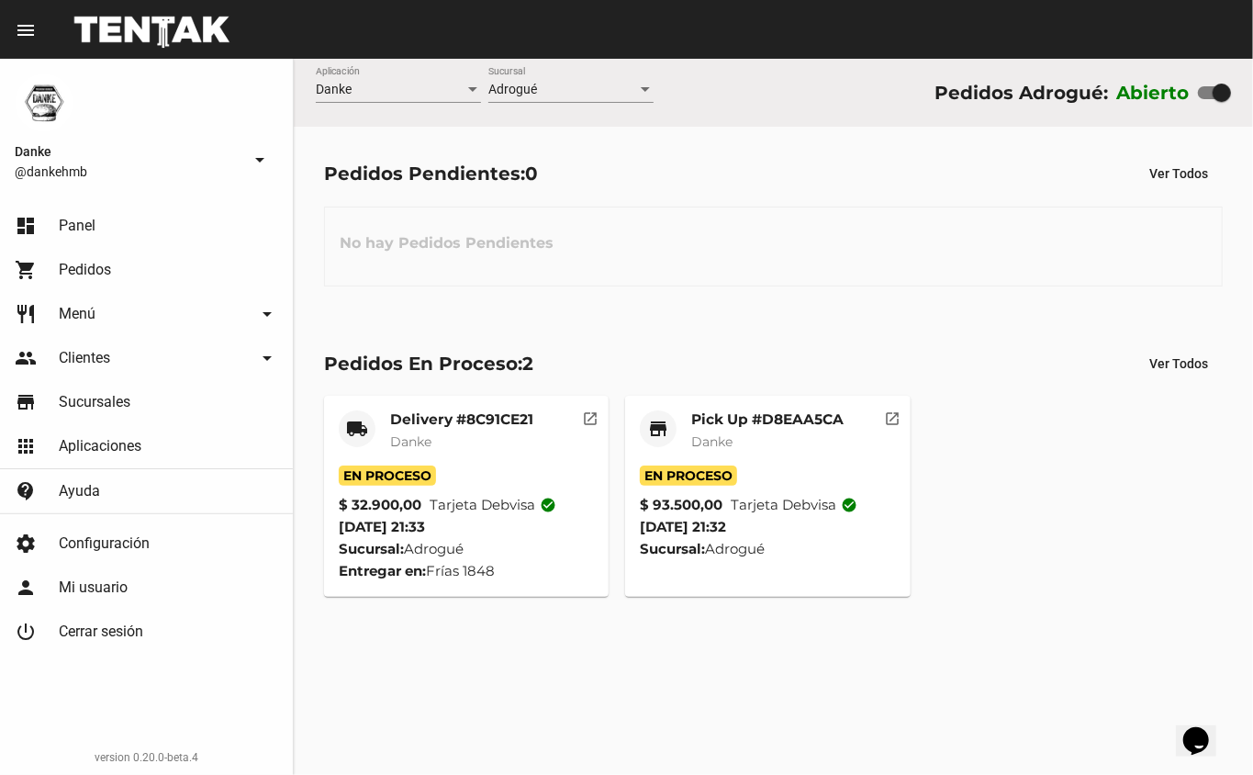
click at [428, 417] on mat-card-title "Delivery #8C91CE21" at bounding box center [461, 419] width 143 height 18
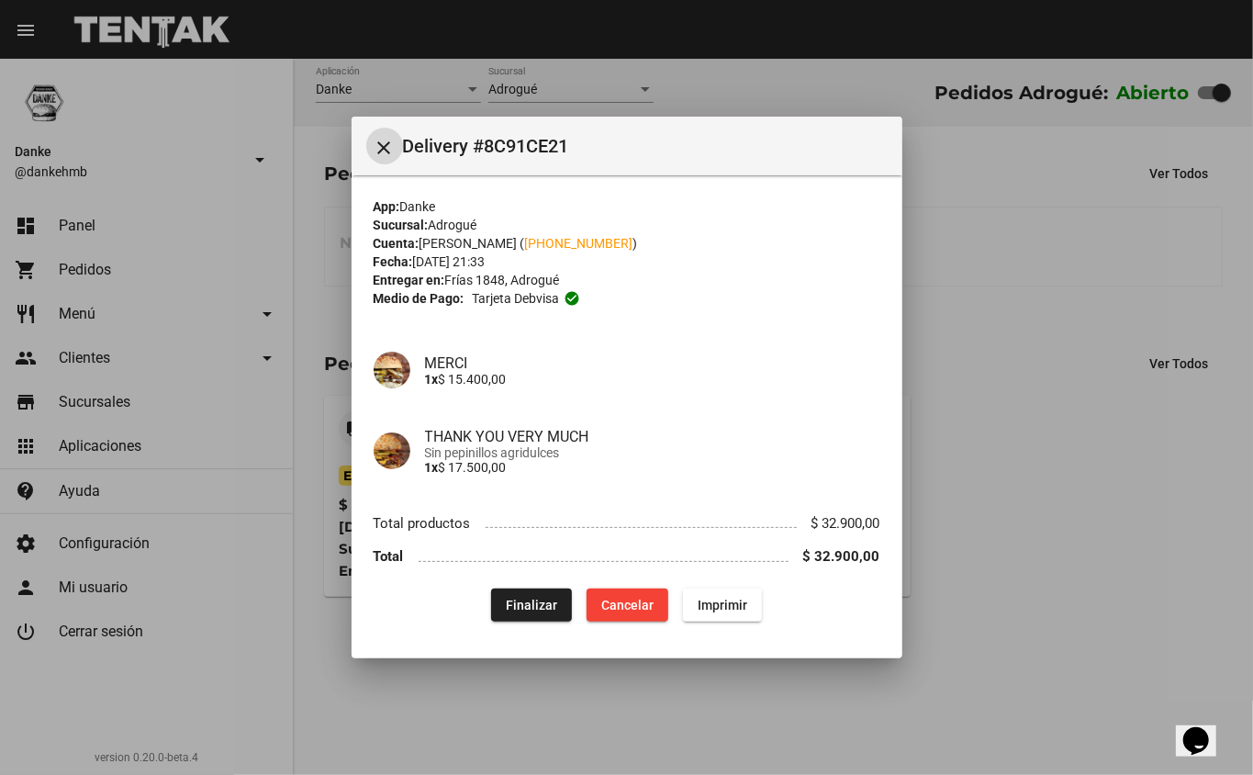
click at [1065, 503] on div at bounding box center [626, 387] width 1253 height 775
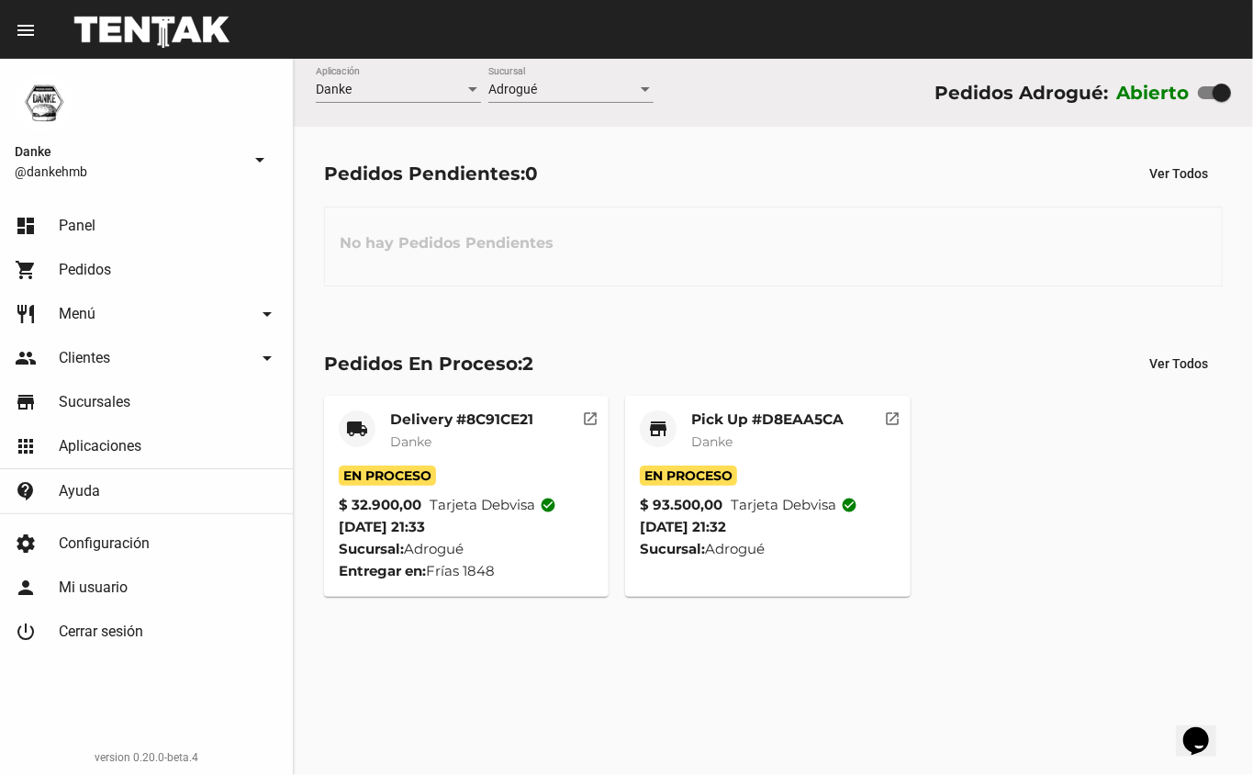
click at [831, 691] on div "Danke Aplicación Adrogué Sucursal Pedidos Adrogué: Abierto Pedidos Pendientes: …" at bounding box center [773, 417] width 959 height 716
click at [474, 416] on mat-card-title "Delivery #8C91CE21" at bounding box center [461, 419] width 143 height 18
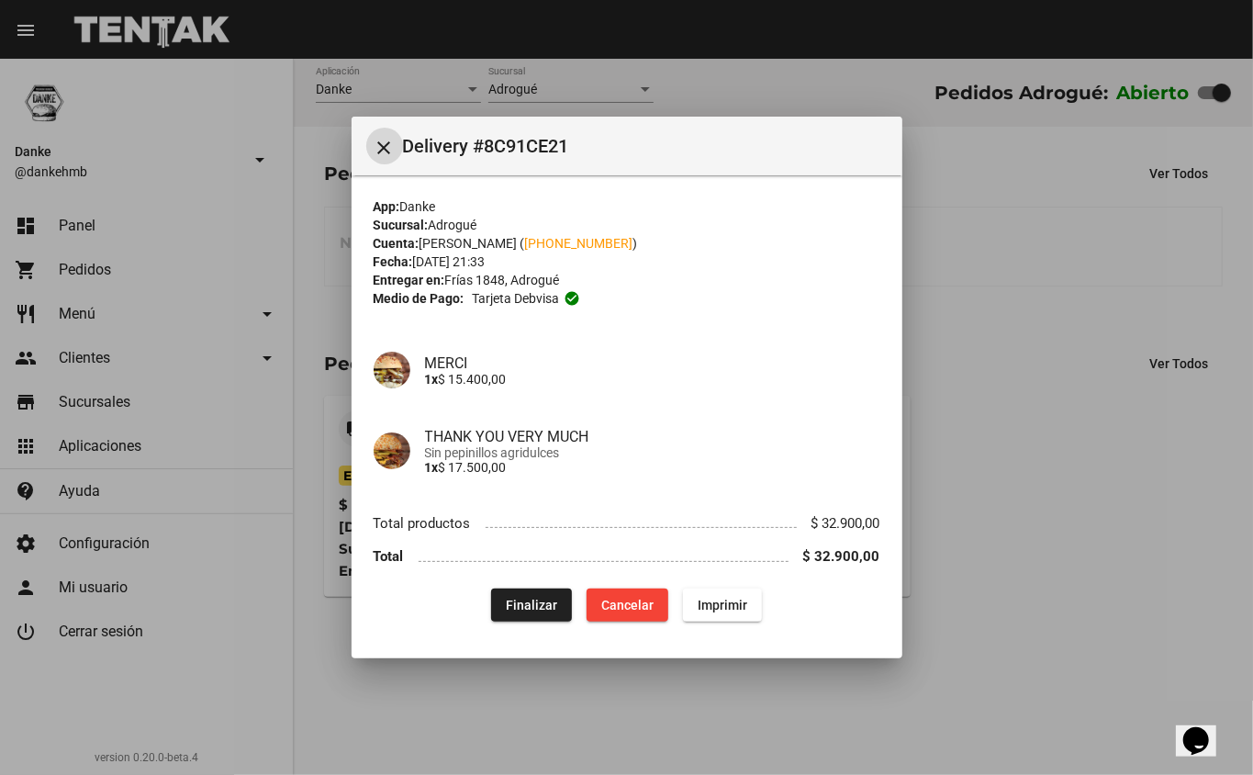
click at [531, 604] on span "Finalizar" at bounding box center [531, 605] width 51 height 15
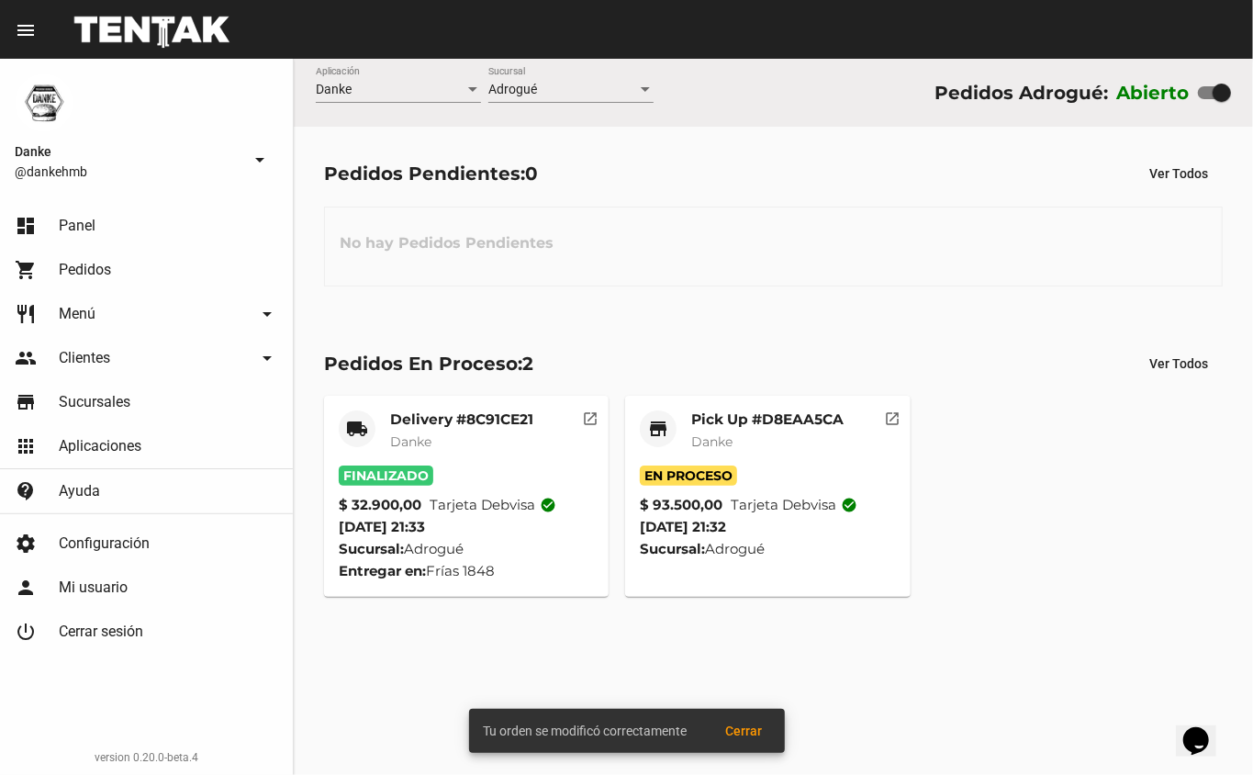
click at [721, 420] on mat-card-title "Pick Up #D8EAA5CA" at bounding box center [767, 419] width 152 height 18
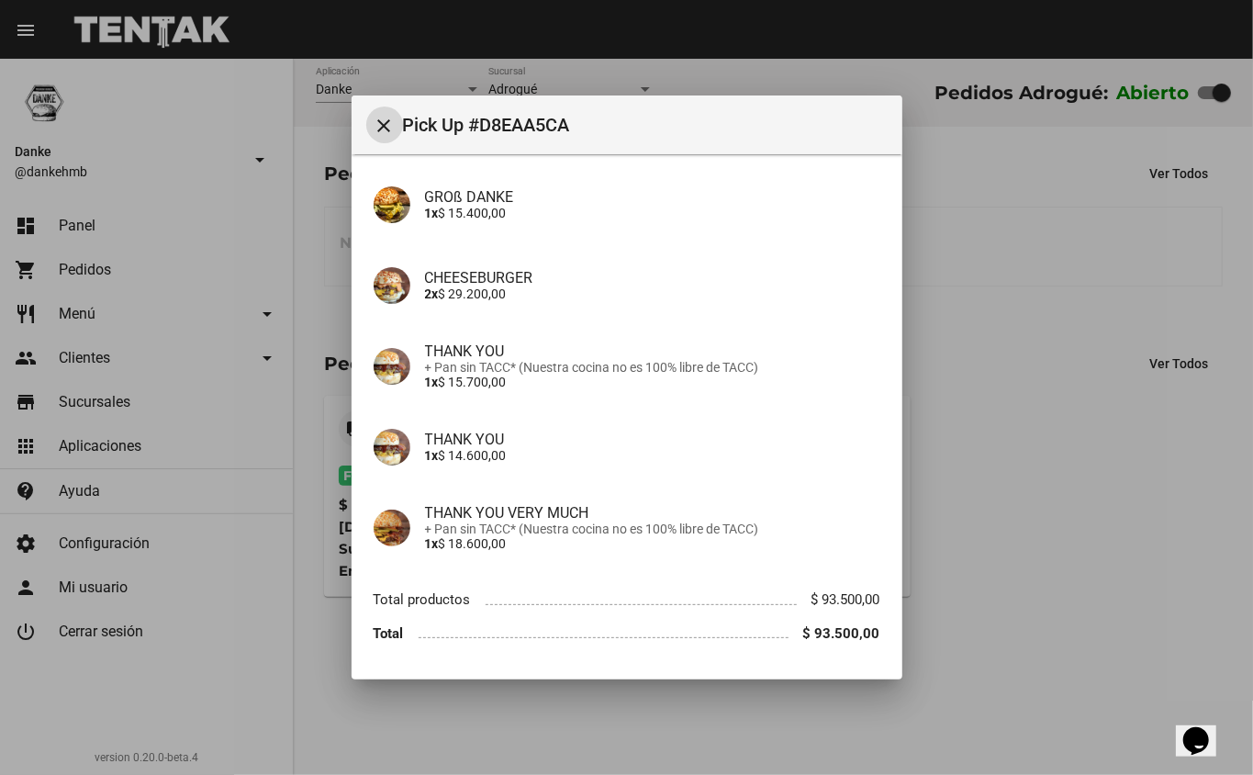
scroll to position [181, 0]
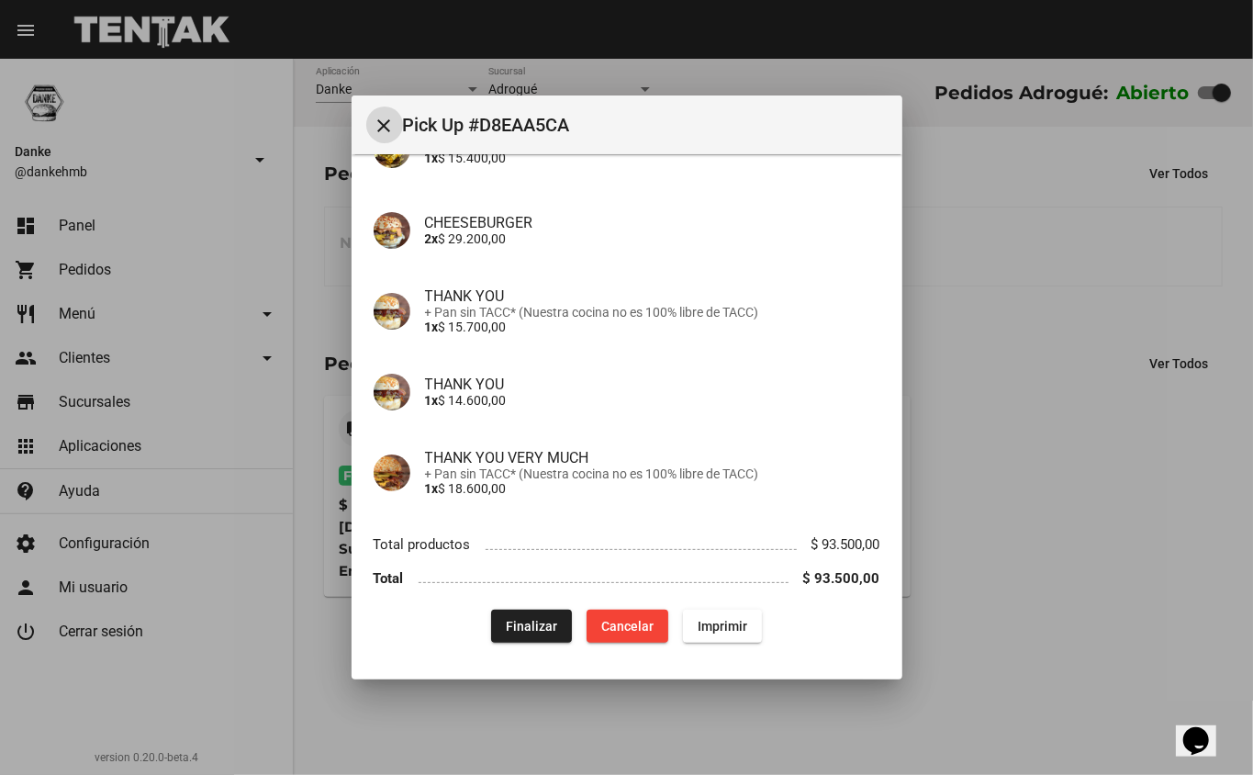
click at [526, 619] on span "Finalizar" at bounding box center [531, 626] width 51 height 15
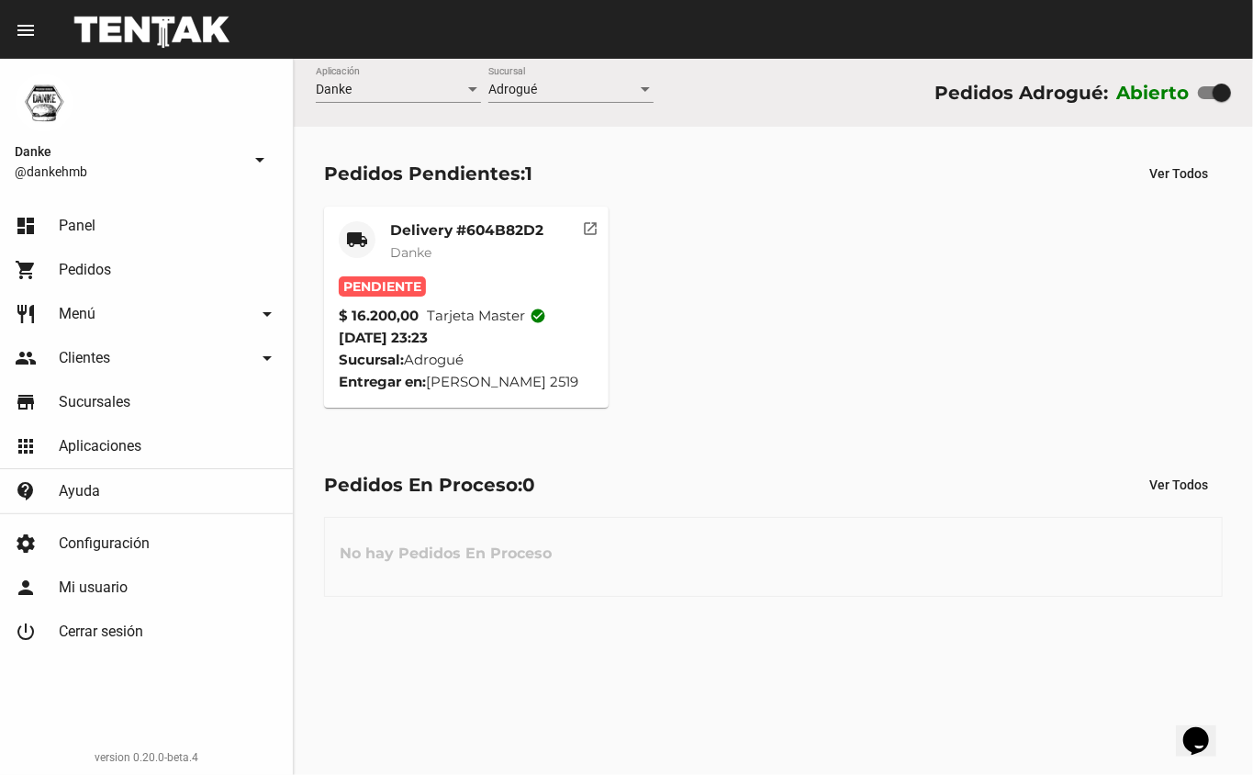
click at [420, 248] on span "Danke" at bounding box center [410, 252] width 41 height 17
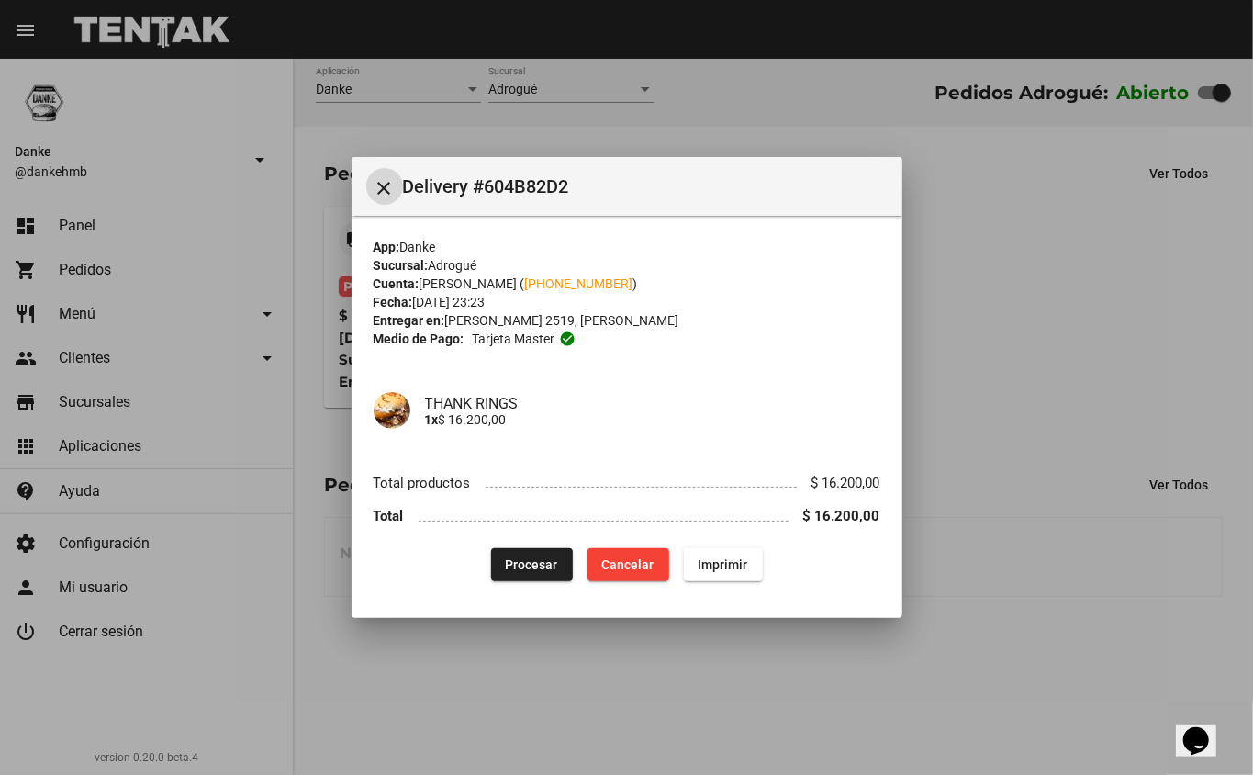
click at [993, 608] on div at bounding box center [626, 387] width 1253 height 775
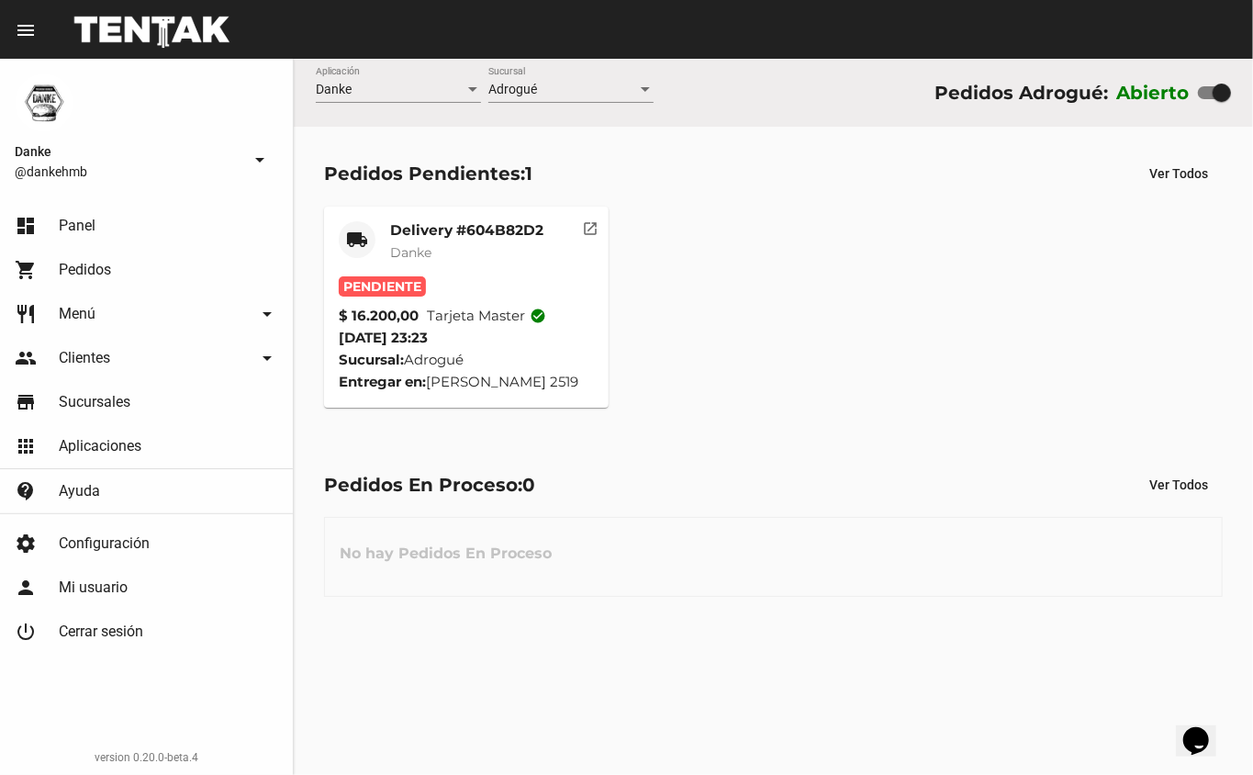
click at [449, 228] on mat-card-title "Delivery #604B82D2" at bounding box center [466, 230] width 153 height 18
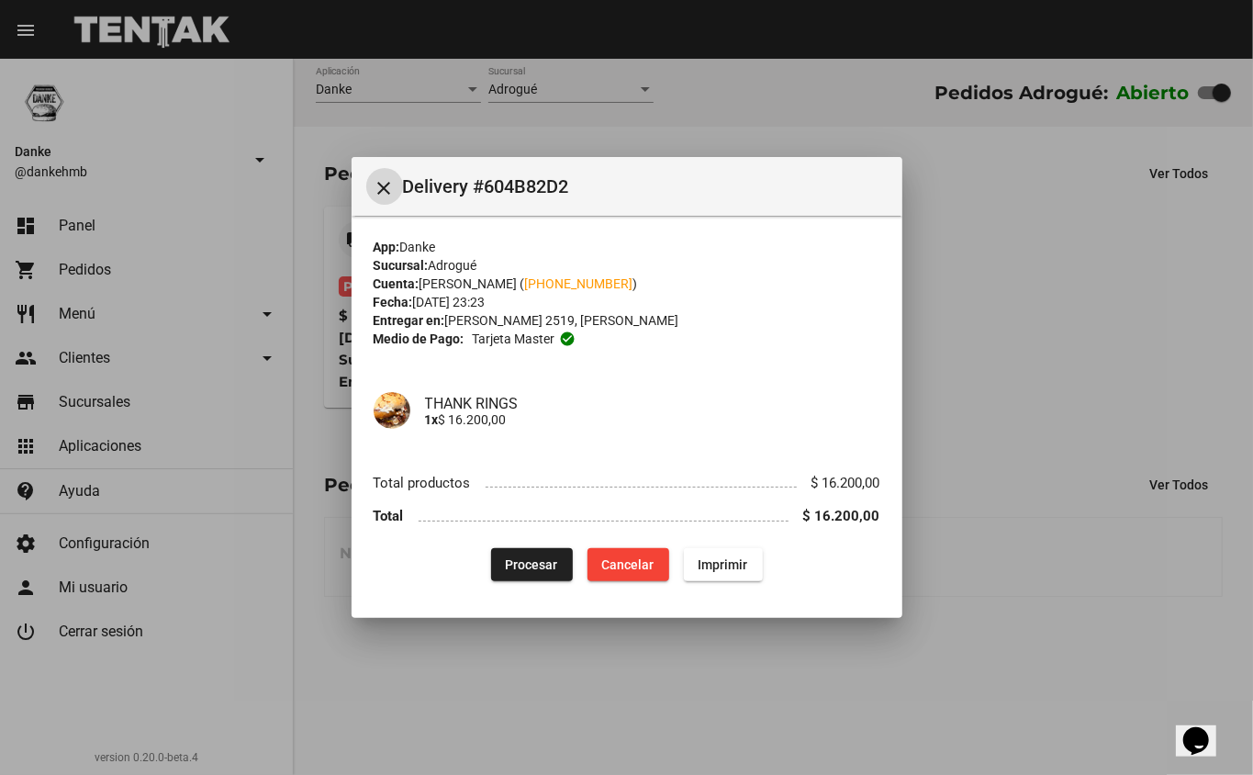
click at [996, 619] on div at bounding box center [626, 387] width 1253 height 775
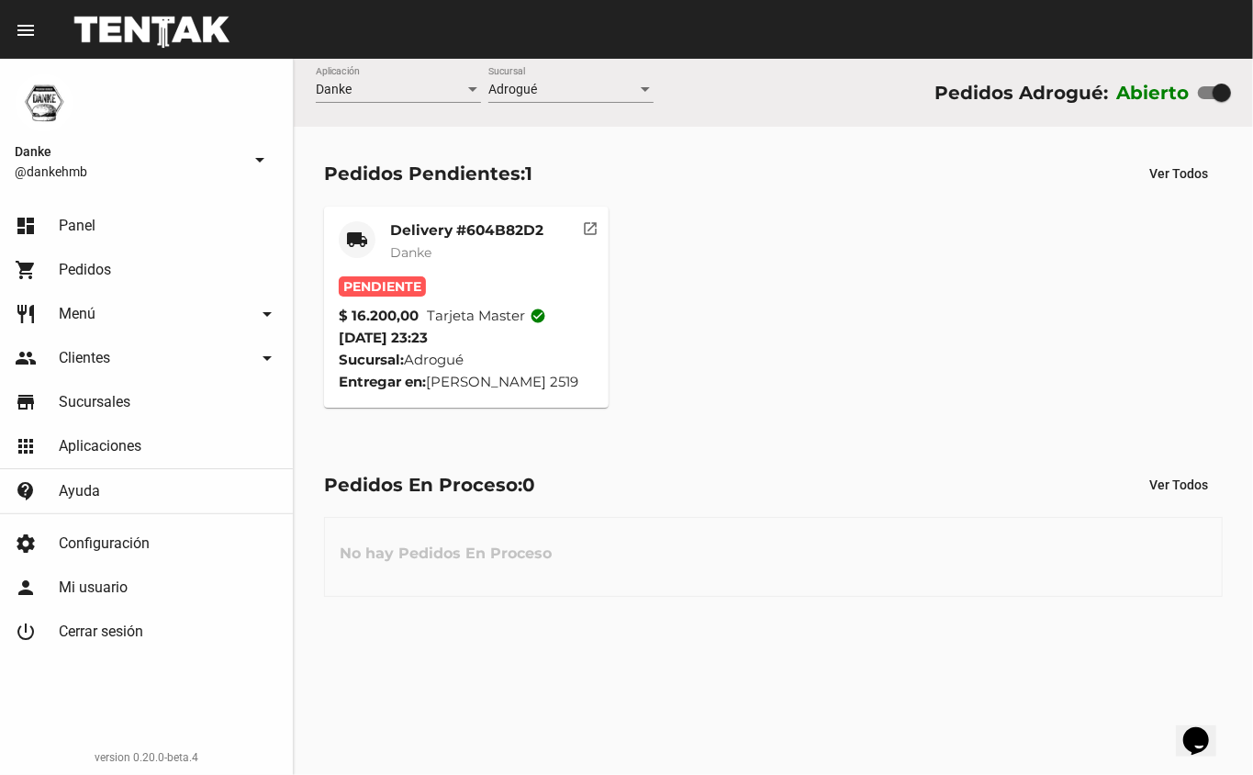
click at [387, 229] on mat-card-header "local_shipping Delivery #604B82D2 Danke" at bounding box center [467, 248] width 256 height 55
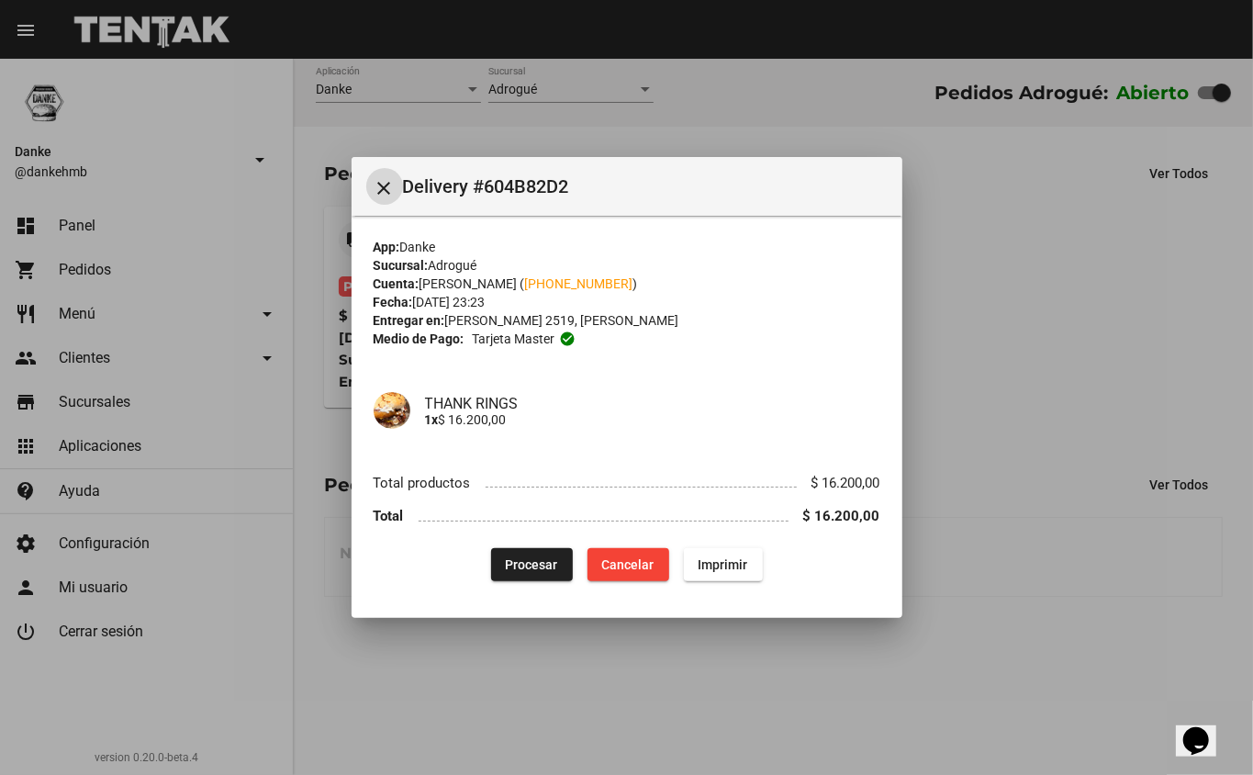
click at [518, 560] on span "Procesar" at bounding box center [532, 564] width 52 height 15
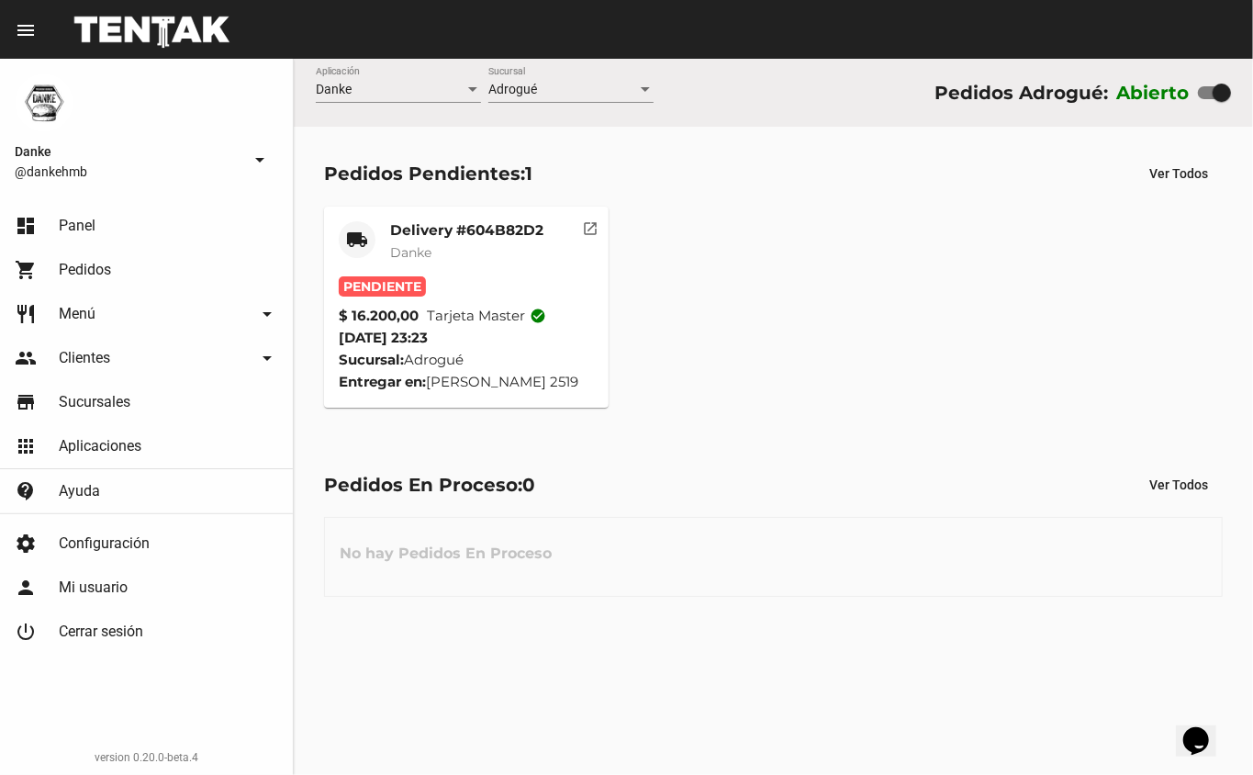
click at [409, 224] on mat-card-title "Delivery #604B82D2" at bounding box center [466, 230] width 153 height 18
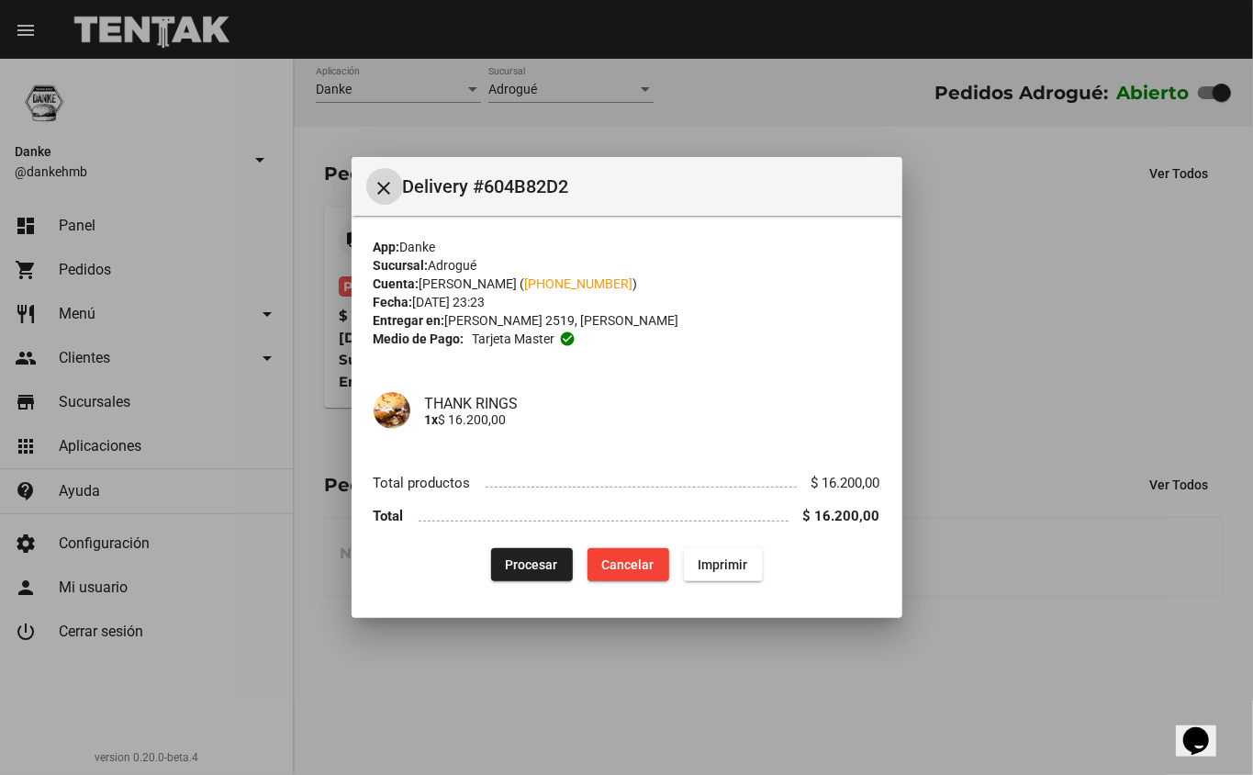
click at [522, 557] on span "Procesar" at bounding box center [532, 564] width 52 height 15
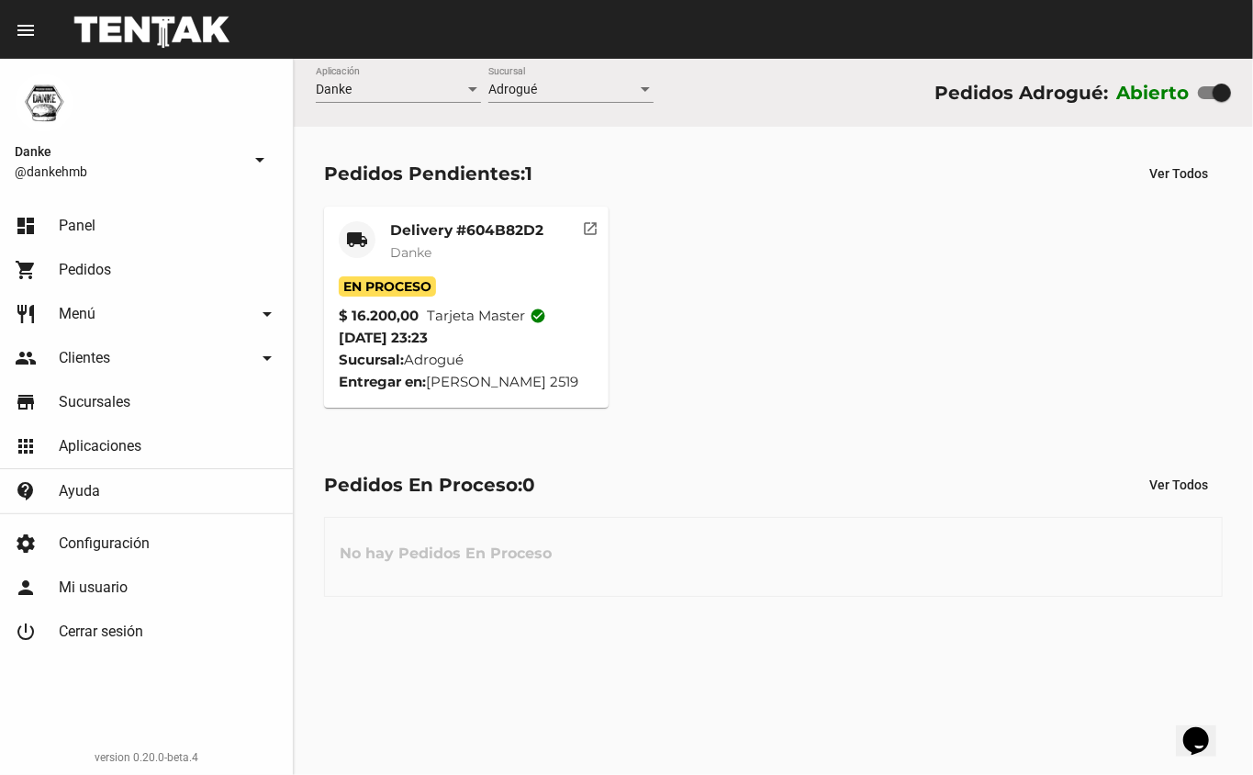
click at [423, 226] on mat-card-title "Delivery #604B82D2" at bounding box center [466, 230] width 153 height 18
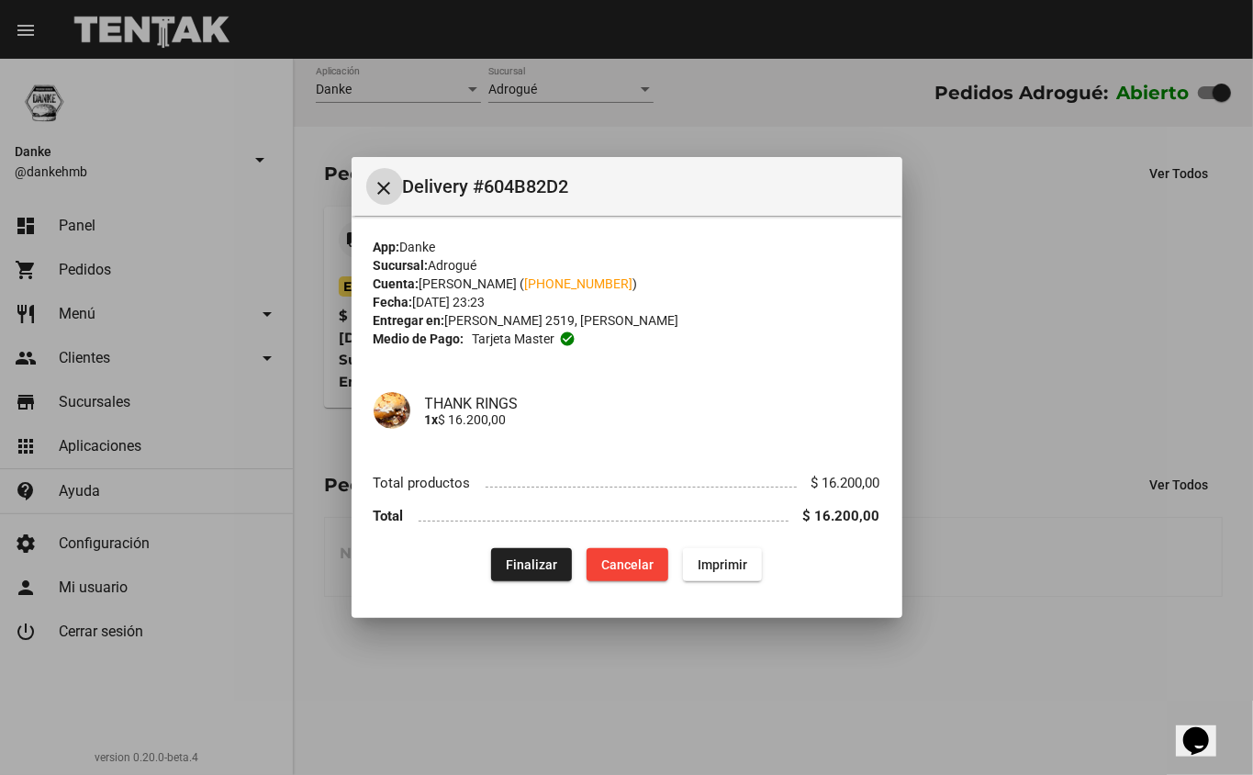
click at [905, 674] on div at bounding box center [626, 387] width 1253 height 775
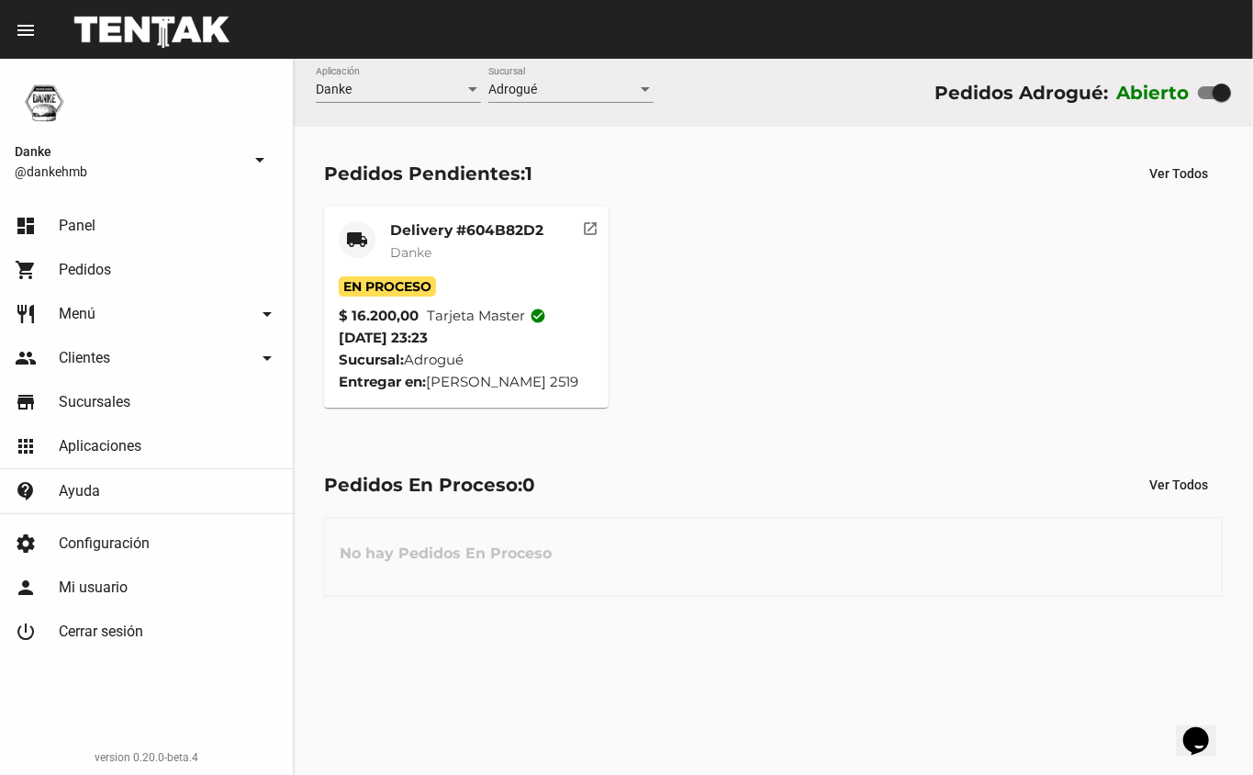
click at [1214, 84] on div at bounding box center [1222, 93] width 18 height 18
click at [1207, 99] on input "checkbox" at bounding box center [1206, 99] width 1 height 1
checkbox input "false"
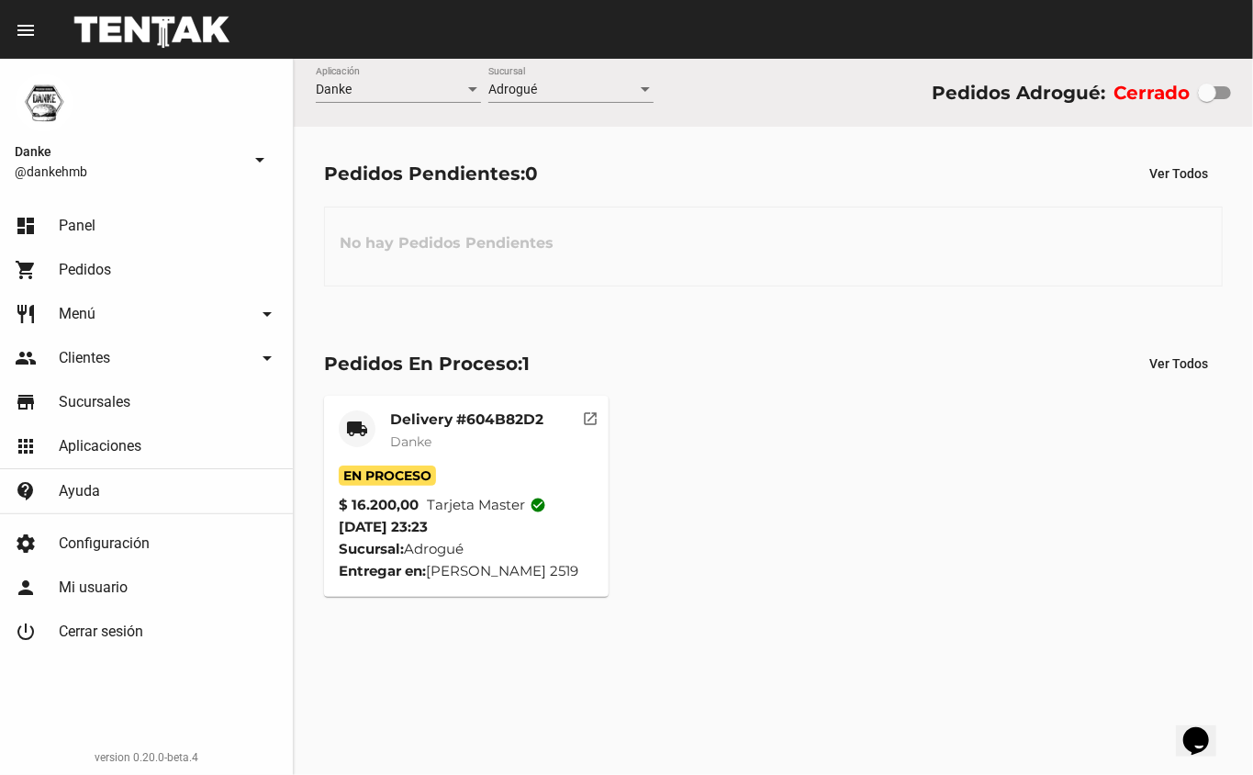
click at [426, 426] on mat-card-title "Delivery #604B82D2" at bounding box center [466, 419] width 153 height 18
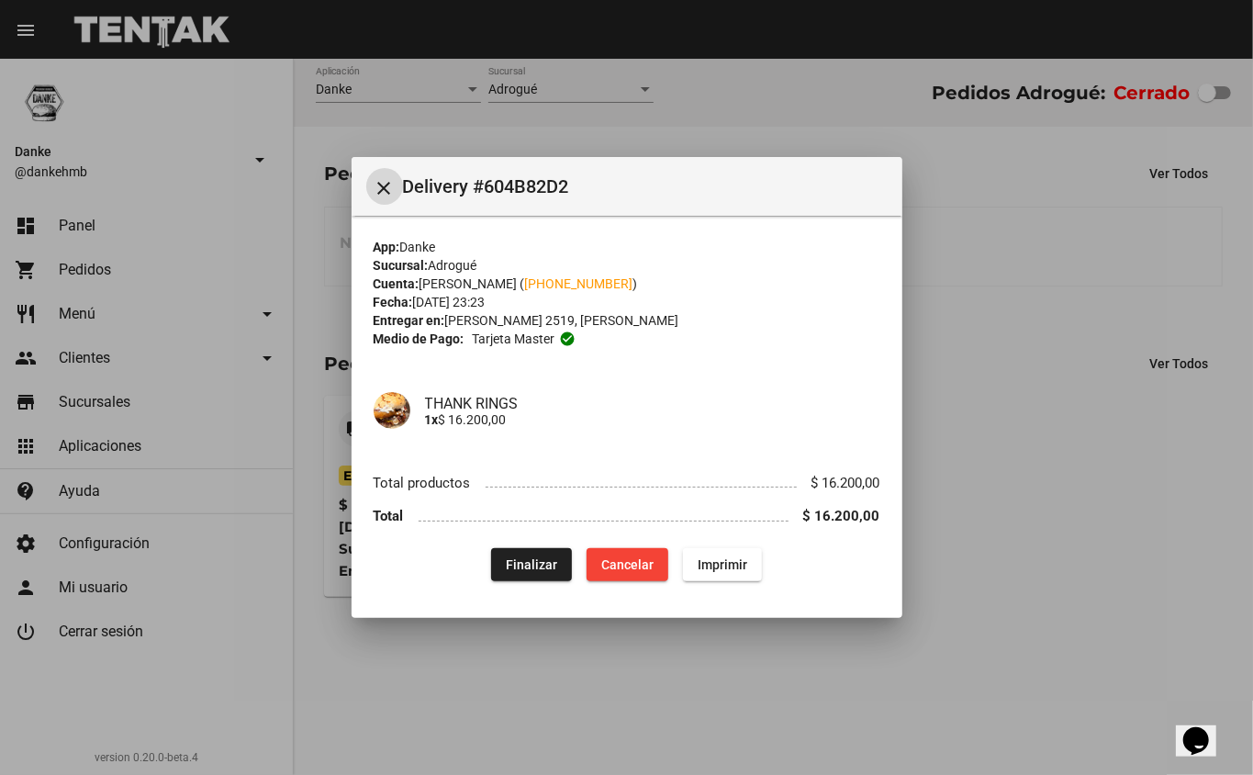
click at [527, 566] on span "Finalizar" at bounding box center [531, 564] width 51 height 15
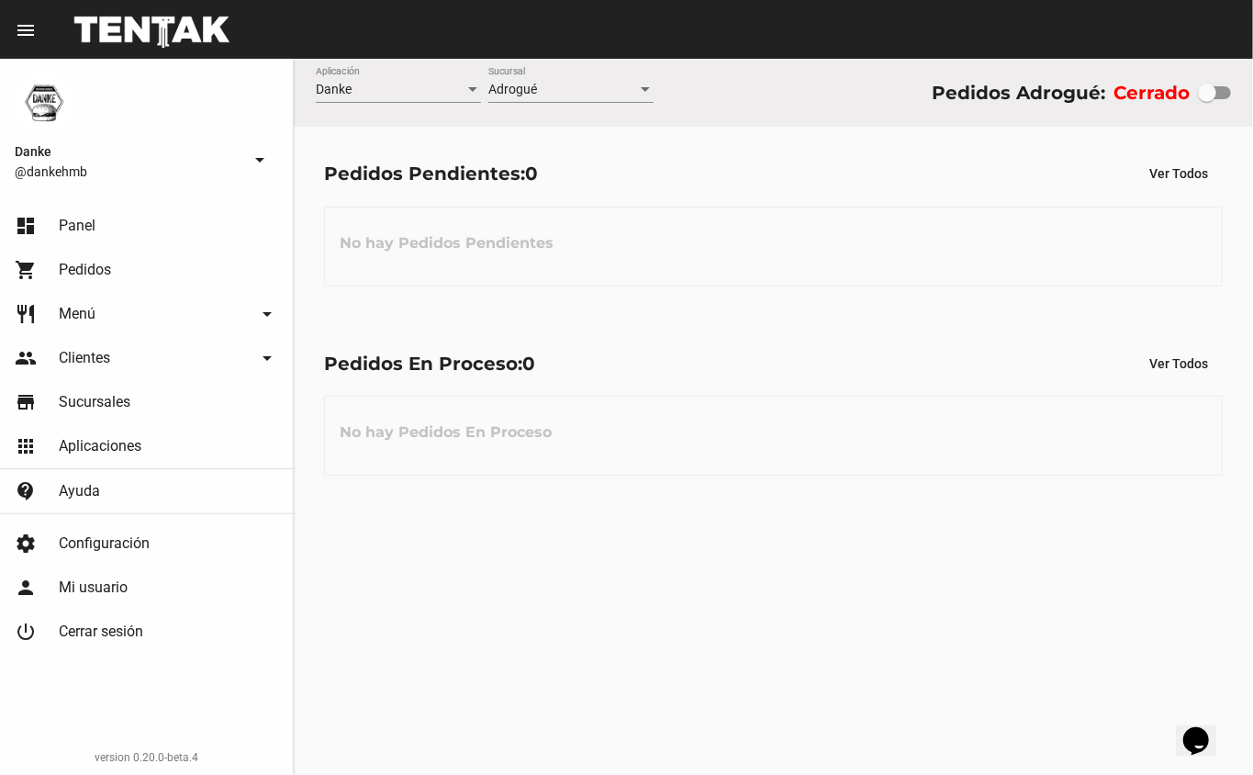
click at [283, 33] on div "Resumen" at bounding box center [174, 29] width 260 height 59
click at [438, 250] on h3 "No hay Pedidos Pendientes" at bounding box center [446, 243] width 243 height 55
click at [633, 358] on div "Pedidos En Proceso: 0 Ver Todos" at bounding box center [773, 363] width 899 height 33
